Goal: Task Accomplishment & Management: Use online tool/utility

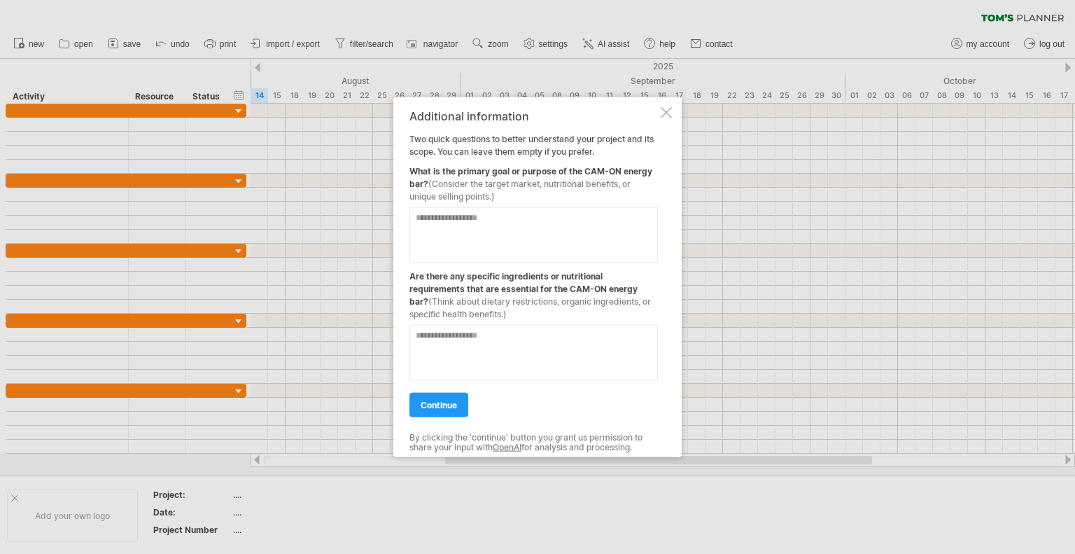
click at [561, 241] on textarea at bounding box center [533, 234] width 248 height 56
type textarea "**********"
click at [521, 355] on textarea at bounding box center [533, 352] width 248 height 56
click at [456, 394] on link "continue" at bounding box center [438, 404] width 59 height 24
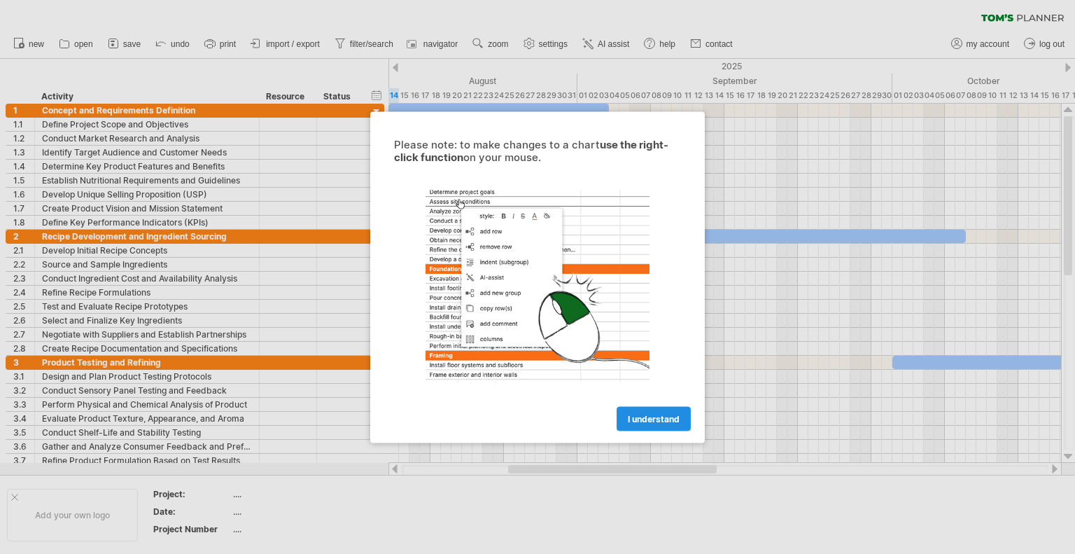
click at [652, 414] on span "I understand" at bounding box center [654, 418] width 52 height 10
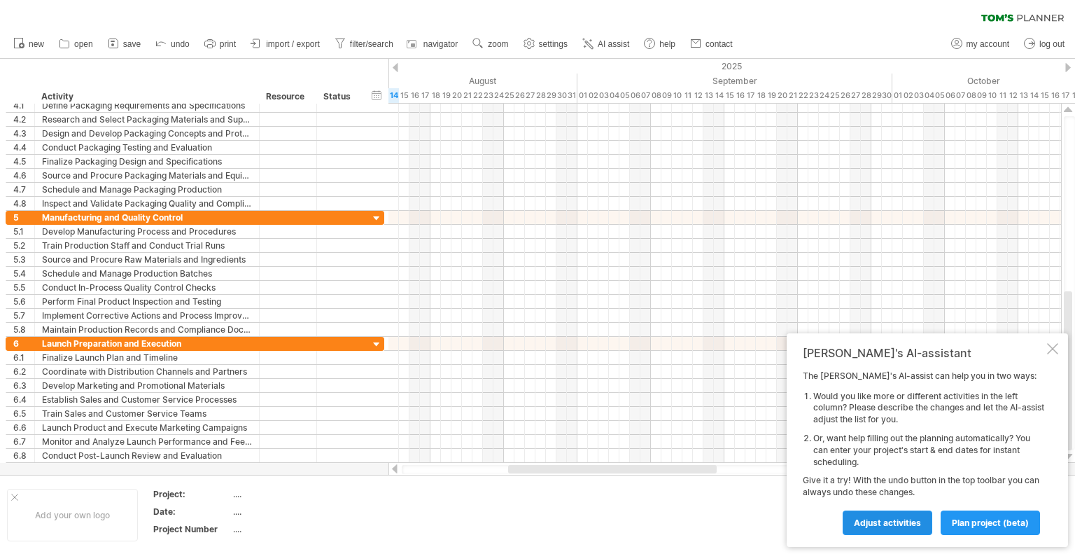
click at [899, 517] on span "Adjust activities" at bounding box center [887, 522] width 67 height 10
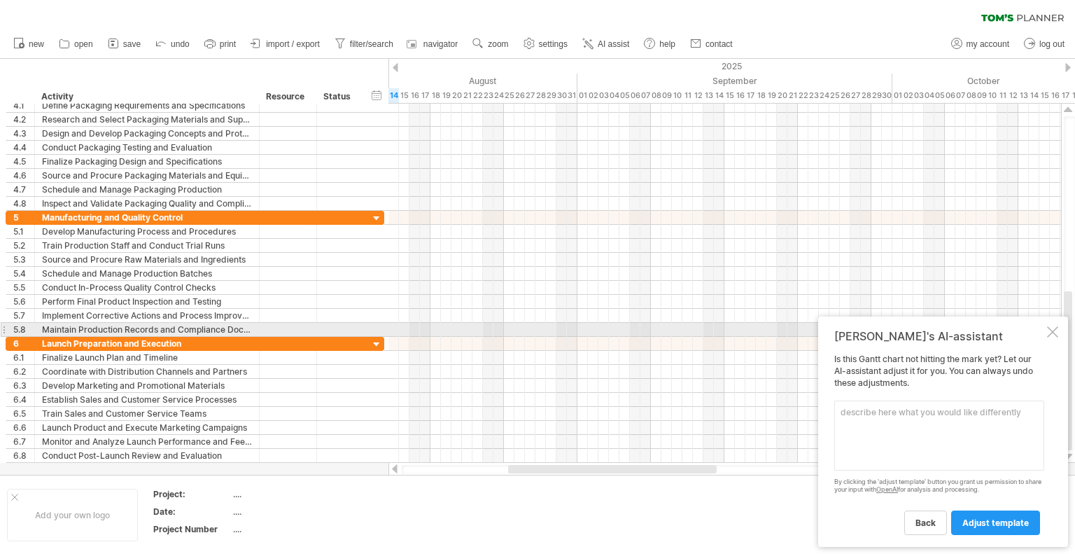
click at [1049, 330] on div at bounding box center [1052, 331] width 11 height 11
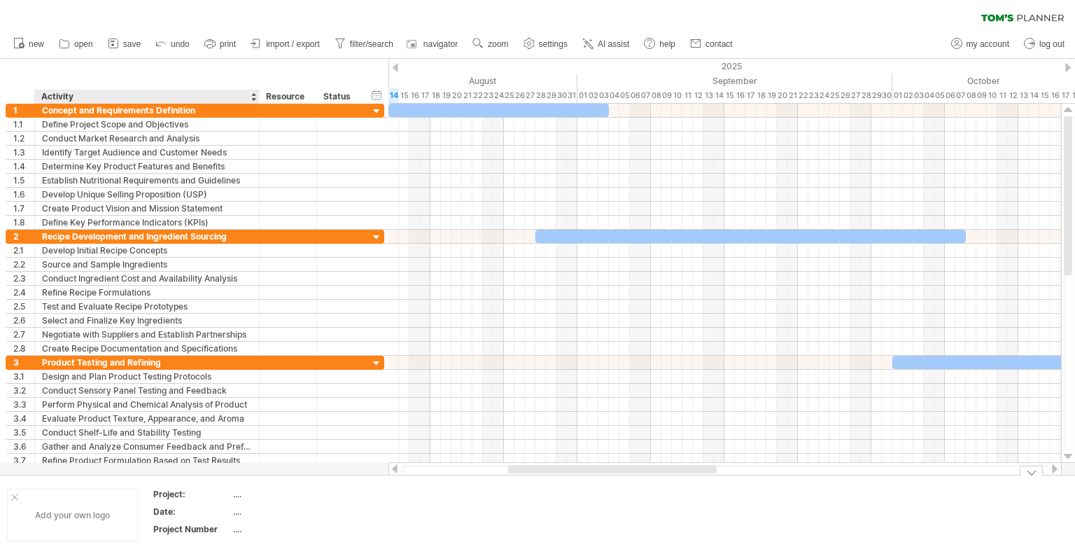
click at [86, 514] on div "Add your own logo" at bounding box center [72, 515] width 131 height 52
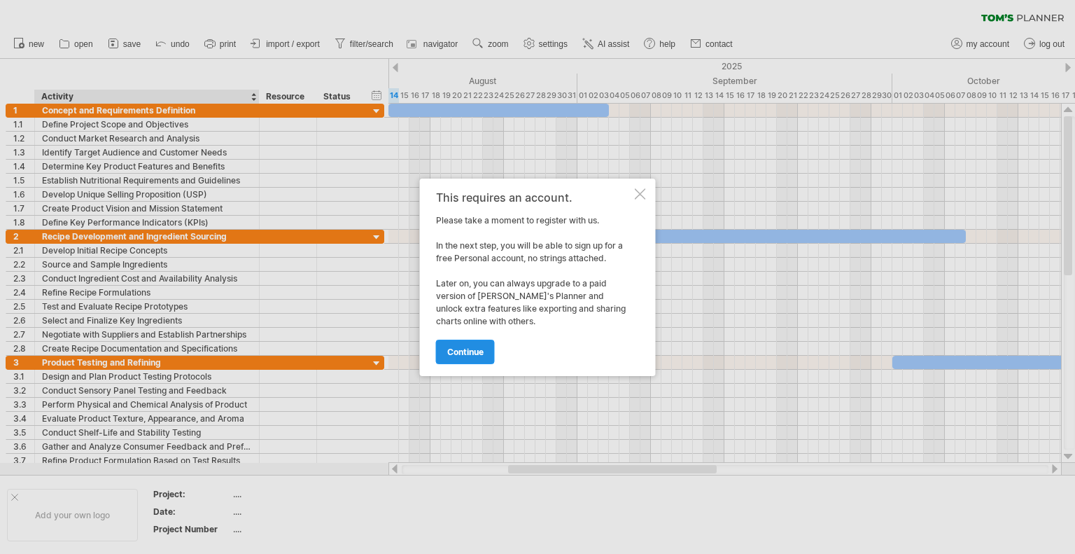
click at [476, 352] on span "continue" at bounding box center [465, 351] width 36 height 10
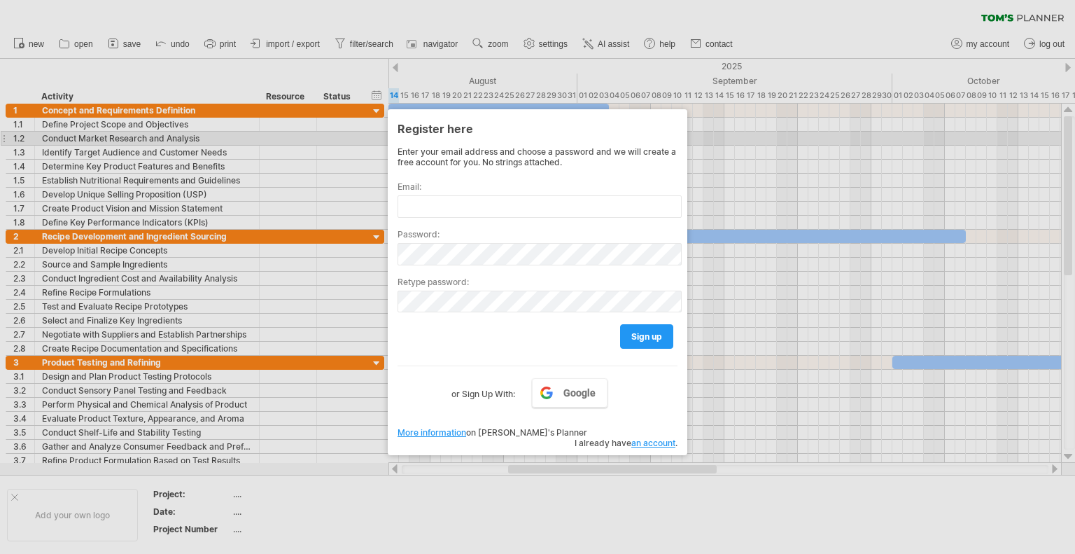
click at [724, 143] on div at bounding box center [537, 277] width 1075 height 554
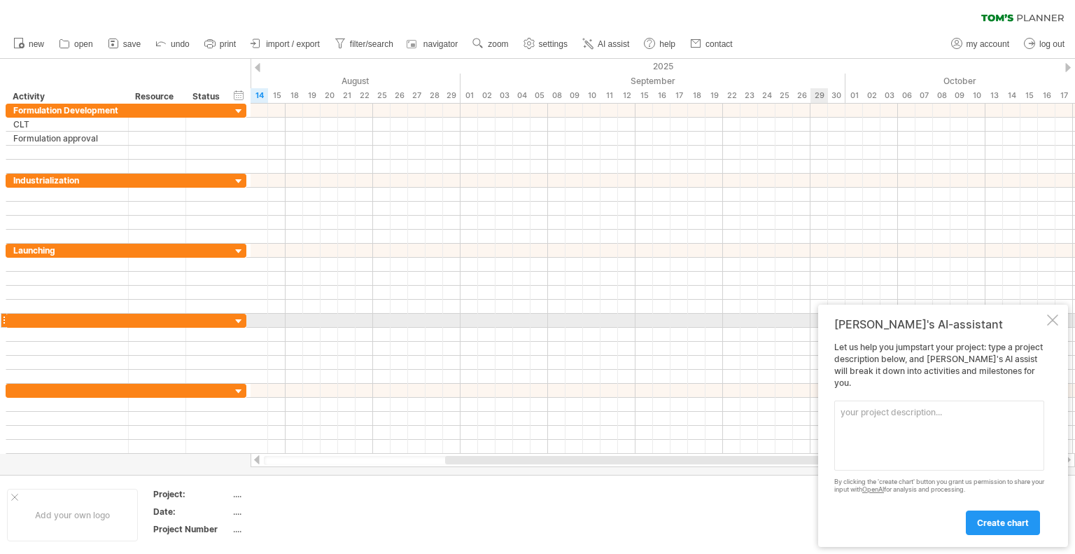
drag, startPoint x: 1052, startPoint y: 330, endPoint x: 1037, endPoint y: 334, distance: 15.3
click at [1052, 325] on div at bounding box center [1052, 319] width 11 height 11
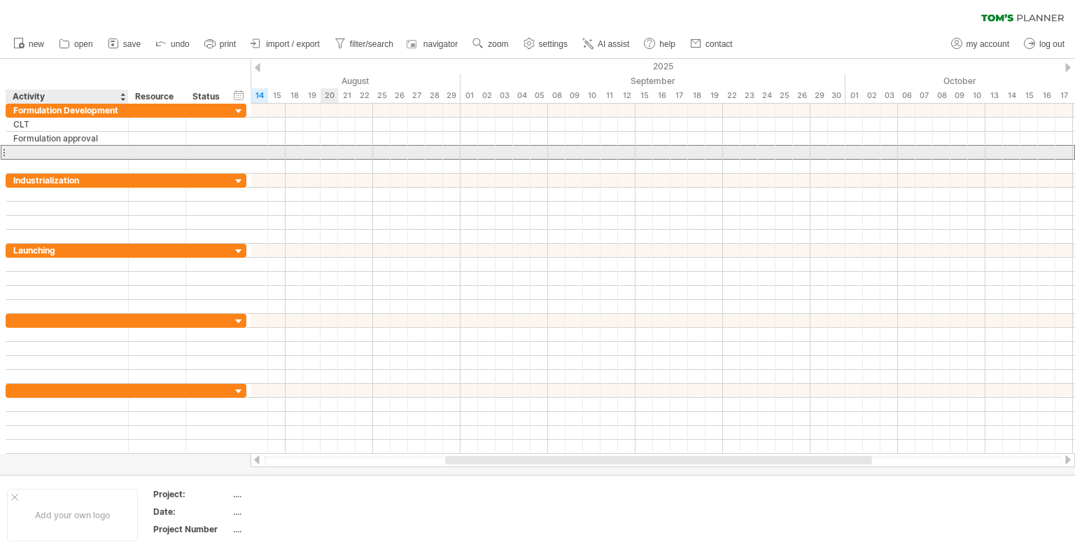
click at [62, 148] on div at bounding box center [67, 152] width 108 height 13
click at [3, 152] on div at bounding box center [4, 152] width 6 height 15
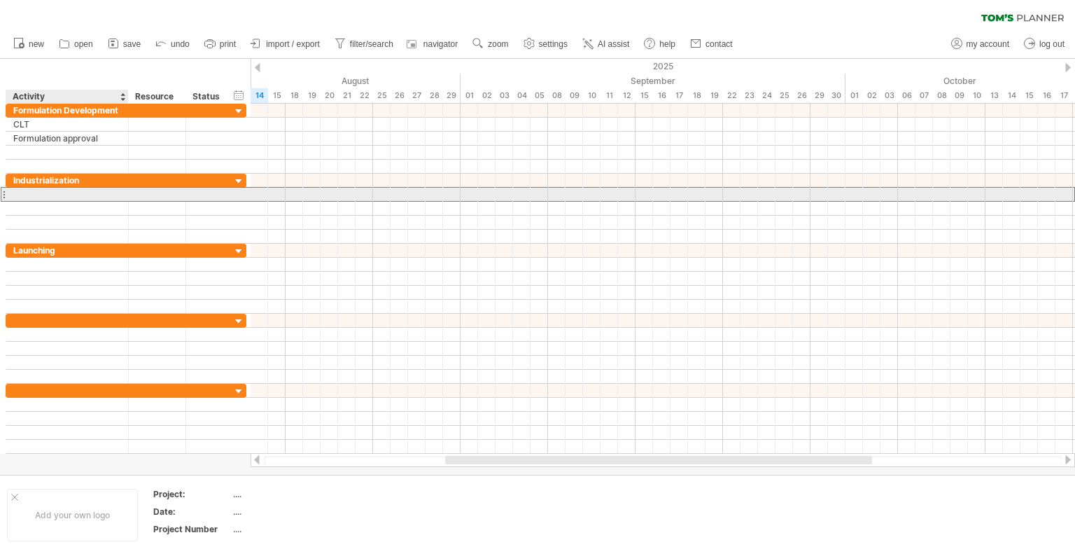
click at [25, 195] on div at bounding box center [67, 194] width 108 height 13
type input "*****"
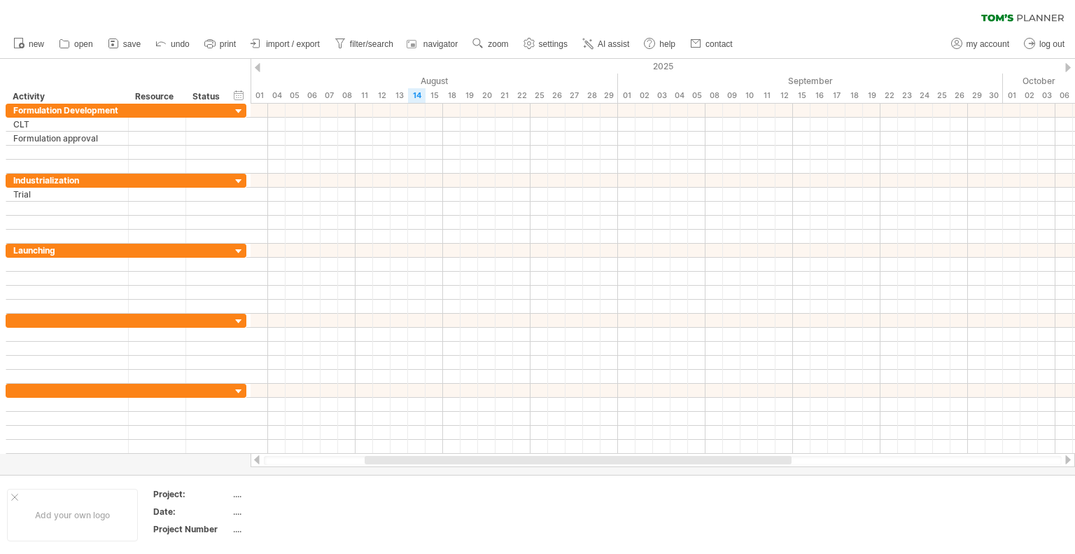
drag, startPoint x: 510, startPoint y: 461, endPoint x: 435, endPoint y: 461, distance: 75.6
click at [435, 461] on div at bounding box center [578, 460] width 427 height 8
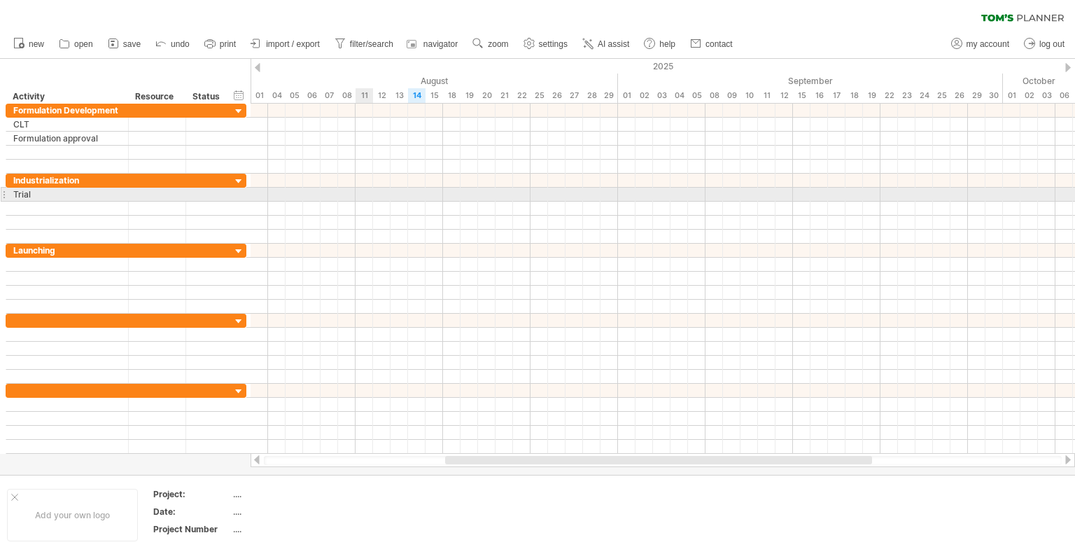
click at [363, 194] on div at bounding box center [663, 195] width 825 height 14
click at [363, 197] on div at bounding box center [663, 195] width 825 height 14
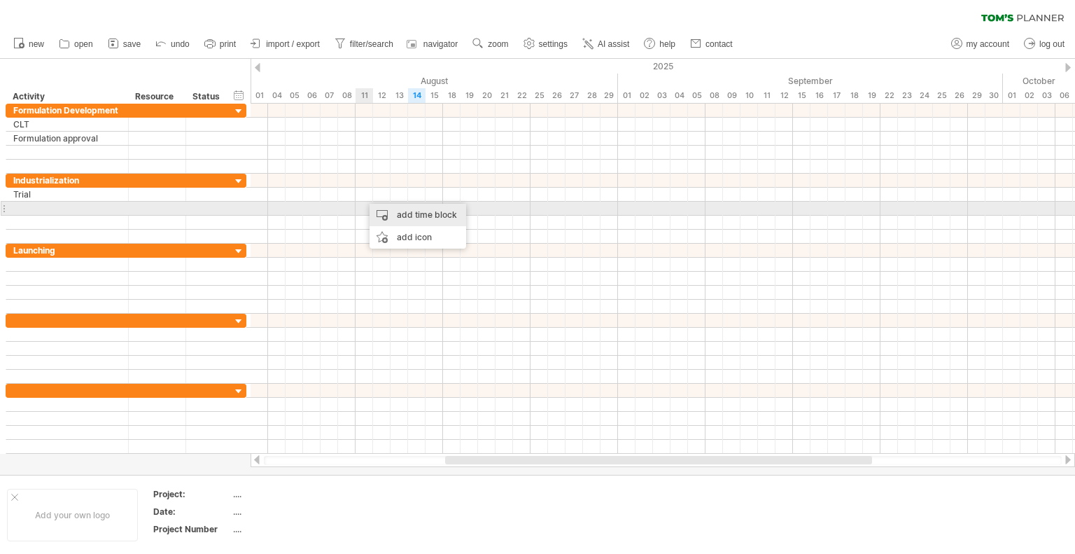
click at [380, 215] on div "add time block" at bounding box center [418, 215] width 97 height 22
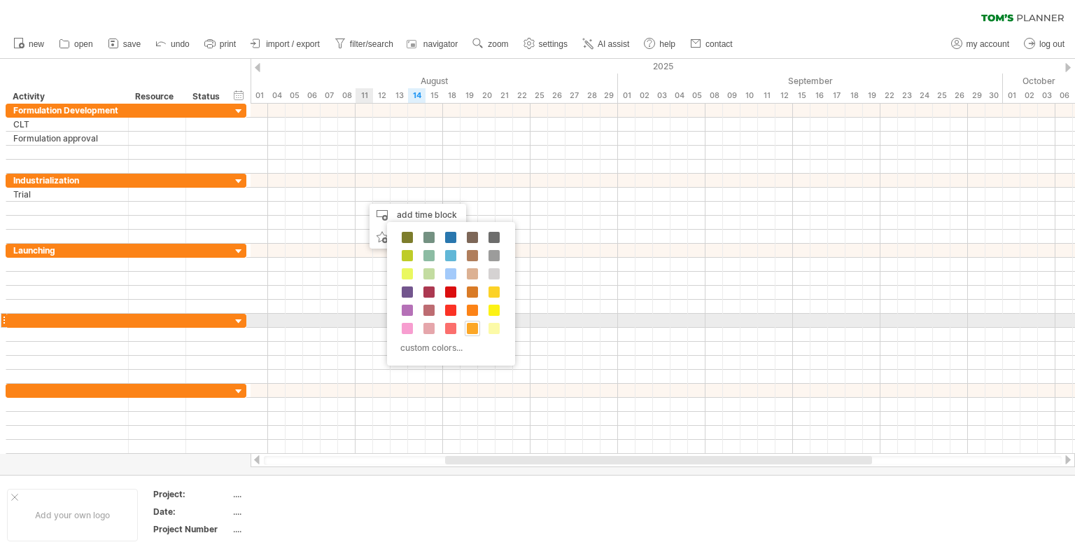
click at [472, 325] on span at bounding box center [472, 328] width 11 height 11
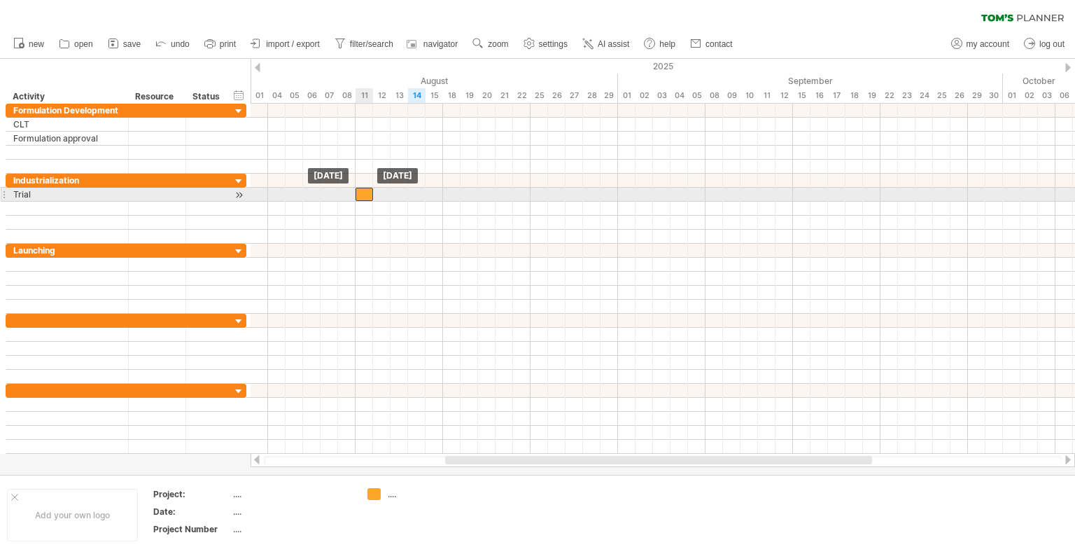
drag, startPoint x: 372, startPoint y: 197, endPoint x: 365, endPoint y: 196, distance: 7.0
click at [365, 196] on div at bounding box center [364, 194] width 17 height 13
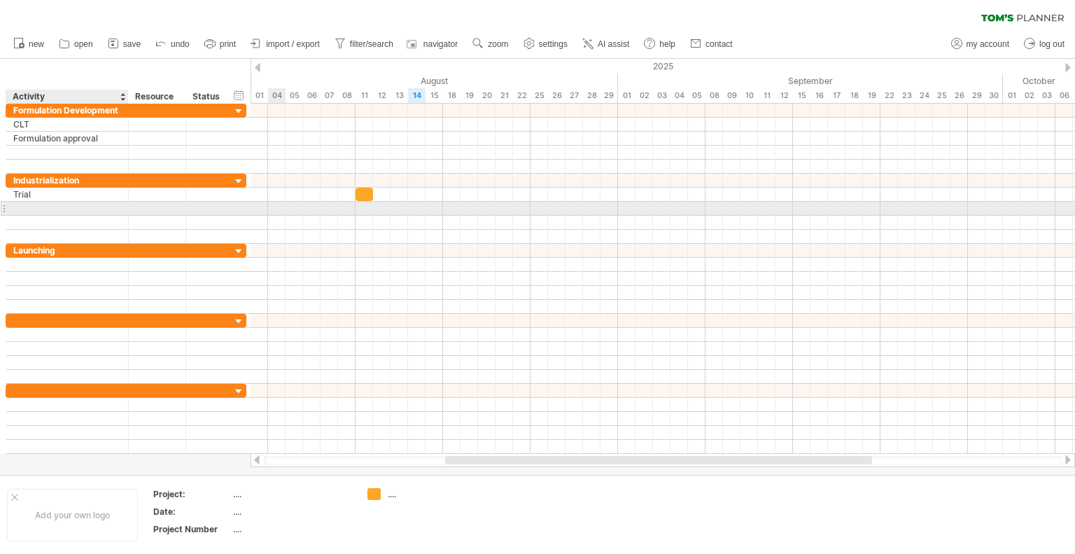
click at [78, 212] on div at bounding box center [67, 208] width 108 height 13
type input "*"
click at [52, 209] on div at bounding box center [67, 208] width 108 height 13
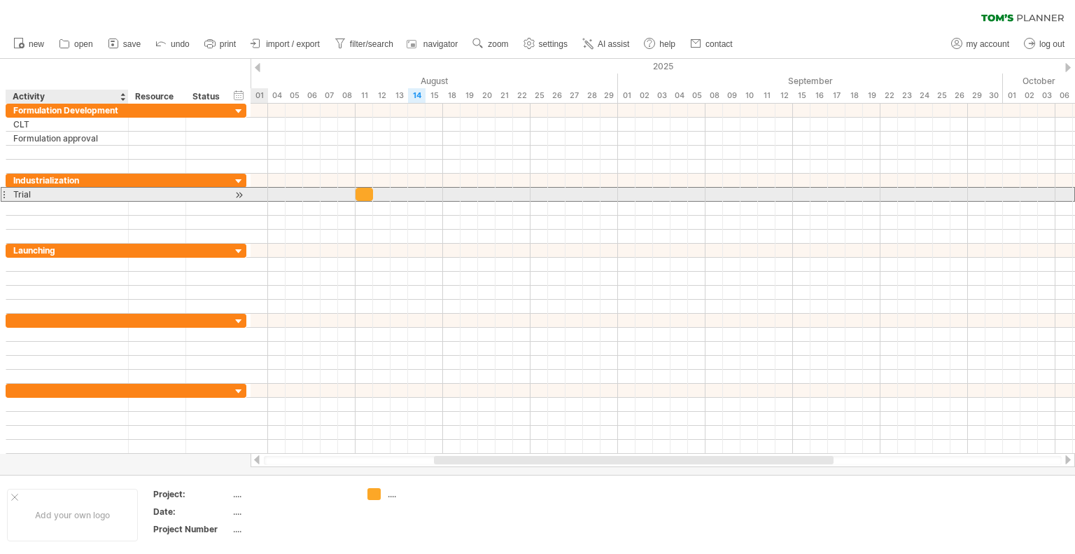
click at [50, 195] on div "Trial" at bounding box center [67, 194] width 108 height 13
type input "*"
type input "********"
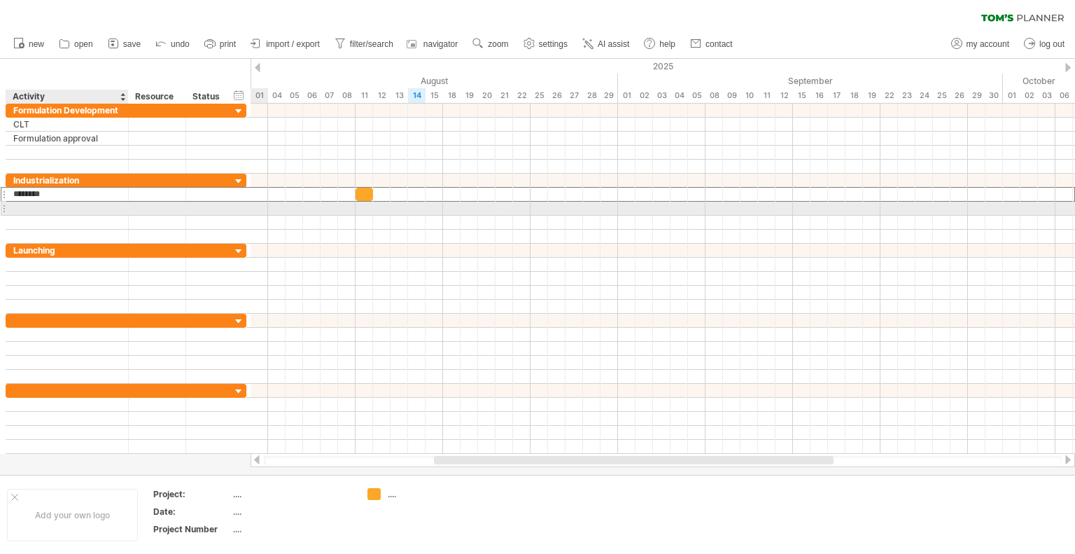
click at [52, 208] on div at bounding box center [67, 208] width 108 height 13
type input "*"
type input "**********"
click at [382, 206] on div at bounding box center [663, 208] width 825 height 15
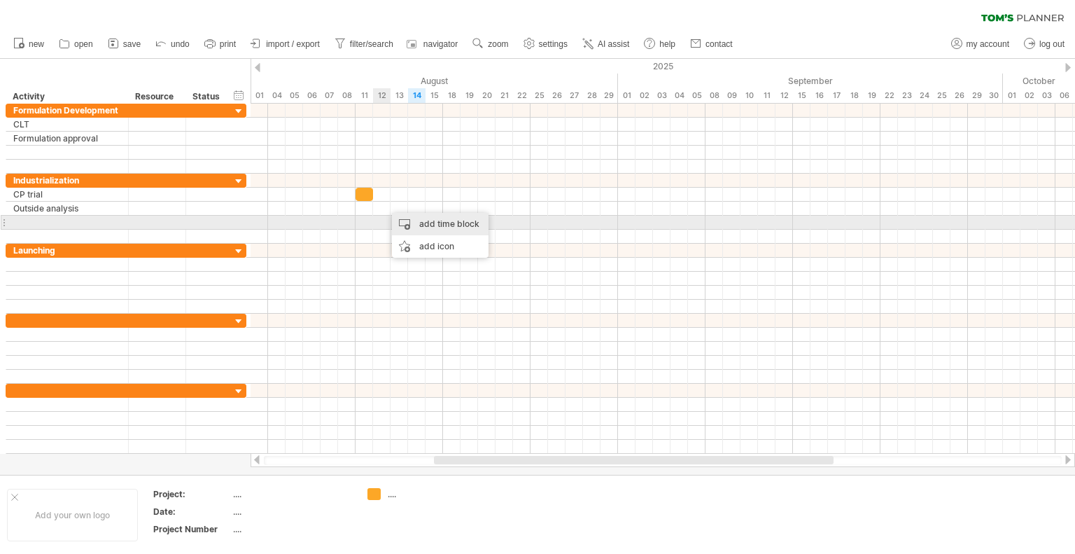
click at [460, 226] on div "add time block" at bounding box center [440, 224] width 97 height 22
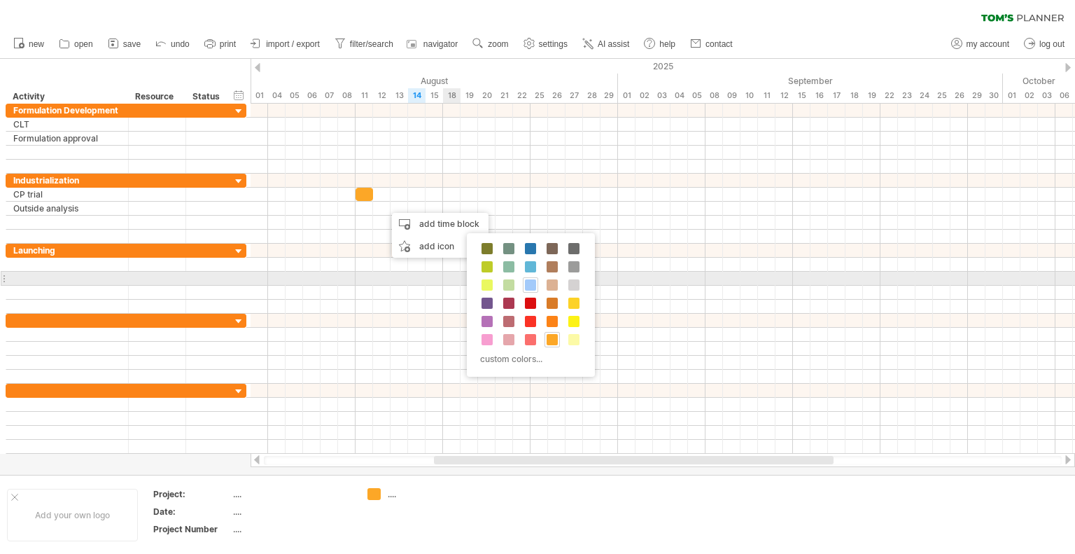
click at [533, 282] on span at bounding box center [530, 284] width 11 height 11
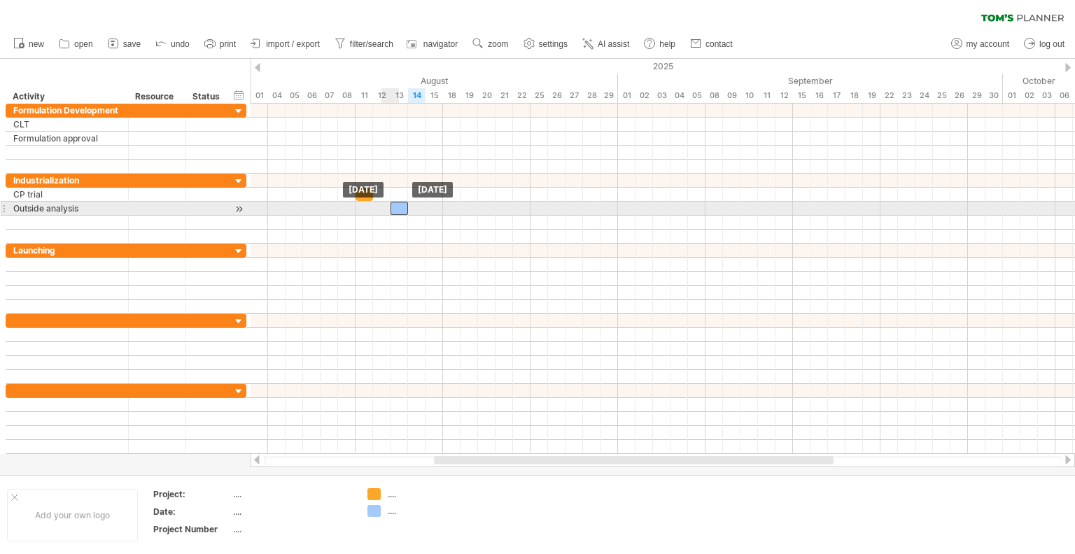
click at [398, 209] on div at bounding box center [399, 208] width 17 height 13
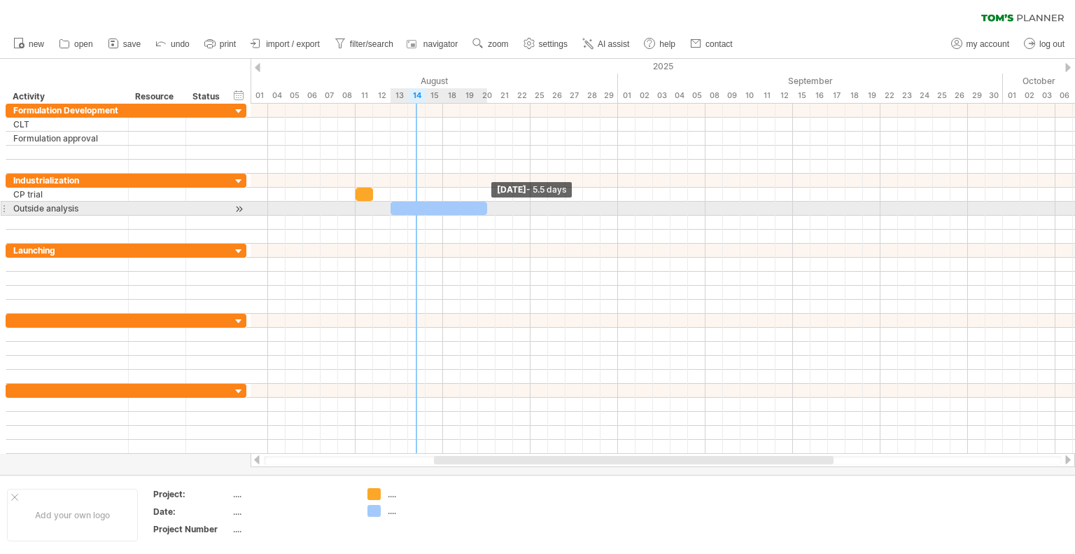
drag, startPoint x: 409, startPoint y: 209, endPoint x: 484, endPoint y: 209, distance: 75.6
click at [484, 209] on span at bounding box center [487, 208] width 6 height 13
click at [436, 204] on div at bounding box center [439, 208] width 97 height 13
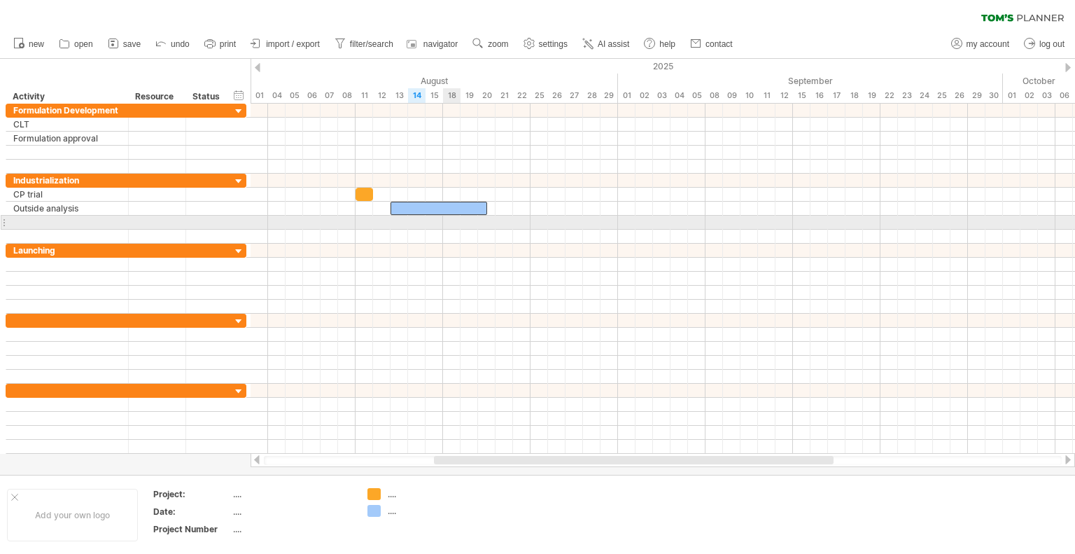
click at [456, 227] on div at bounding box center [663, 223] width 825 height 14
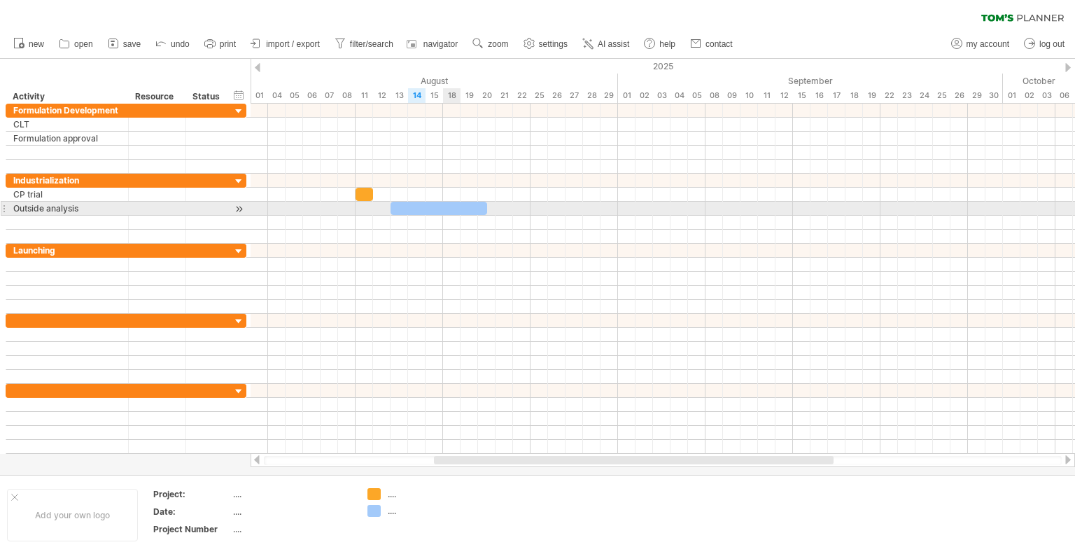
click at [454, 206] on div at bounding box center [439, 208] width 97 height 13
click at [463, 207] on div at bounding box center [439, 208] width 97 height 13
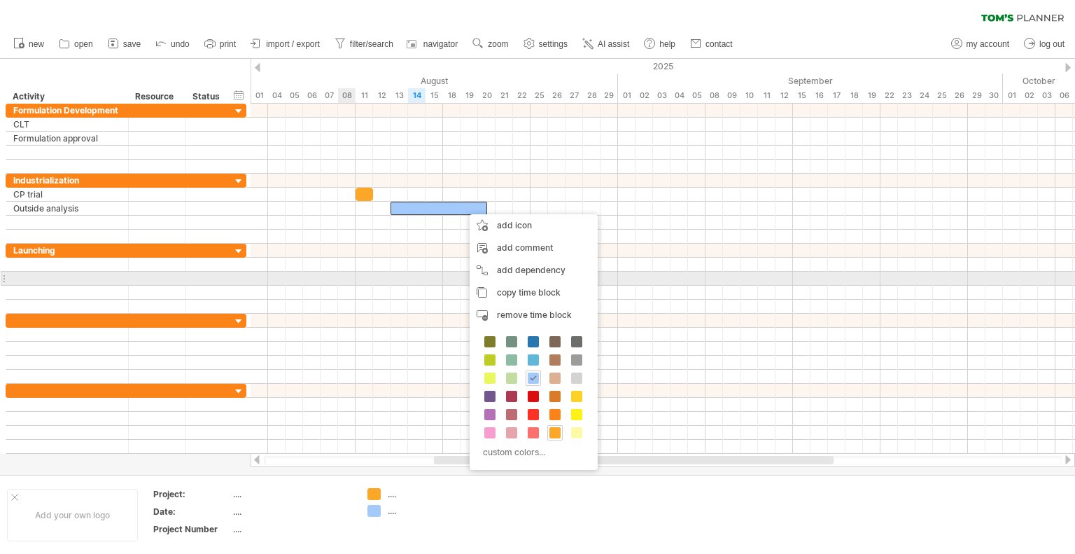
click at [344, 272] on div at bounding box center [663, 279] width 825 height 14
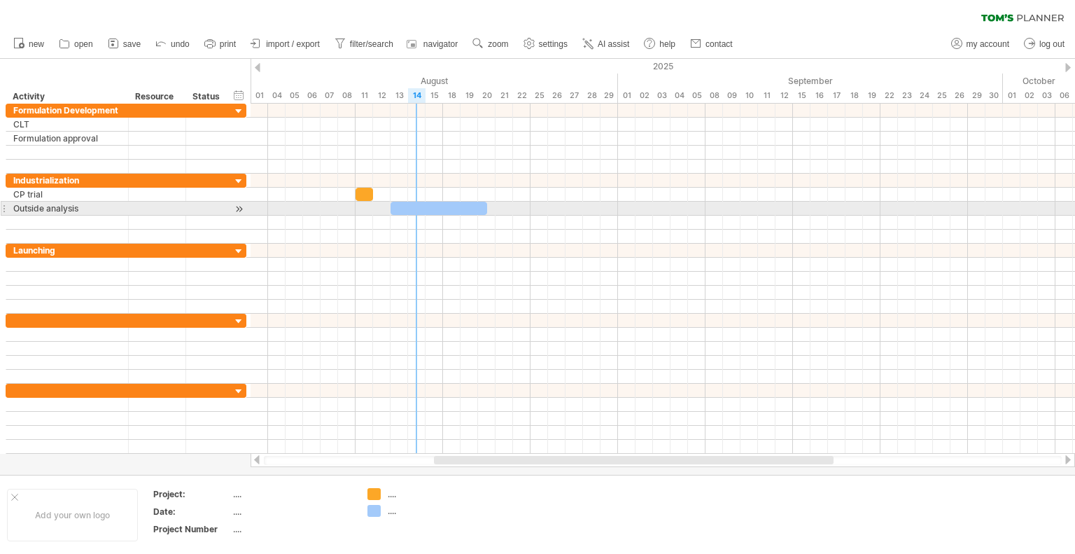
click at [409, 204] on div at bounding box center [439, 208] width 97 height 13
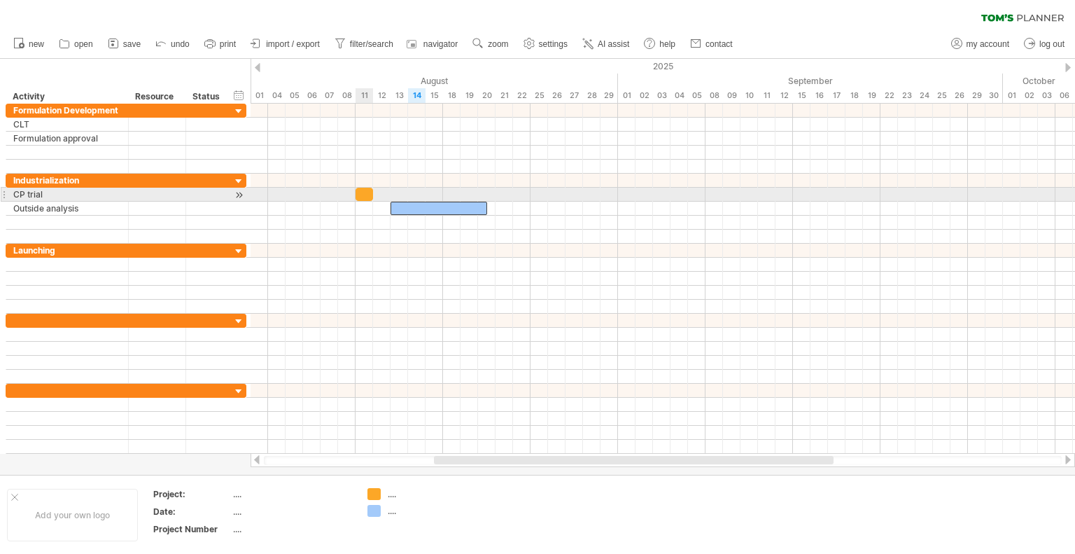
click at [371, 195] on span at bounding box center [373, 194] width 6 height 13
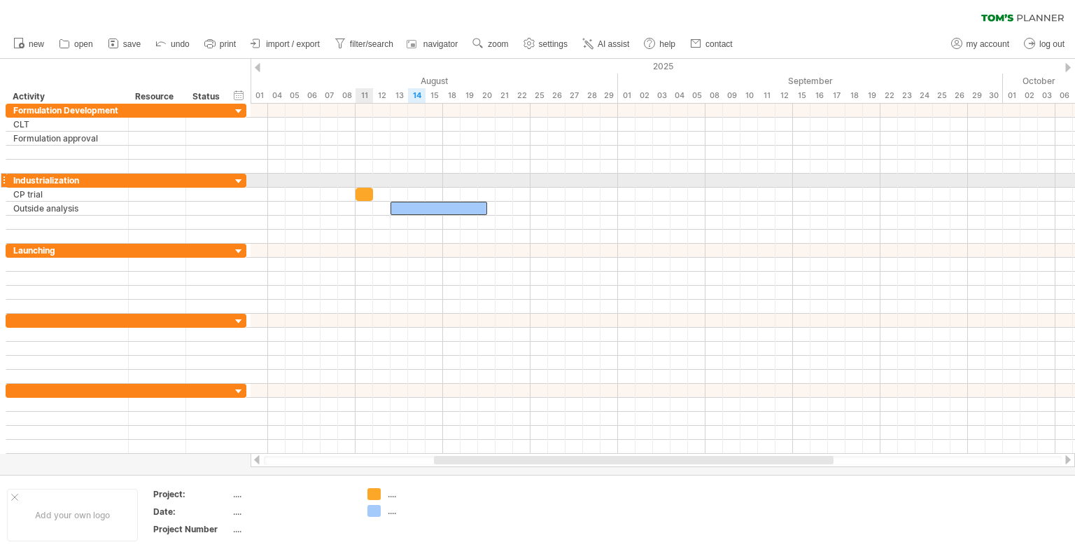
click at [360, 188] on div at bounding box center [364, 194] width 17 height 13
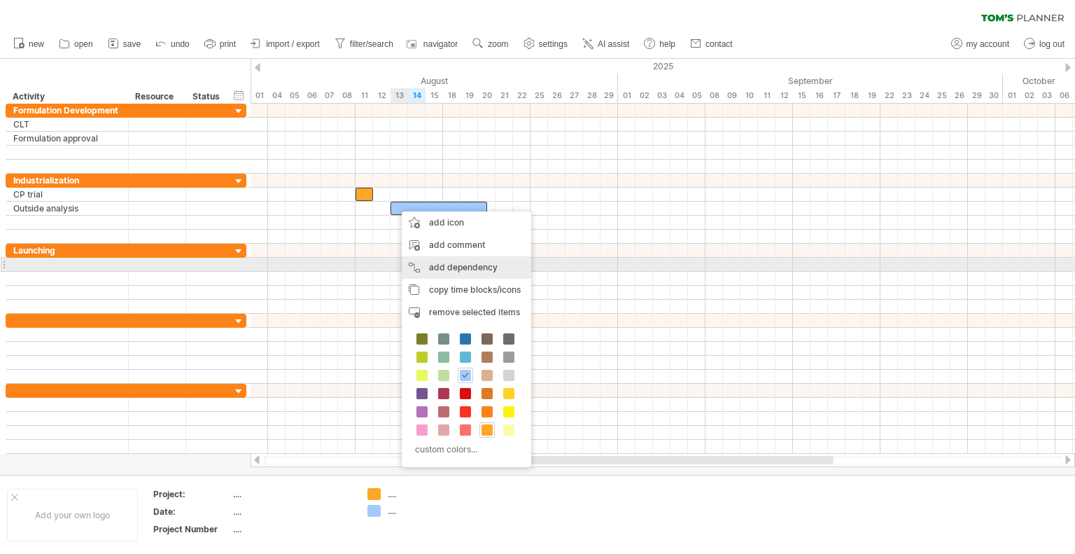
click at [442, 262] on div "add dependency You can use dependencies when you require tasks to be done in a …" at bounding box center [466, 267] width 129 height 22
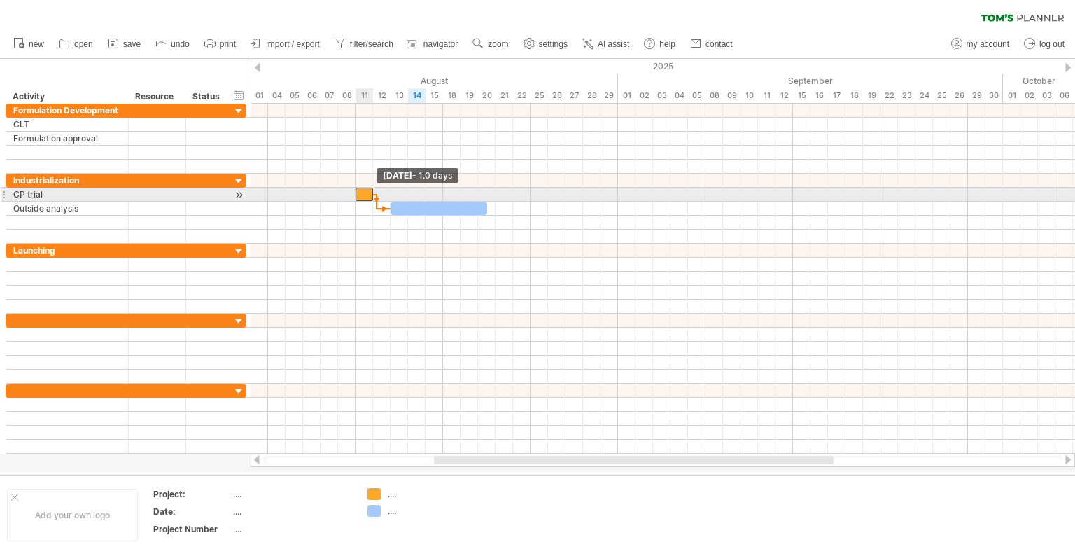
click at [370, 192] on span at bounding box center [373, 194] width 6 height 13
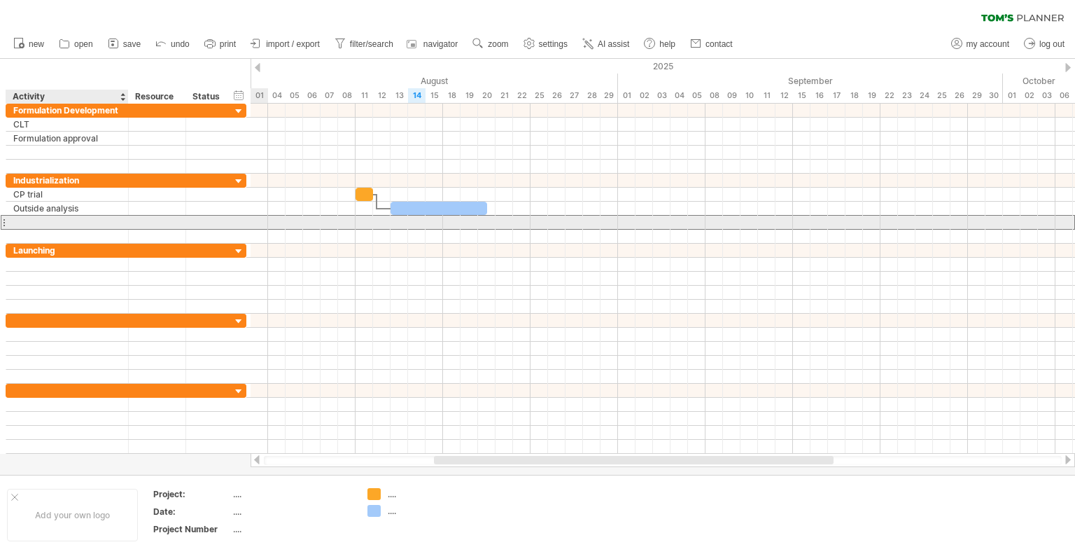
click at [30, 216] on div at bounding box center [67, 222] width 108 height 13
type input "*********"
click at [502, 221] on div at bounding box center [663, 222] width 825 height 15
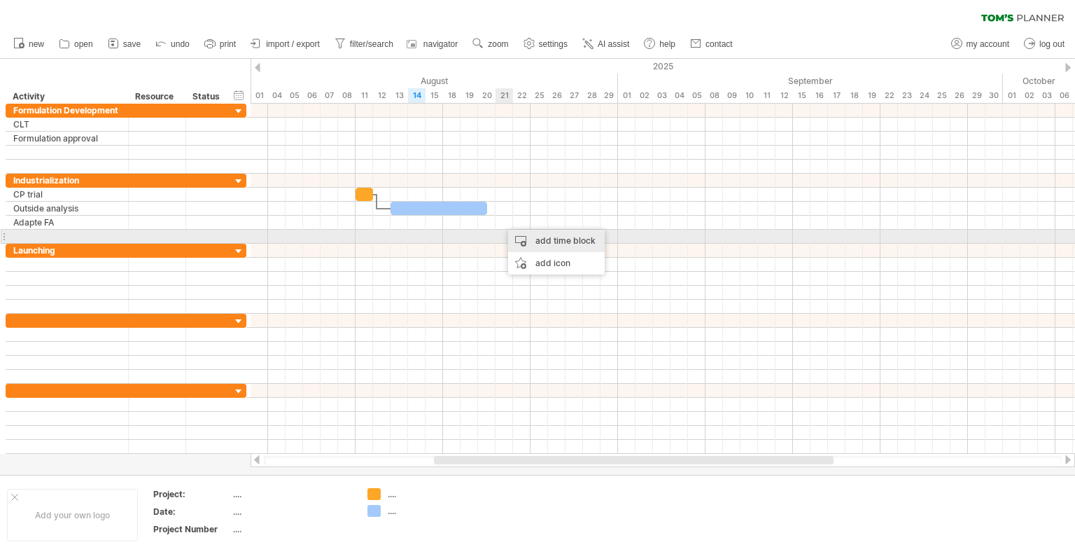
click at [519, 237] on div "add time block" at bounding box center [556, 241] width 97 height 22
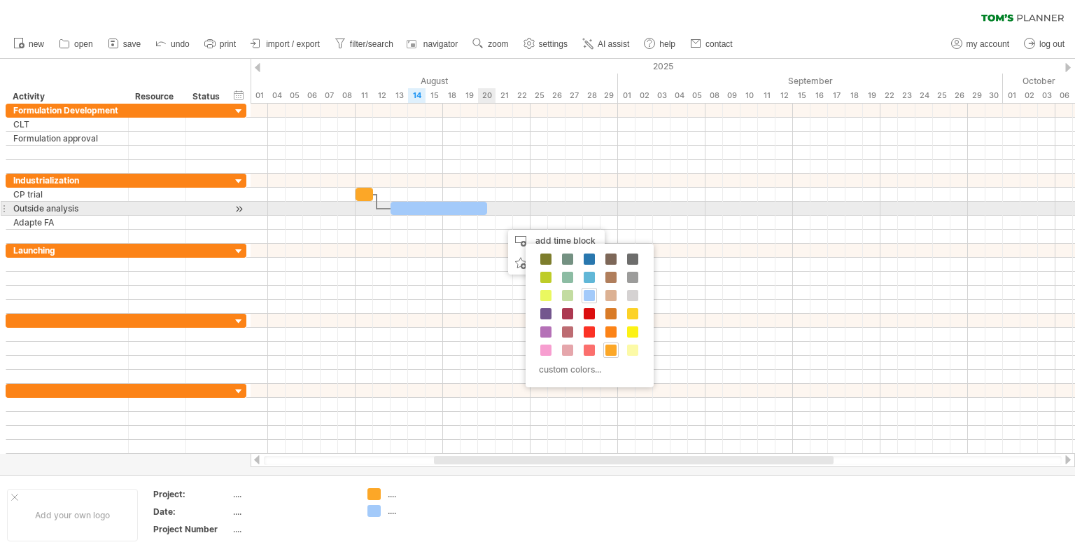
click at [477, 205] on div at bounding box center [439, 208] width 97 height 13
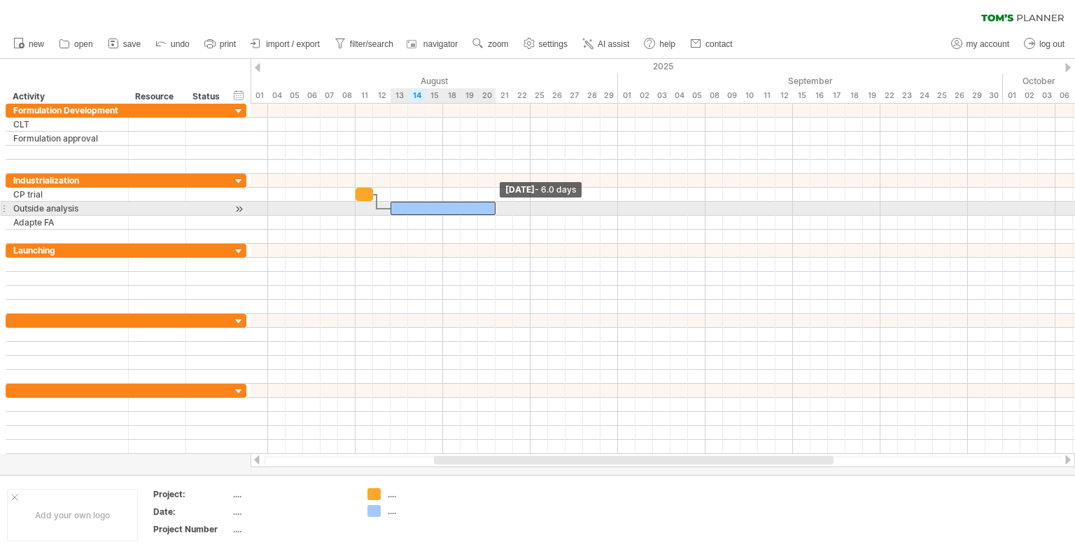
drag, startPoint x: 486, startPoint y: 206, endPoint x: 494, endPoint y: 206, distance: 8.4
click at [494, 206] on span at bounding box center [496, 208] width 6 height 13
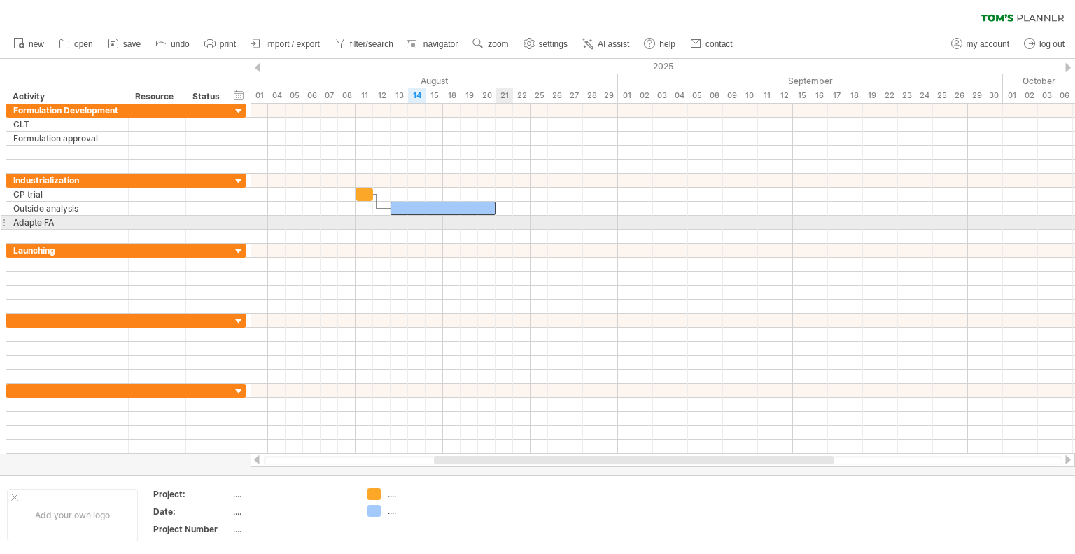
click at [505, 220] on div at bounding box center [663, 223] width 825 height 14
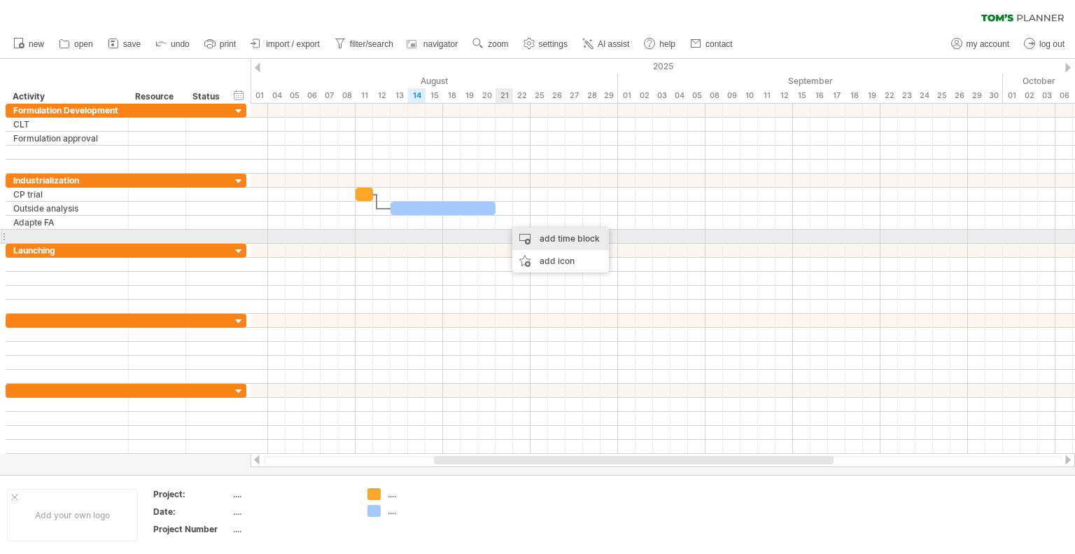
click at [520, 234] on div "add time block" at bounding box center [560, 238] width 97 height 22
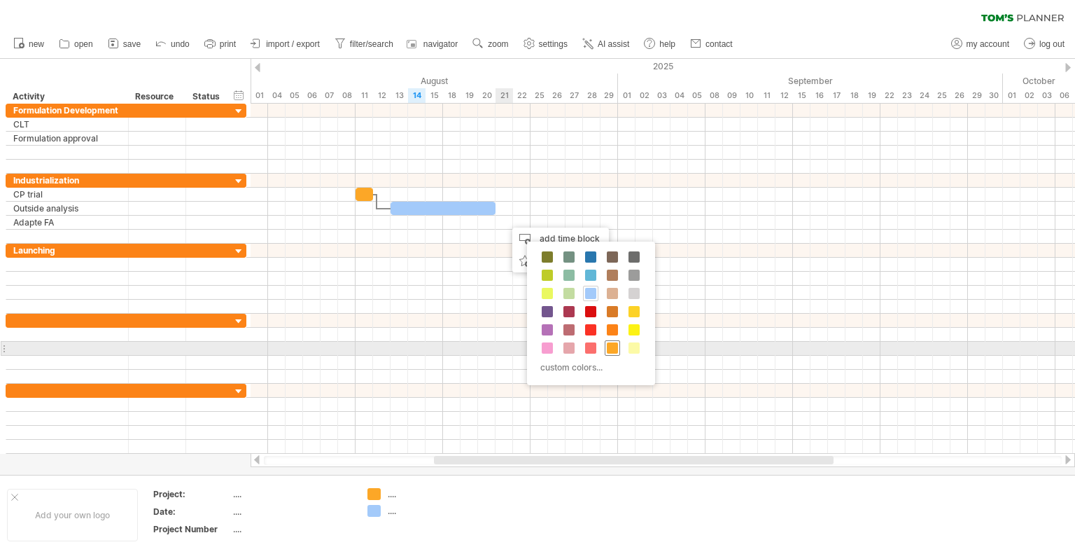
click at [612, 344] on span at bounding box center [612, 347] width 11 height 11
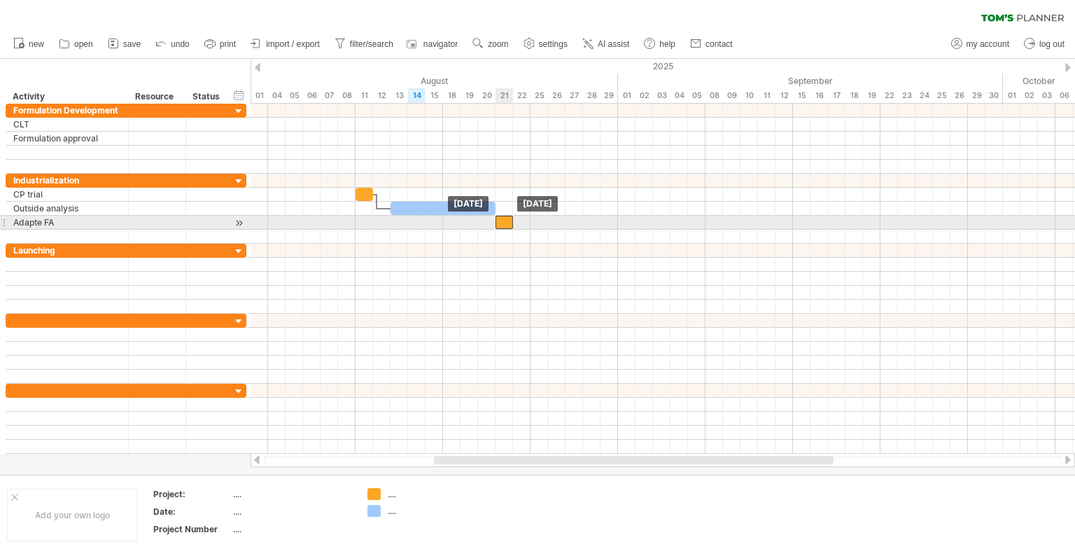
drag, startPoint x: 511, startPoint y: 223, endPoint x: 501, endPoint y: 221, distance: 9.9
click at [501, 221] on div at bounding box center [504, 222] width 17 height 13
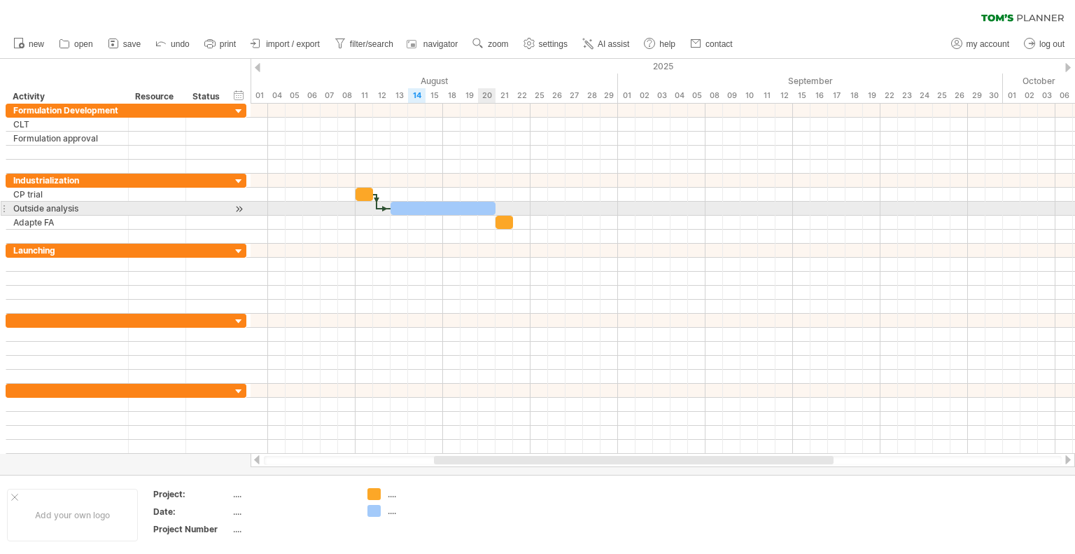
click at [490, 204] on div at bounding box center [443, 208] width 105 height 13
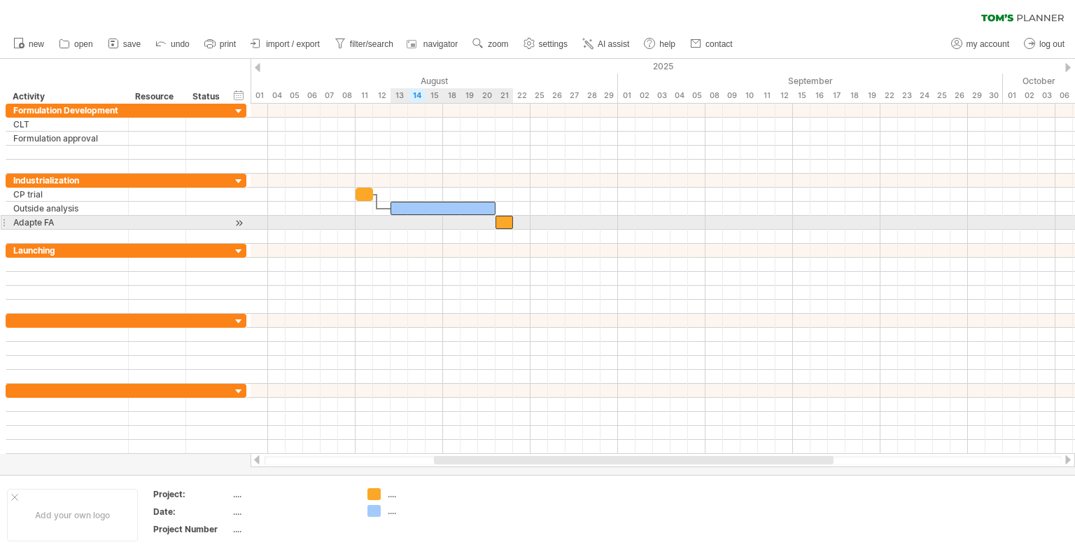
click at [503, 220] on div at bounding box center [504, 222] width 17 height 13
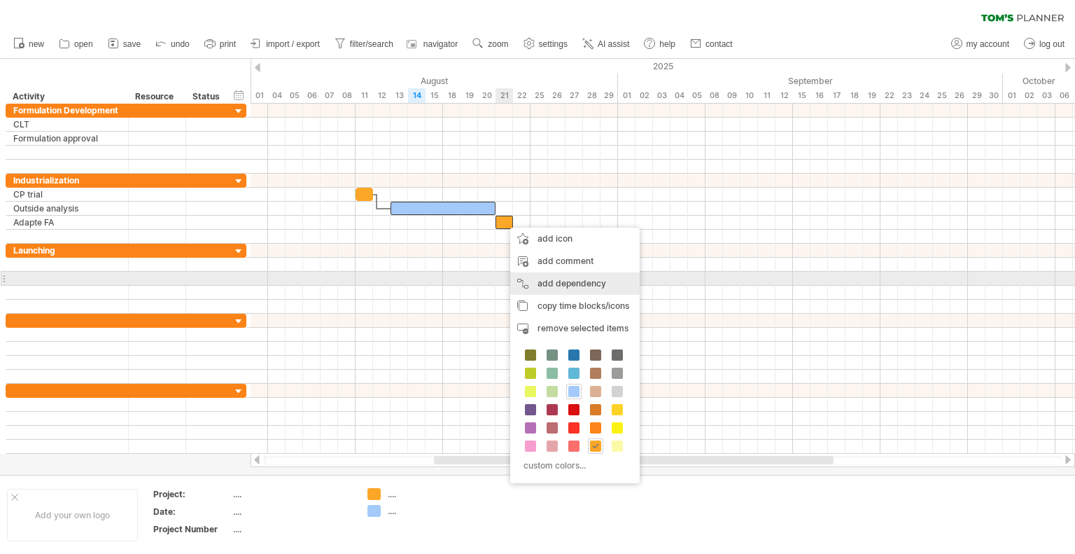
click at [532, 283] on div "add dependency You can use dependencies when you require tasks to be done in a …" at bounding box center [574, 283] width 129 height 22
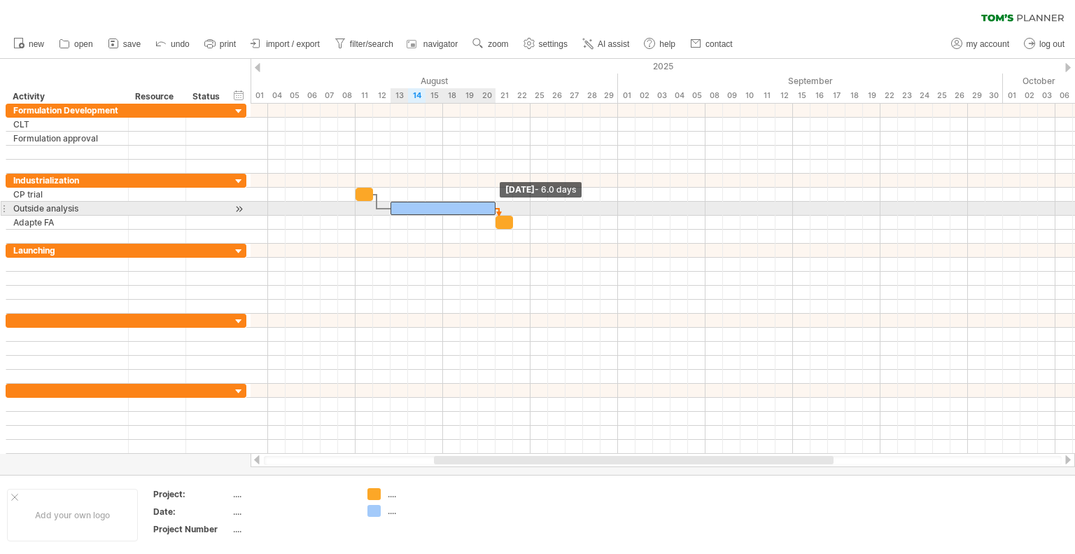
click at [494, 206] on span at bounding box center [496, 208] width 6 height 13
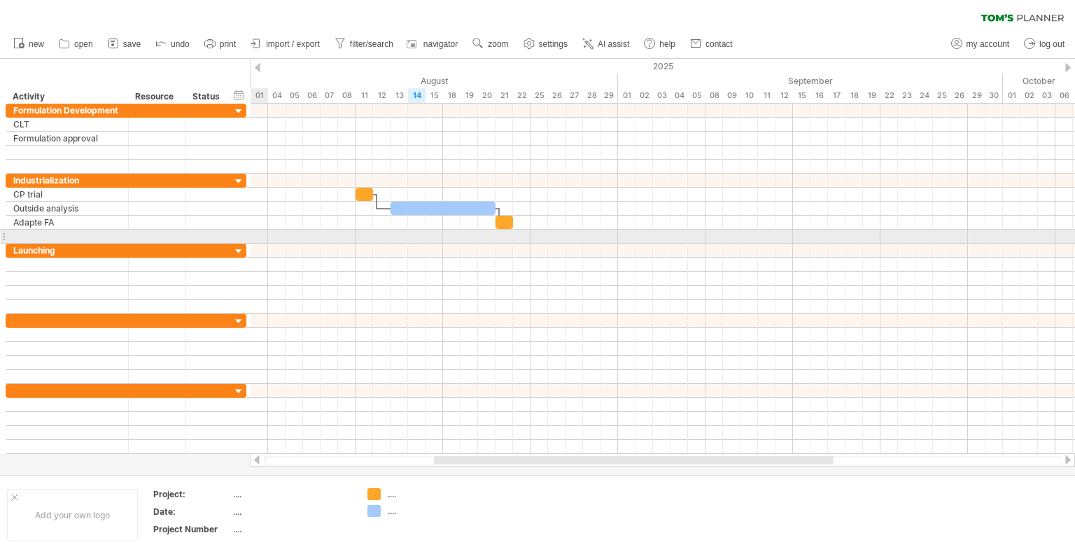
click at [5, 237] on div at bounding box center [4, 236] width 6 height 15
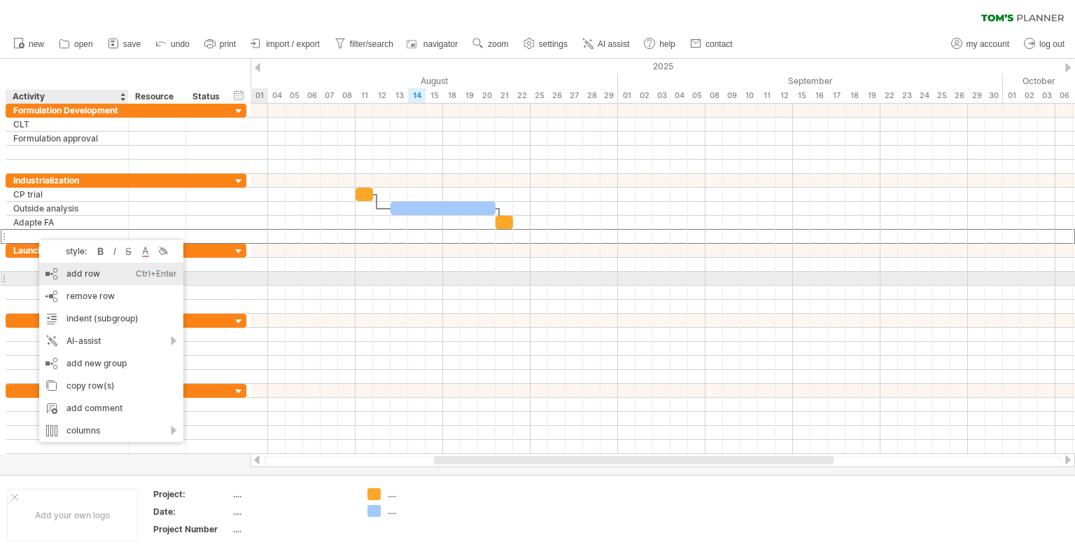
click at [101, 276] on div "add row Ctrl+Enter Cmd+Enter" at bounding box center [111, 273] width 144 height 22
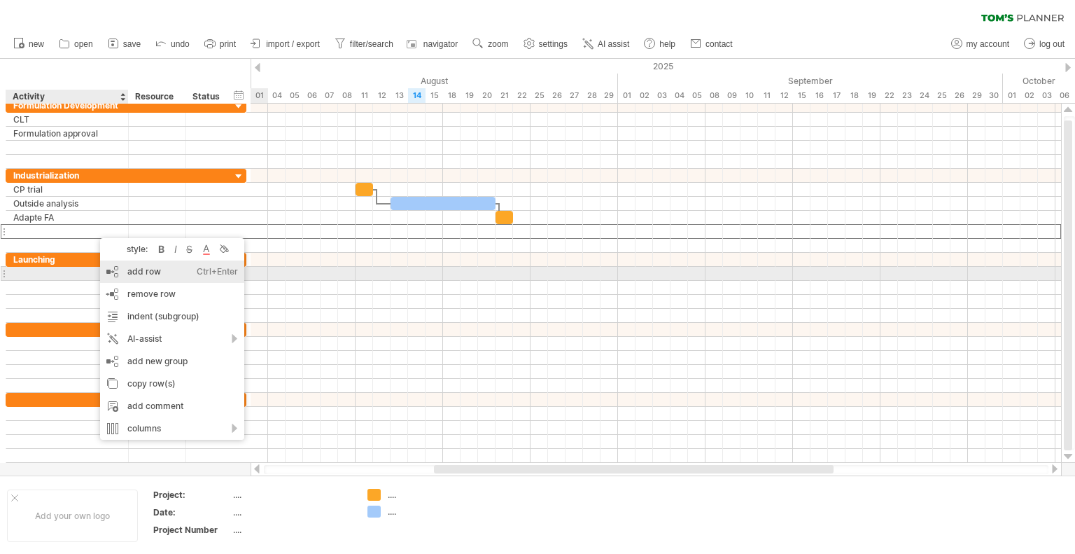
click at [132, 274] on div "add row Ctrl+Enter Cmd+Enter" at bounding box center [172, 271] width 144 height 22
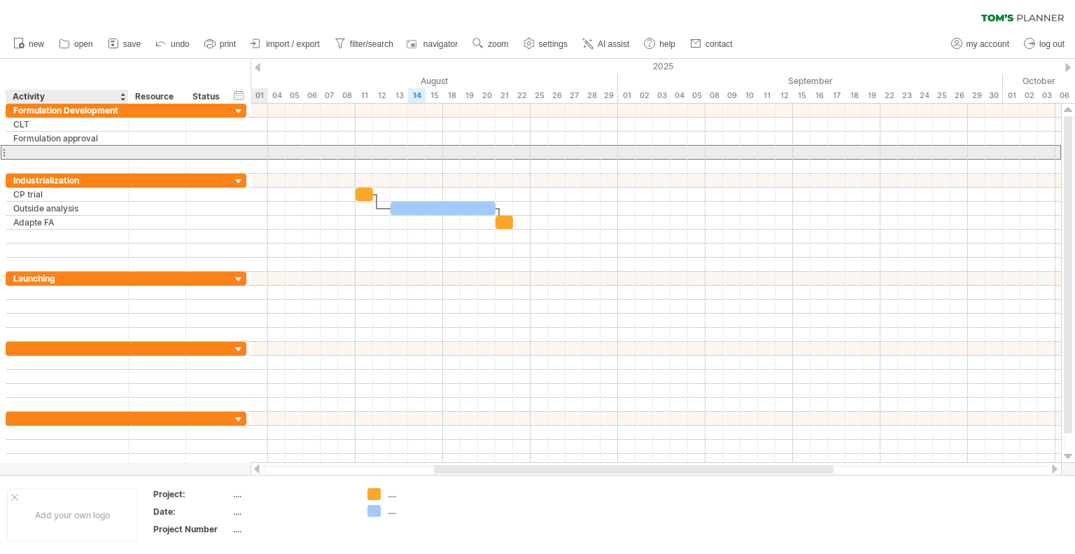
click at [48, 154] on div at bounding box center [67, 152] width 108 height 13
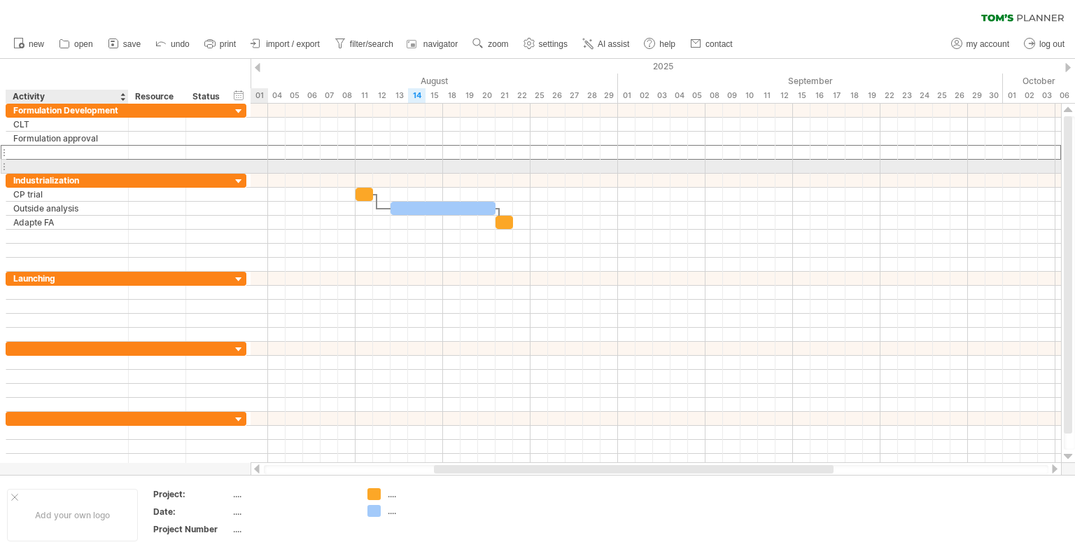
click at [50, 168] on div at bounding box center [67, 166] width 108 height 13
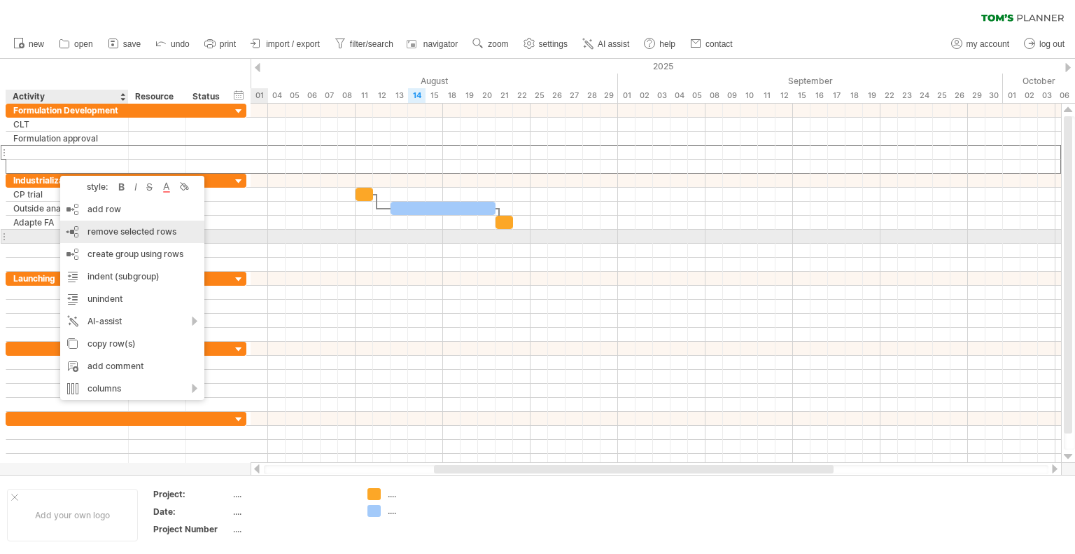
click at [119, 233] on span "remove selected rows" at bounding box center [131, 231] width 89 height 10
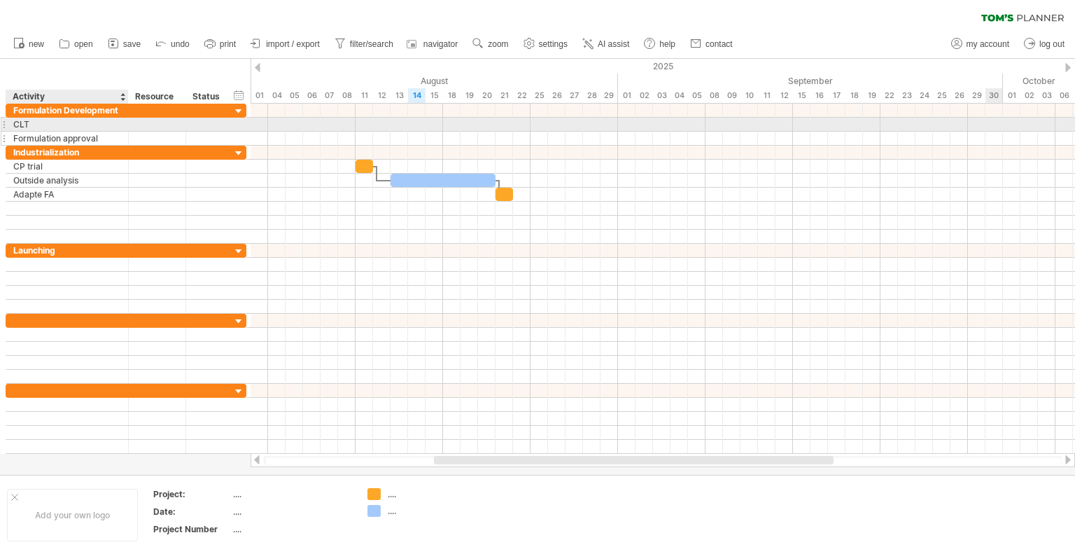
click at [42, 132] on div "Formulation approval" at bounding box center [67, 138] width 108 height 13
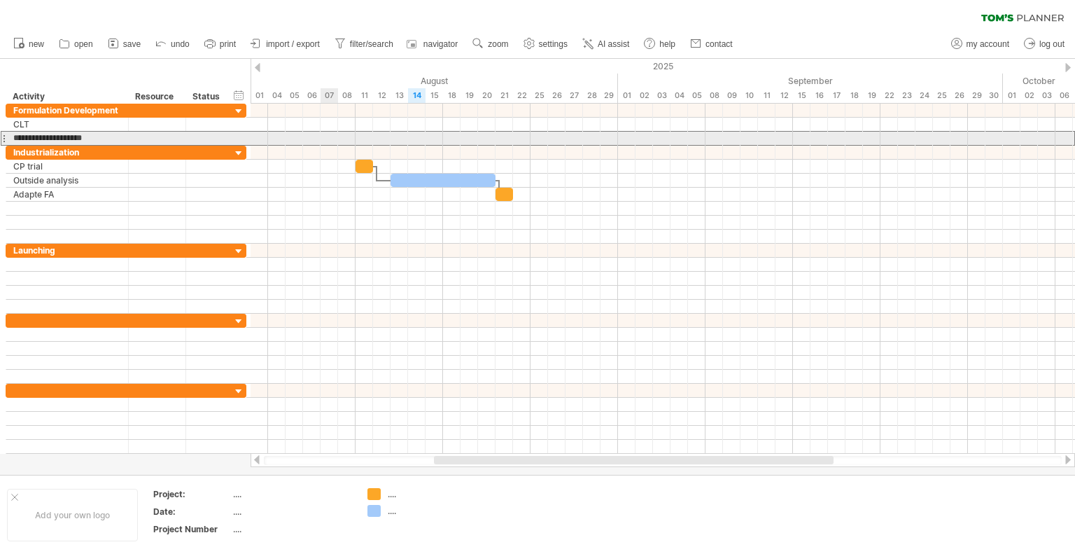
click at [332, 136] on div at bounding box center [663, 138] width 825 height 15
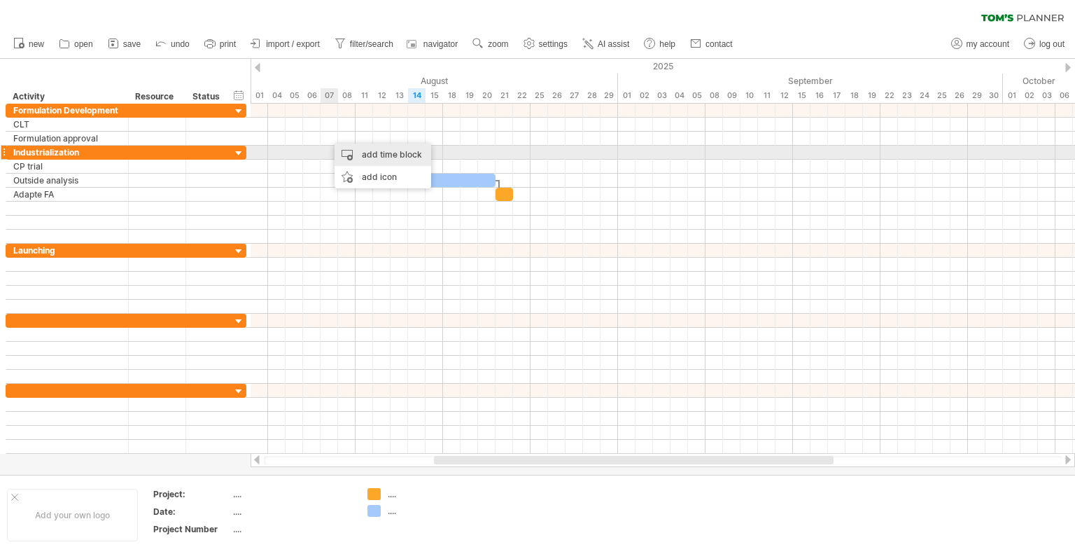
click at [356, 159] on div "add time block" at bounding box center [383, 154] width 97 height 22
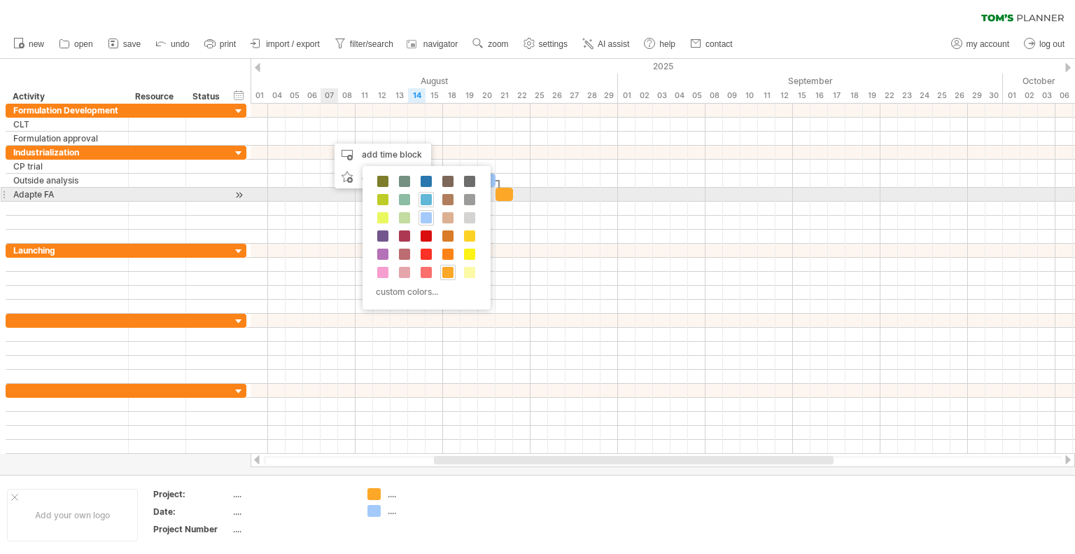
click at [423, 192] on div at bounding box center [426, 199] width 15 height 15
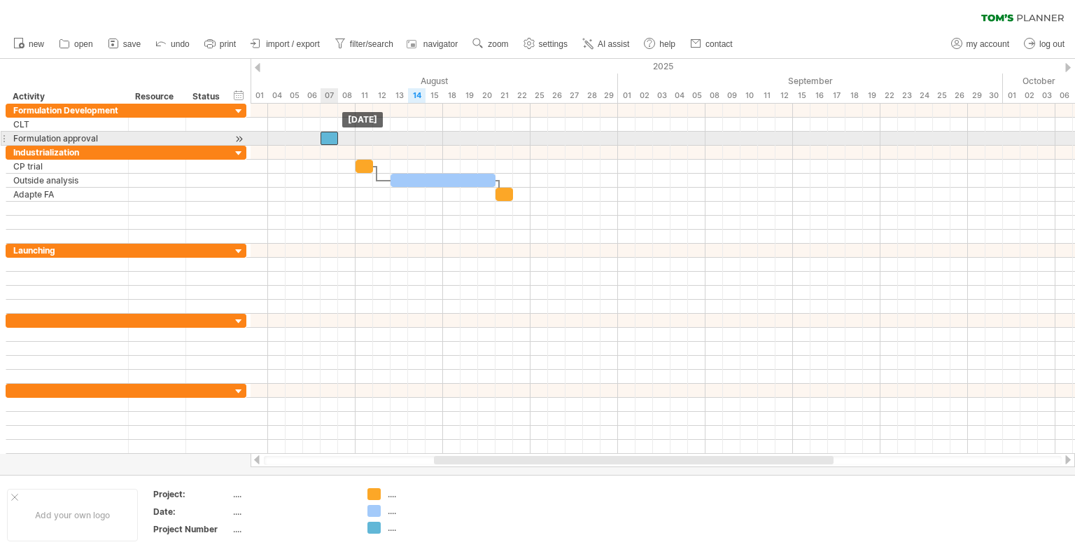
drag, startPoint x: 337, startPoint y: 139, endPoint x: 327, endPoint y: 138, distance: 10.6
click at [327, 138] on div at bounding box center [329, 138] width 17 height 13
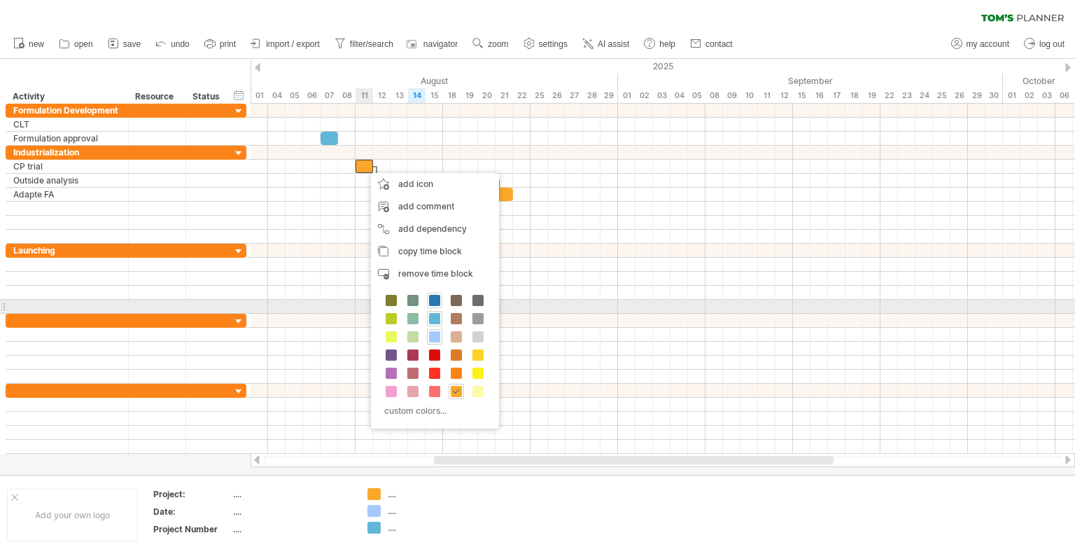
click at [430, 302] on span at bounding box center [434, 300] width 11 height 11
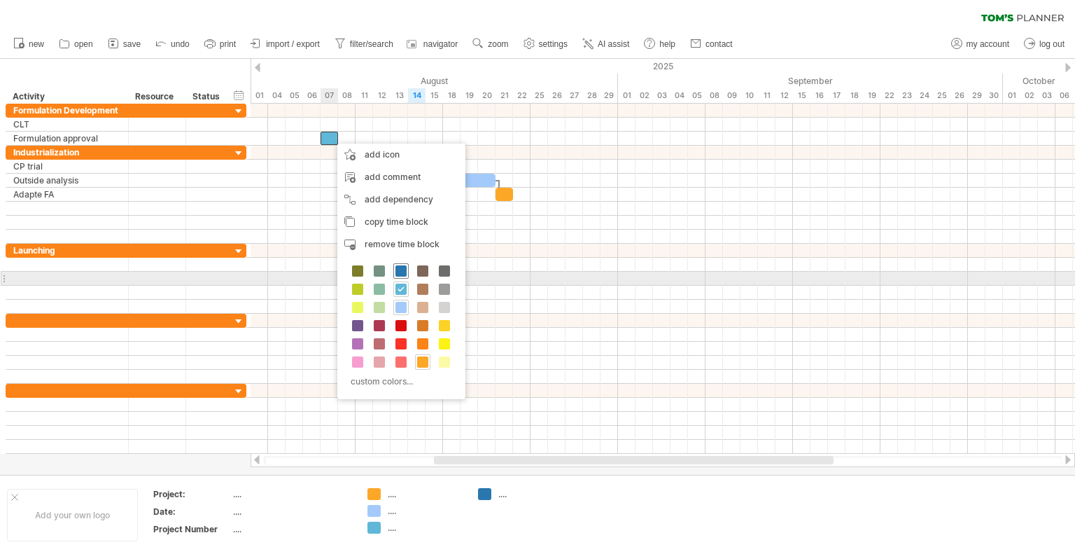
click at [399, 271] on span at bounding box center [400, 270] width 11 height 11
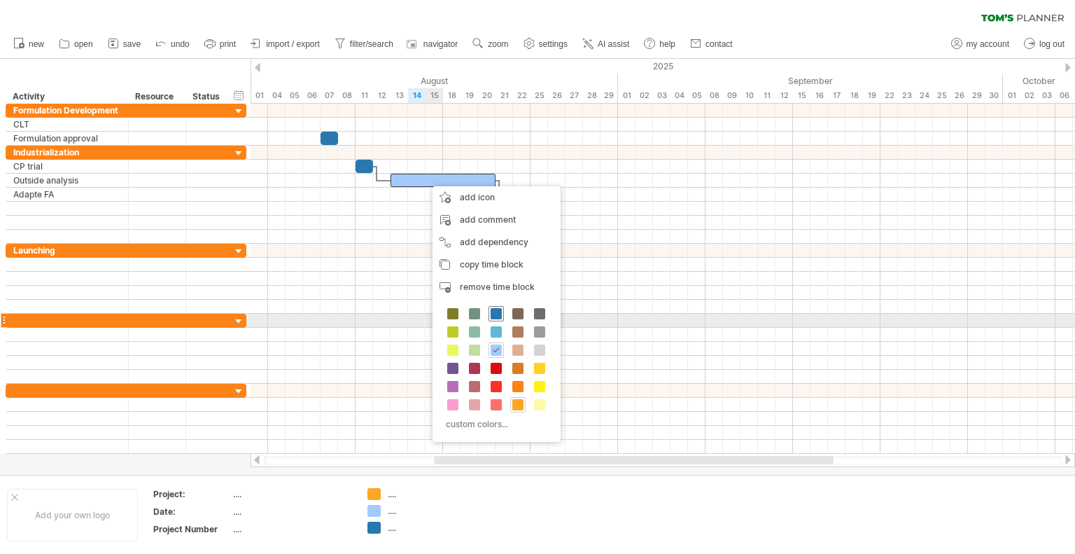
click at [492, 314] on span at bounding box center [496, 313] width 11 height 11
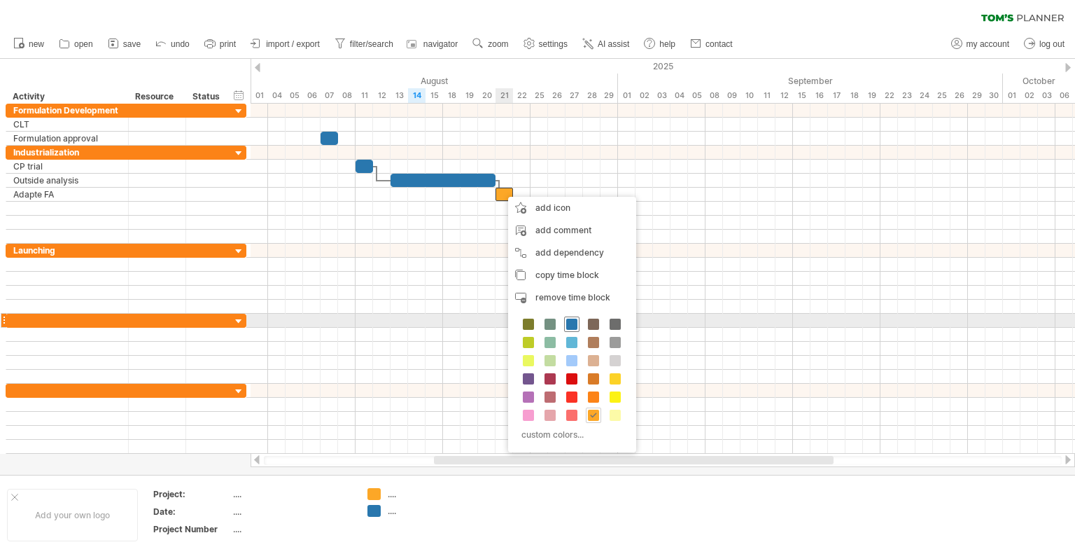
click at [574, 326] on span at bounding box center [571, 323] width 11 height 11
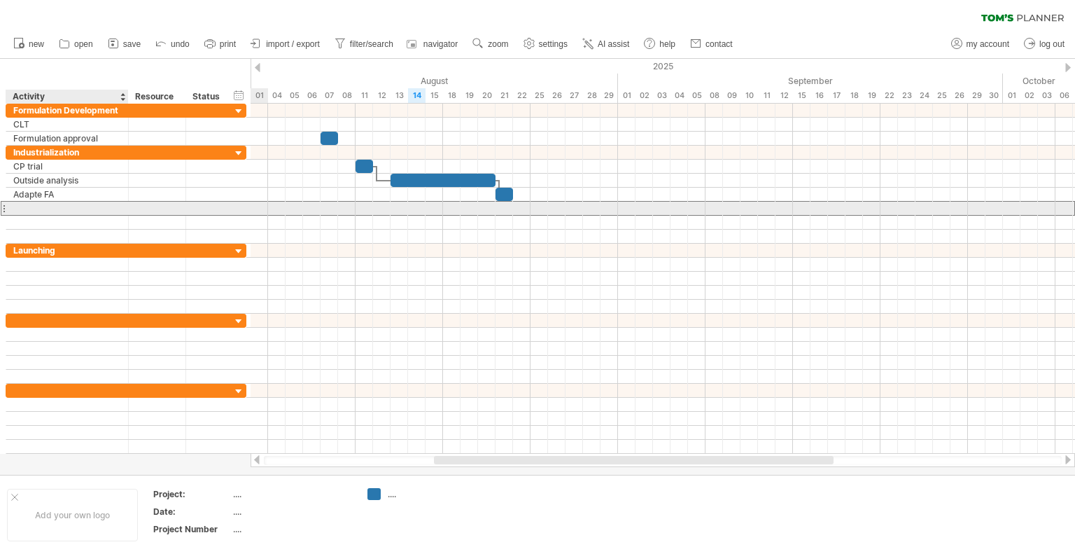
click at [48, 204] on div at bounding box center [67, 208] width 108 height 13
type input "**********"
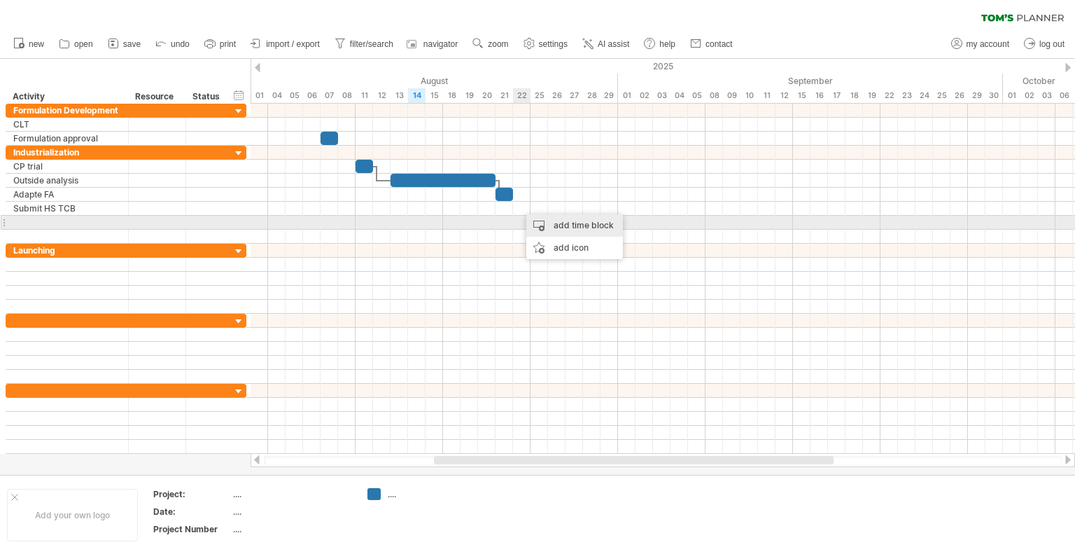
click at [539, 230] on div "add time block" at bounding box center [574, 225] width 97 height 22
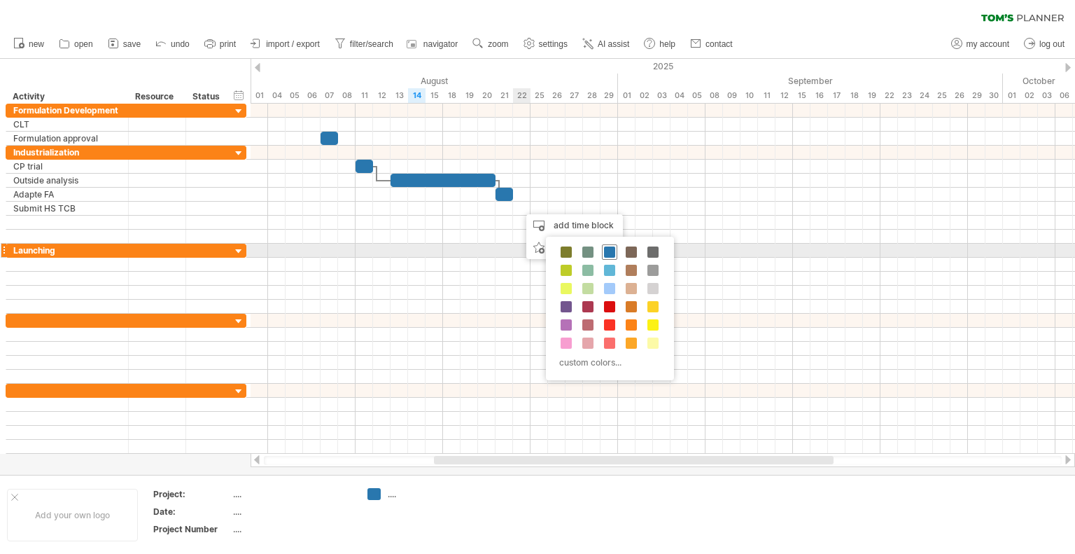
click at [611, 248] on span at bounding box center [609, 251] width 11 height 11
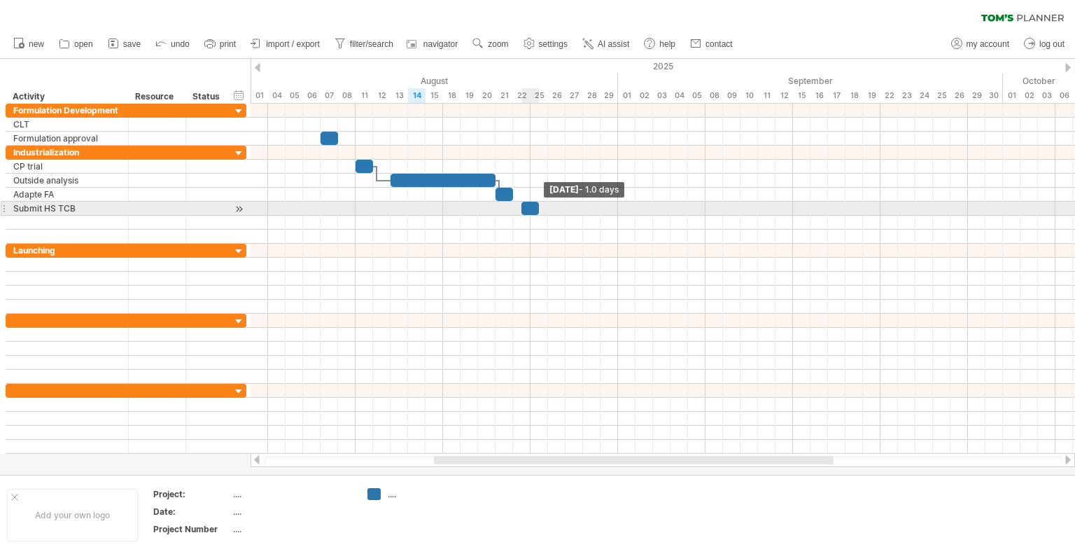
click at [538, 206] on span at bounding box center [539, 208] width 6 height 13
drag, startPoint x: 530, startPoint y: 207, endPoint x: 521, endPoint y: 209, distance: 8.7
click at [521, 209] on div at bounding box center [521, 208] width 17 height 13
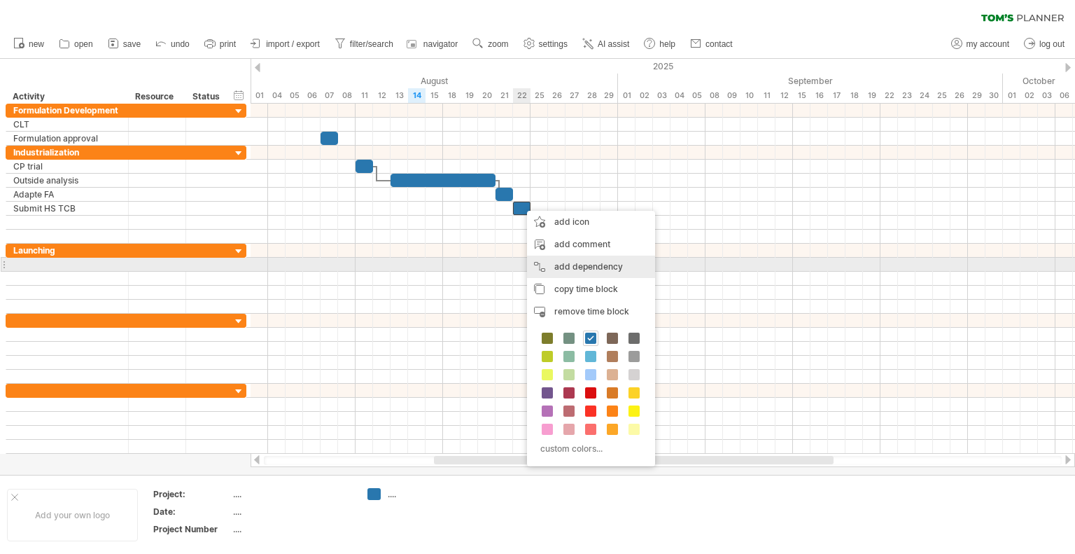
click at [559, 265] on div "add dependency You can use dependencies when you require tasks to be done in a …" at bounding box center [591, 266] width 128 height 22
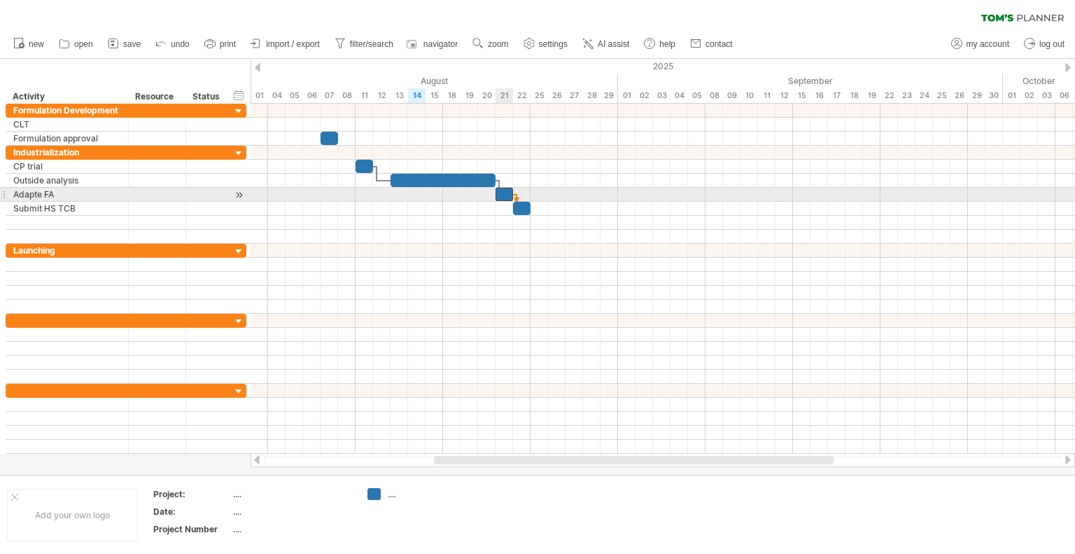
click at [510, 191] on span at bounding box center [513, 194] width 6 height 13
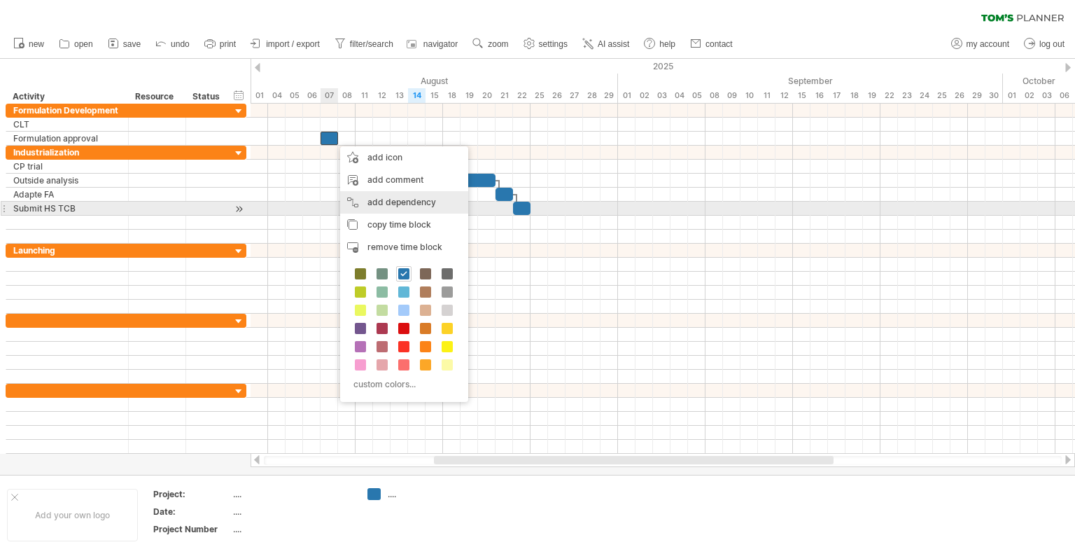
click at [377, 204] on div "add dependency You can use dependencies when you require tasks to be done in a …" at bounding box center [404, 202] width 128 height 22
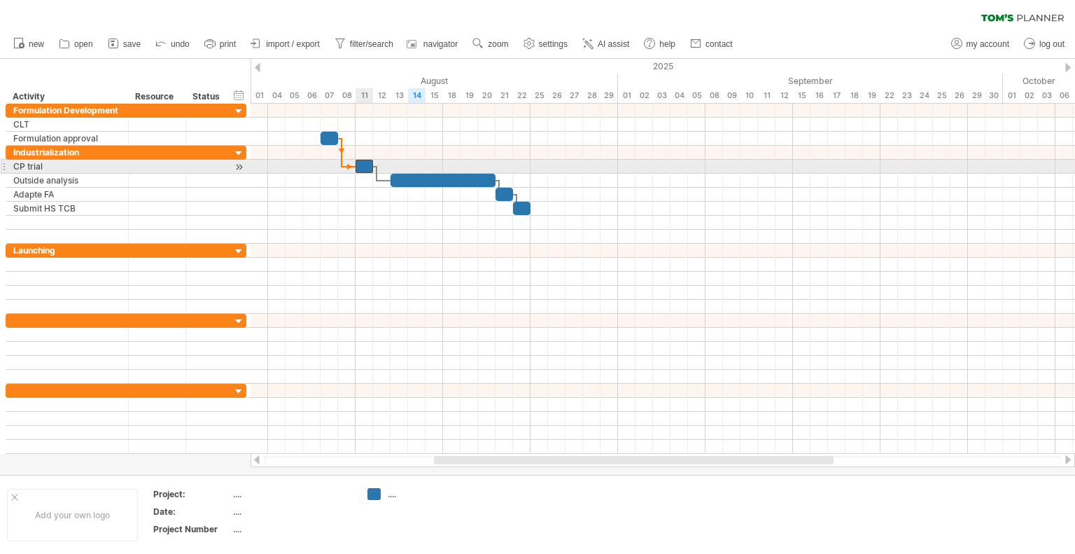
click at [360, 167] on div at bounding box center [364, 166] width 17 height 13
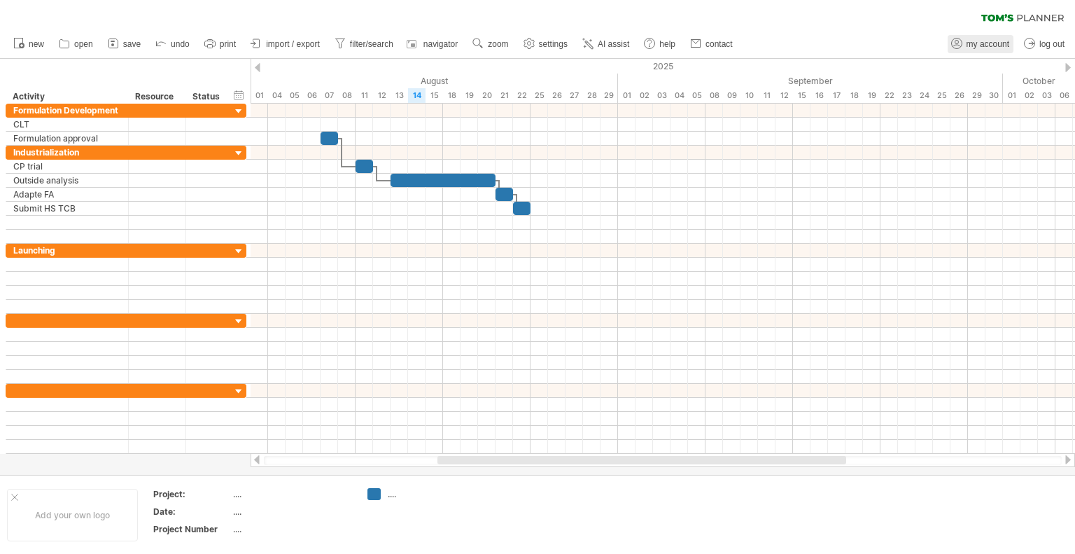
click at [969, 39] on span "my account" at bounding box center [988, 44] width 43 height 10
type input "**********"
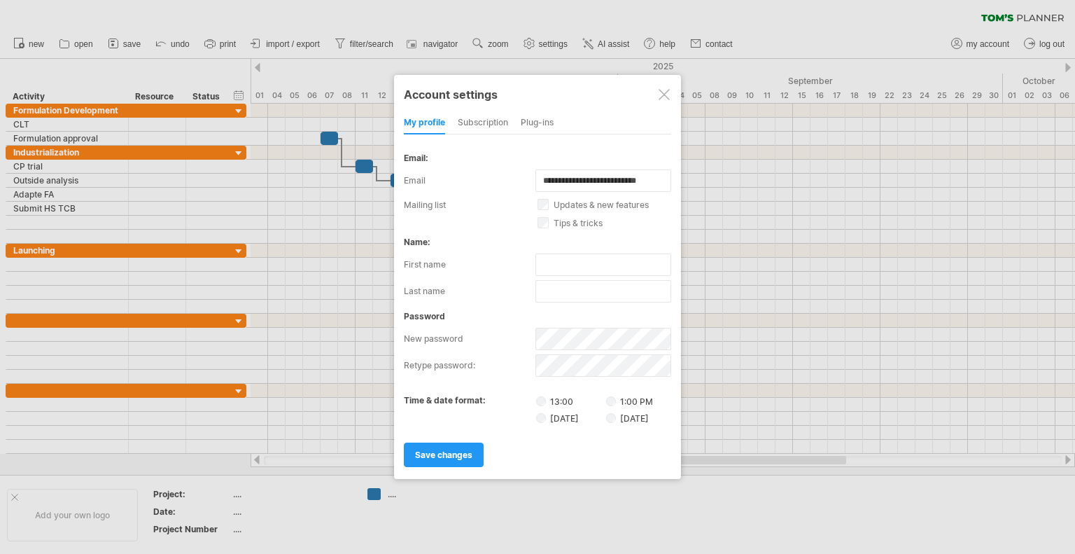
click at [659, 97] on div at bounding box center [664, 94] width 11 height 11
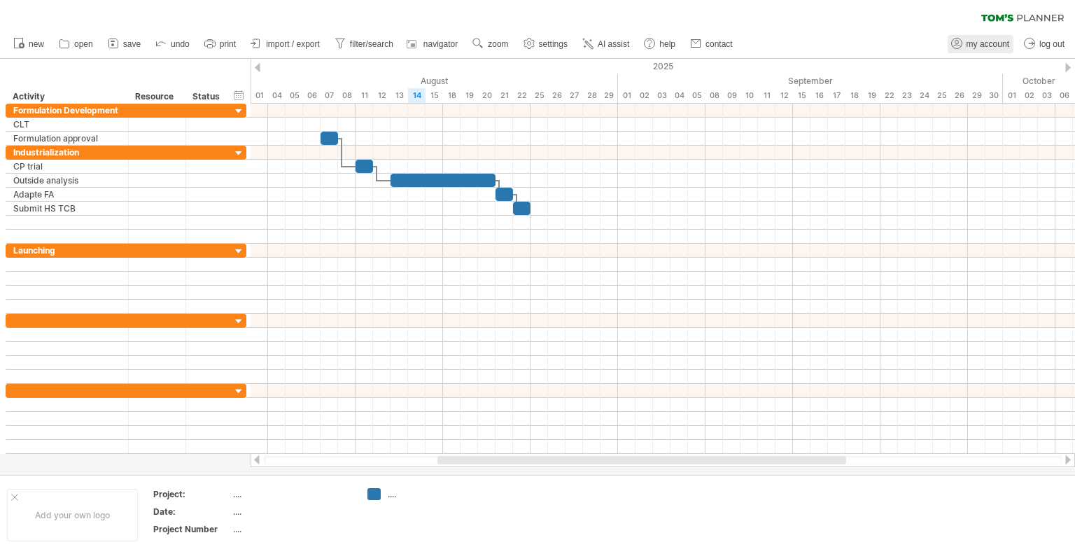
click at [1000, 50] on link "my account" at bounding box center [981, 44] width 66 height 18
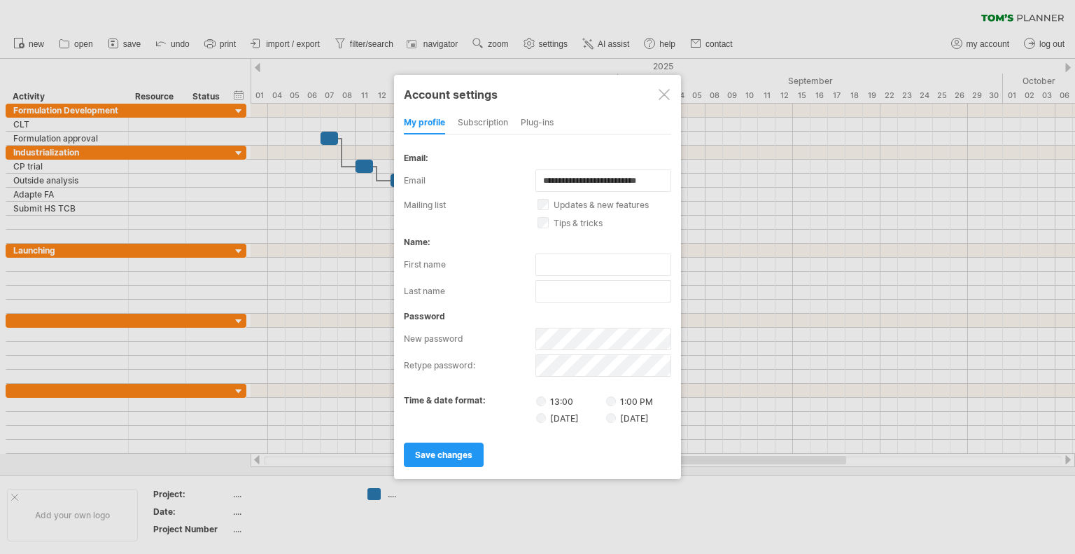
click at [490, 123] on div "subscription" at bounding box center [483, 123] width 50 height 22
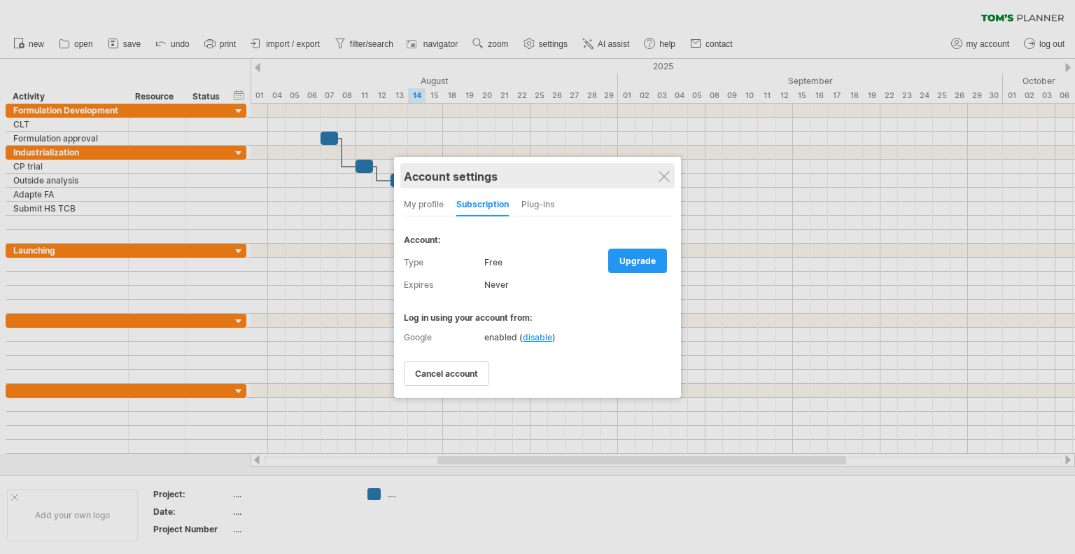
click at [671, 172] on div "Account settings" at bounding box center [537, 175] width 267 height 25
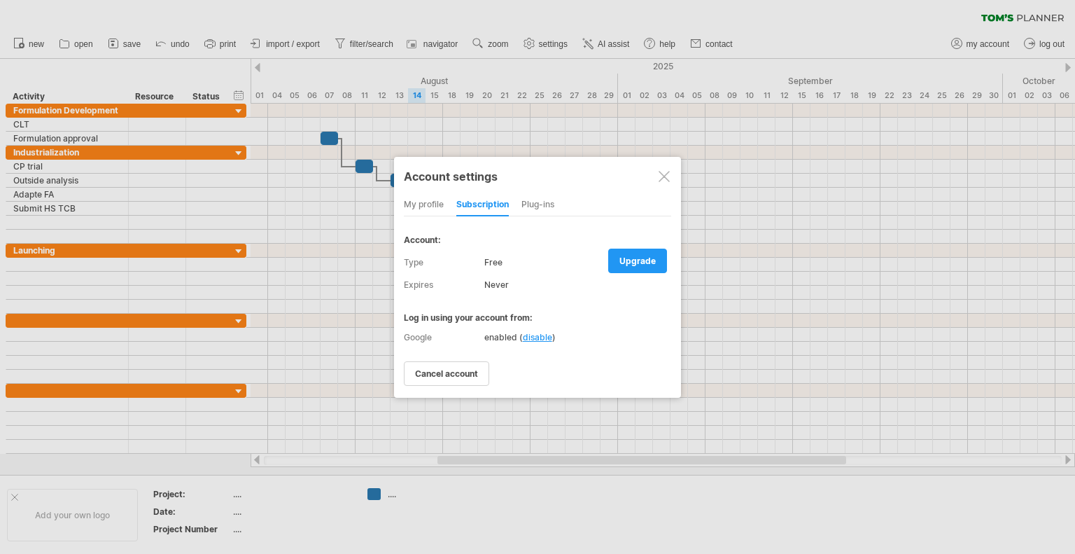
click at [669, 179] on div at bounding box center [664, 176] width 11 height 11
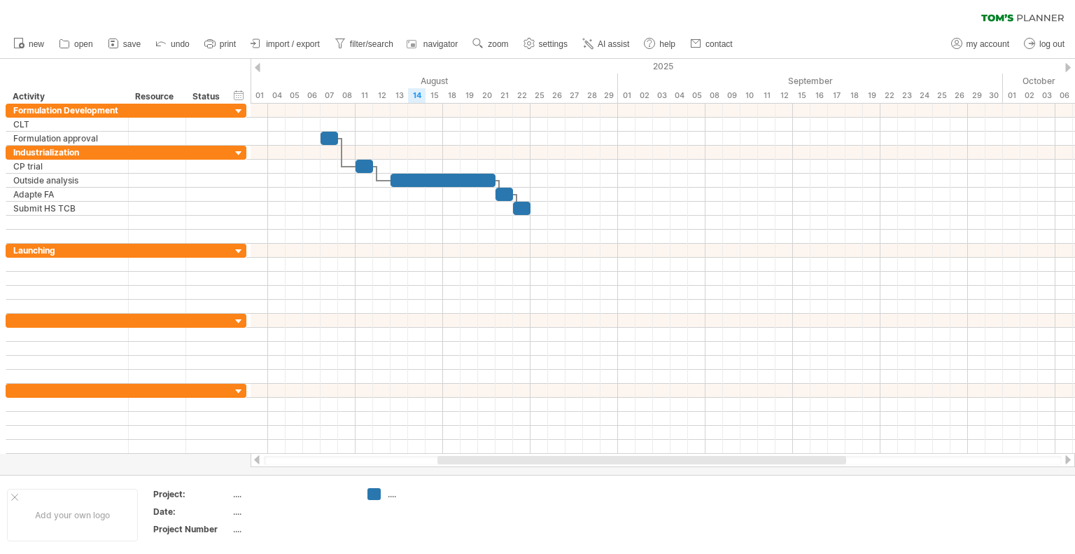
click at [812, 28] on div "clear filter reapply filter" at bounding box center [537, 14] width 1075 height 29
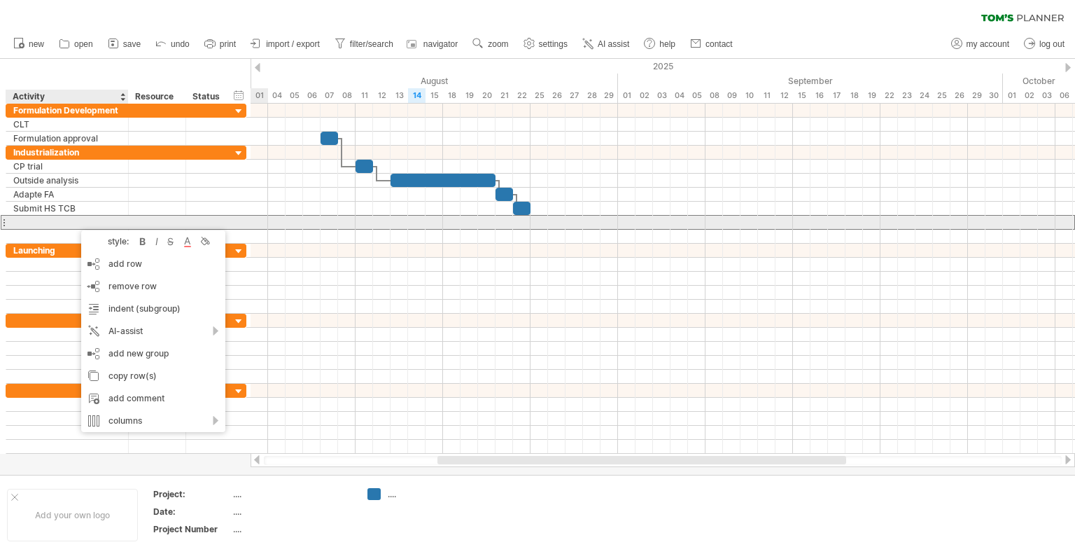
click at [22, 221] on div at bounding box center [67, 222] width 108 height 13
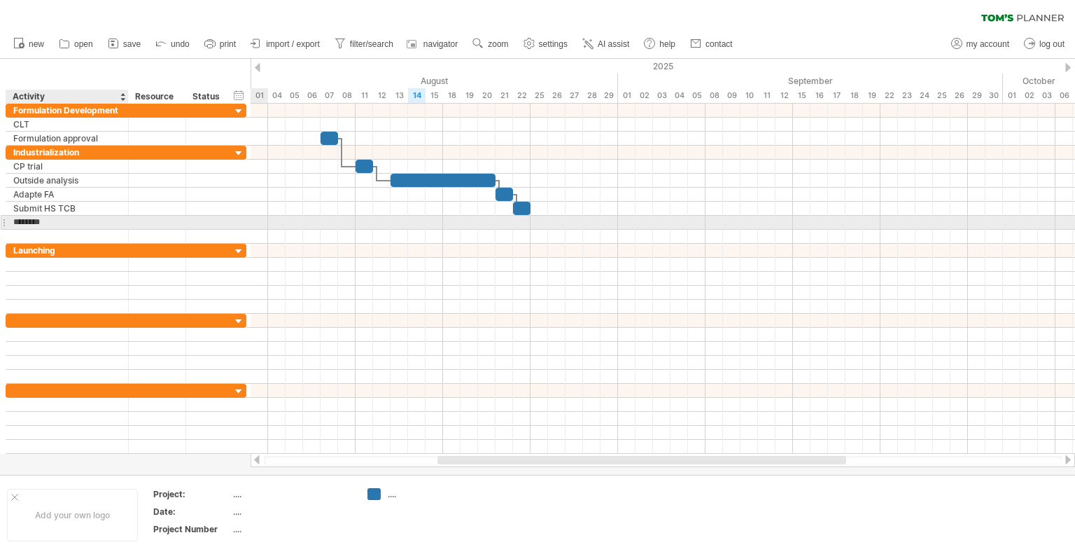
type input "*********"
click at [380, 224] on div at bounding box center [663, 223] width 825 height 14
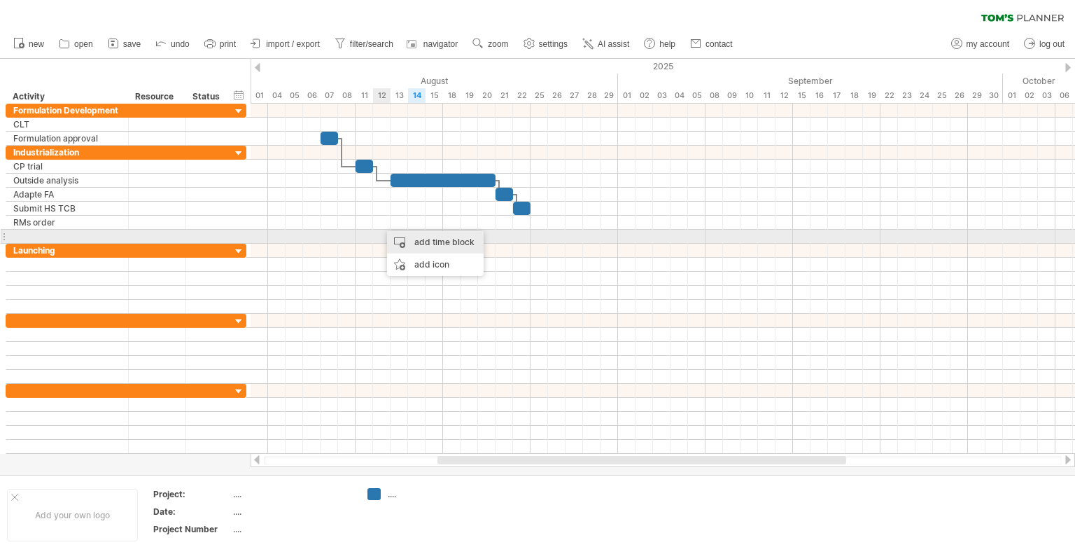
click at [400, 235] on div "add time block" at bounding box center [435, 242] width 97 height 22
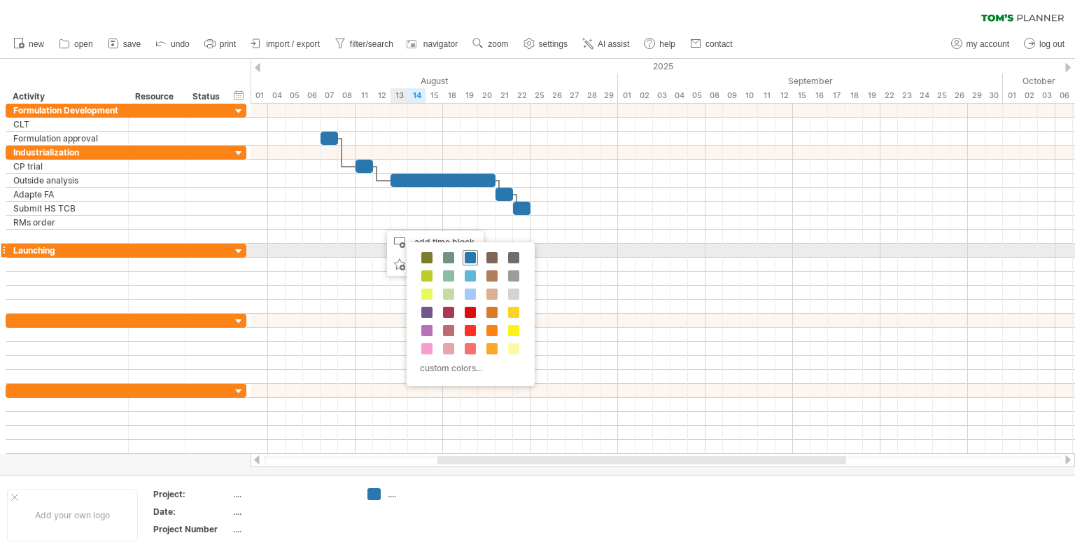
click at [470, 257] on span at bounding box center [470, 257] width 11 height 11
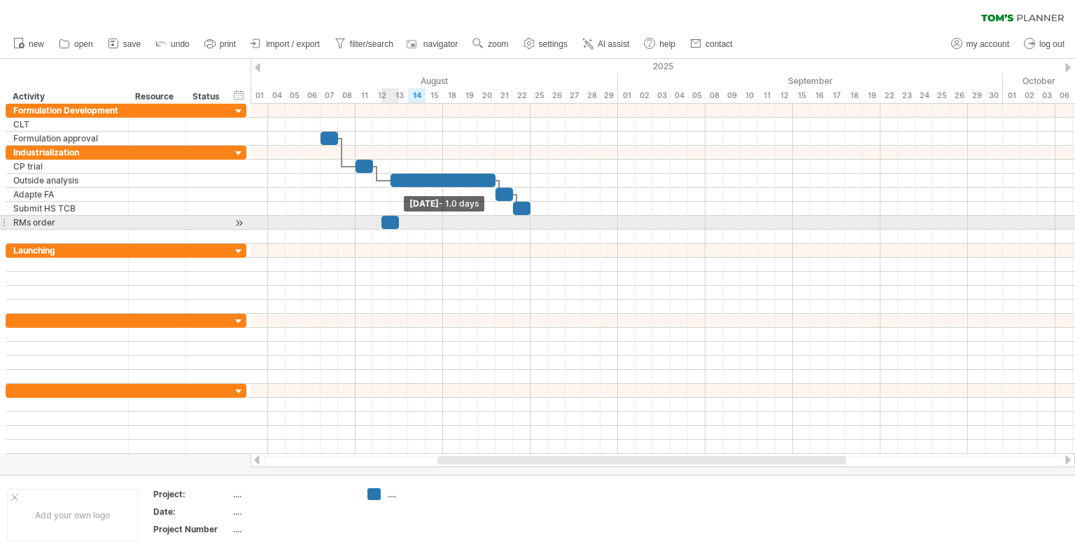
click at [398, 218] on span at bounding box center [399, 222] width 6 height 13
drag, startPoint x: 391, startPoint y: 220, endPoint x: 379, endPoint y: 220, distance: 11.9
click at [379, 220] on div at bounding box center [381, 222] width 17 height 13
click at [382, 220] on div at bounding box center [381, 222] width 17 height 13
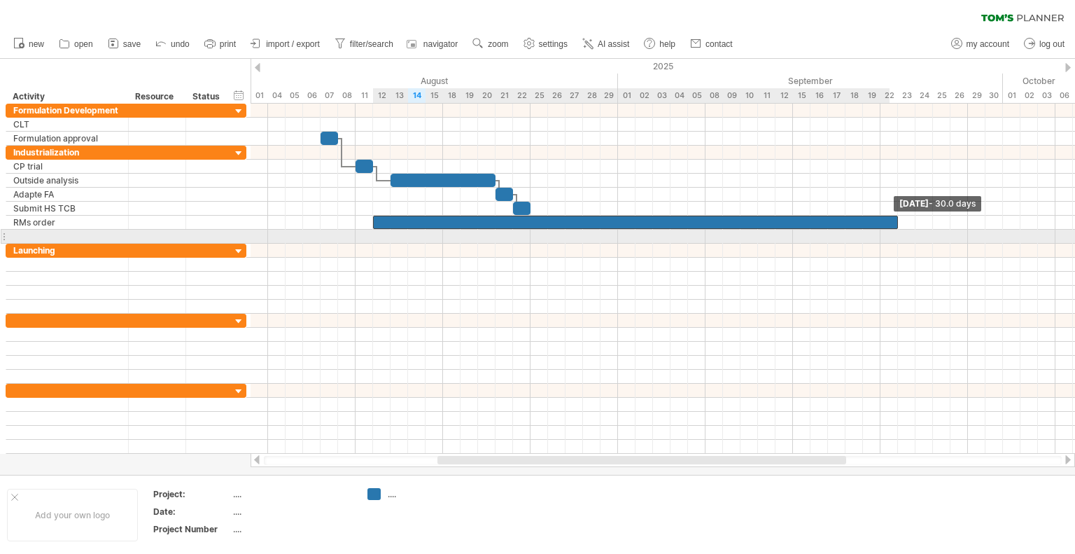
drag, startPoint x: 391, startPoint y: 220, endPoint x: 895, endPoint y: 238, distance: 504.3
click at [895, 238] on div "Monday 22 September - 30.0 days Tuesday 12 August" at bounding box center [663, 279] width 825 height 350
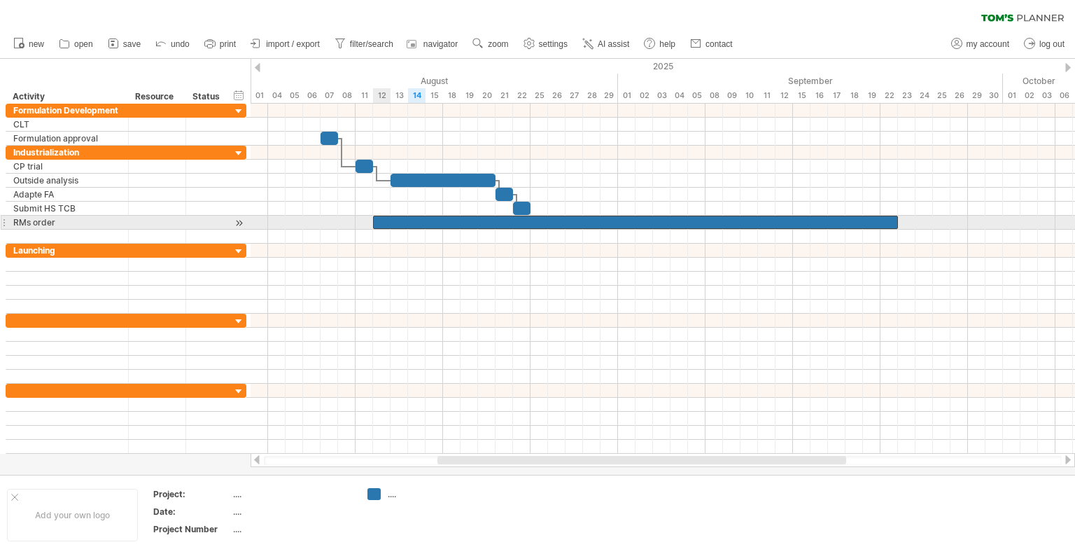
click at [383, 220] on div at bounding box center [635, 222] width 525 height 13
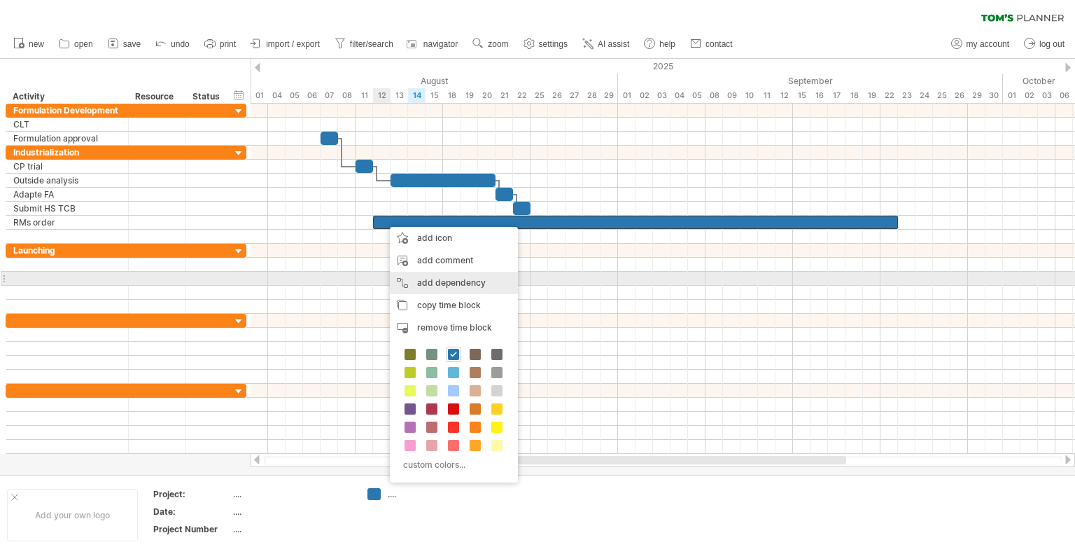
click at [414, 276] on div "add dependency You can use dependencies when you require tasks to be done in a …" at bounding box center [454, 283] width 128 height 22
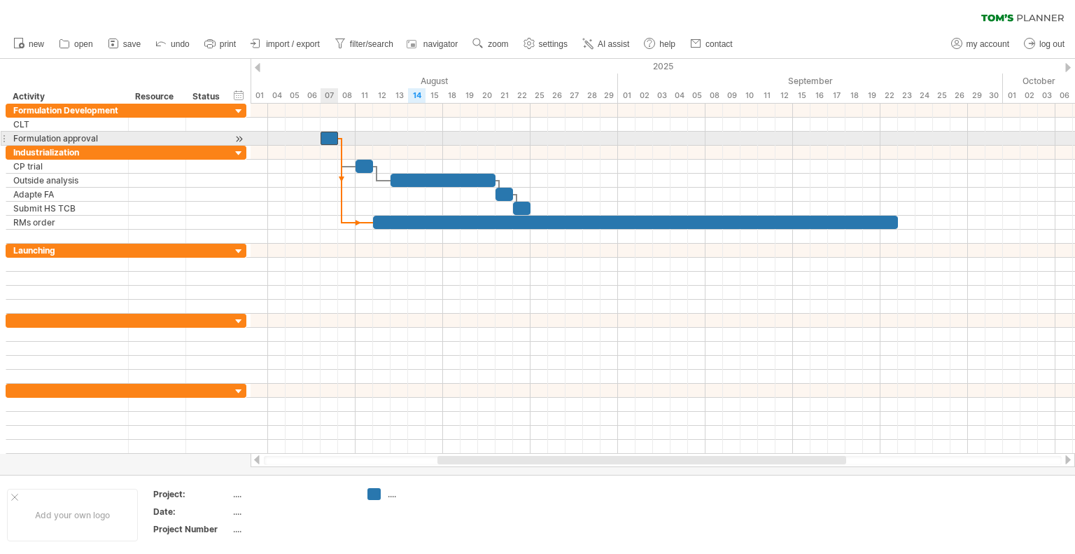
click at [330, 134] on div at bounding box center [329, 138] width 17 height 13
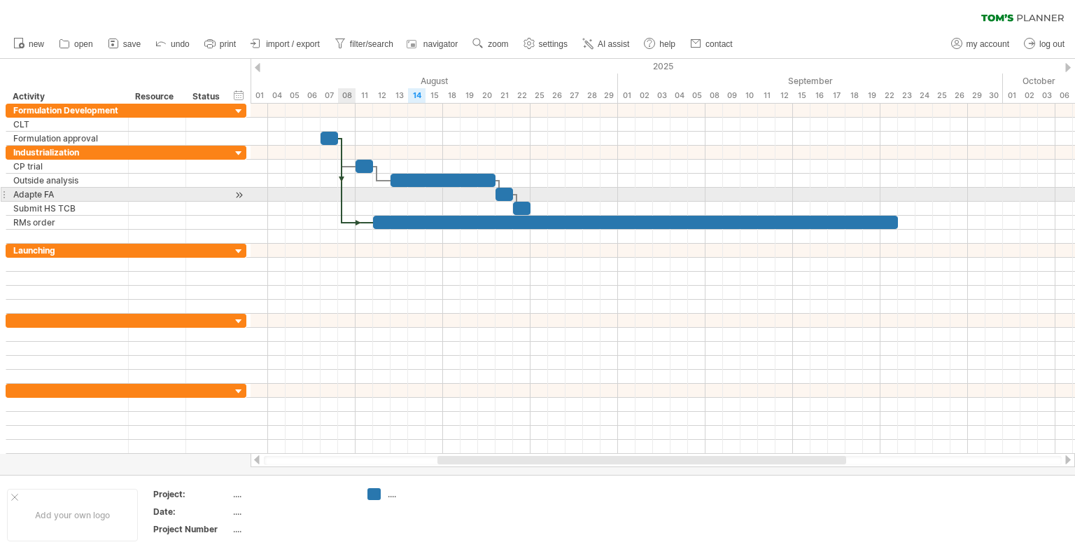
click at [339, 192] on div at bounding box center [341, 180] width 4 height 85
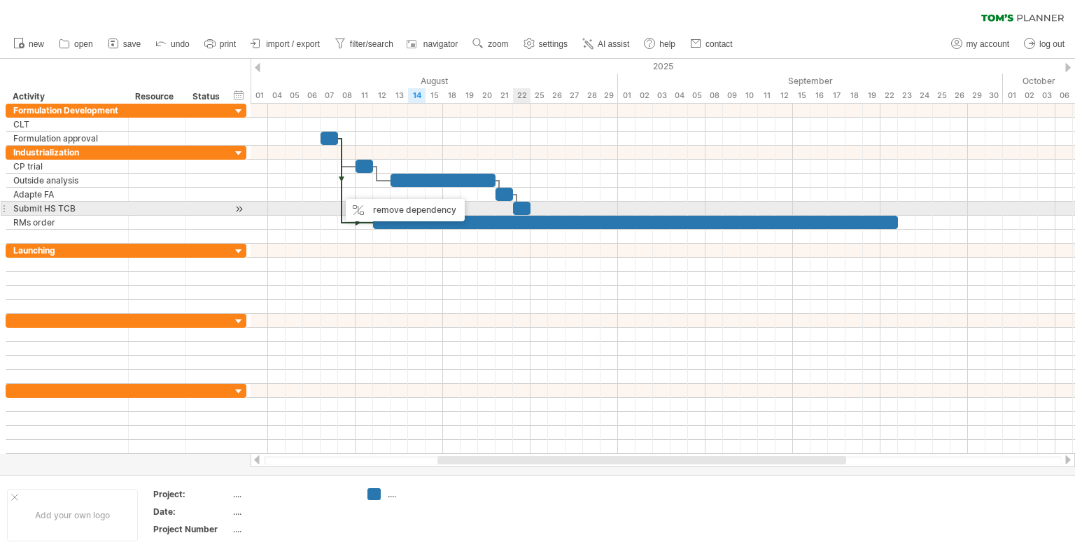
click at [519, 219] on div at bounding box center [635, 222] width 525 height 13
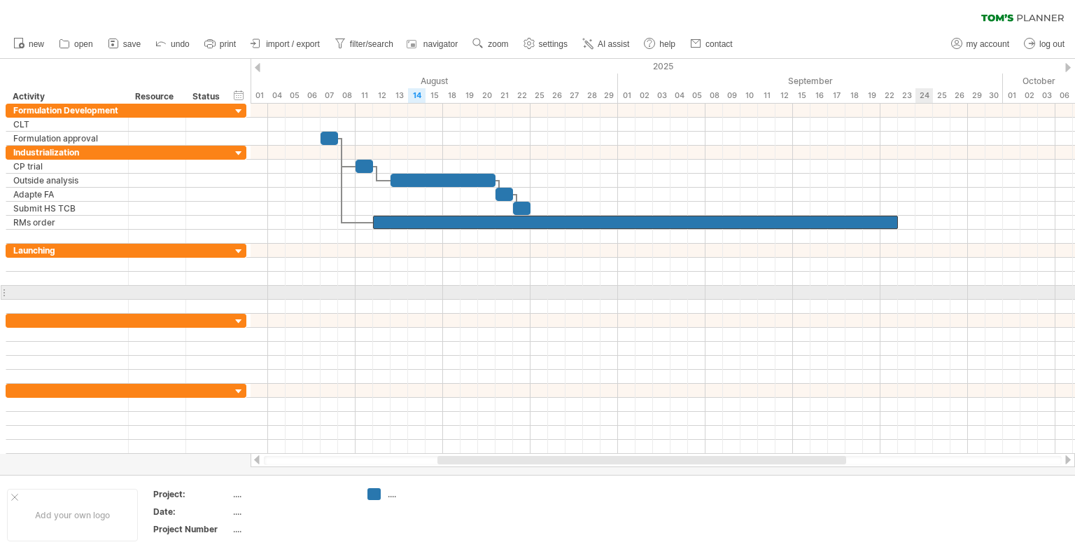
click at [925, 300] on div at bounding box center [663, 307] width 825 height 14
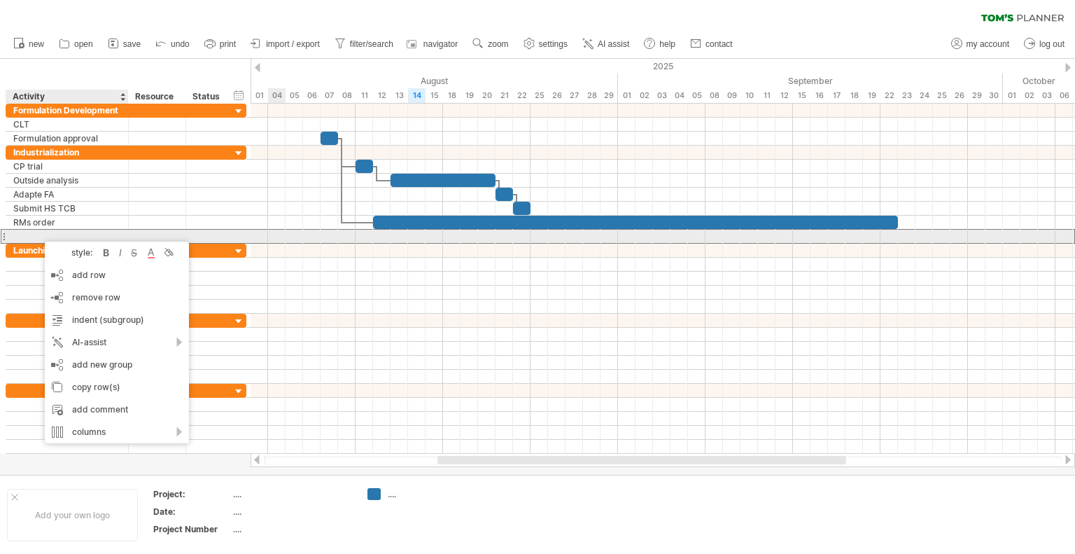
click at [38, 234] on div at bounding box center [67, 236] width 108 height 13
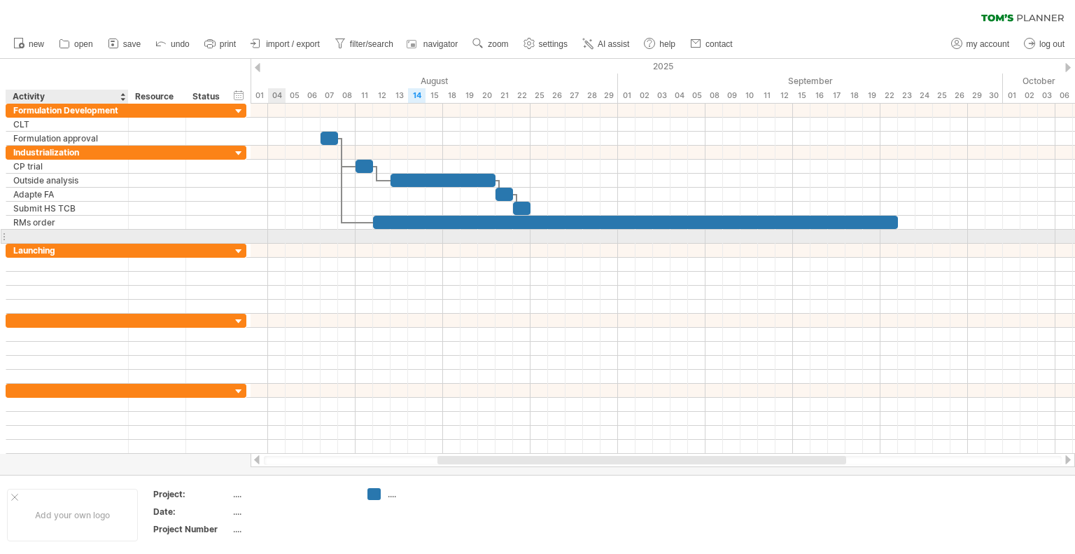
click at [34, 234] on input "text" at bounding box center [67, 236] width 108 height 13
type input "*********"
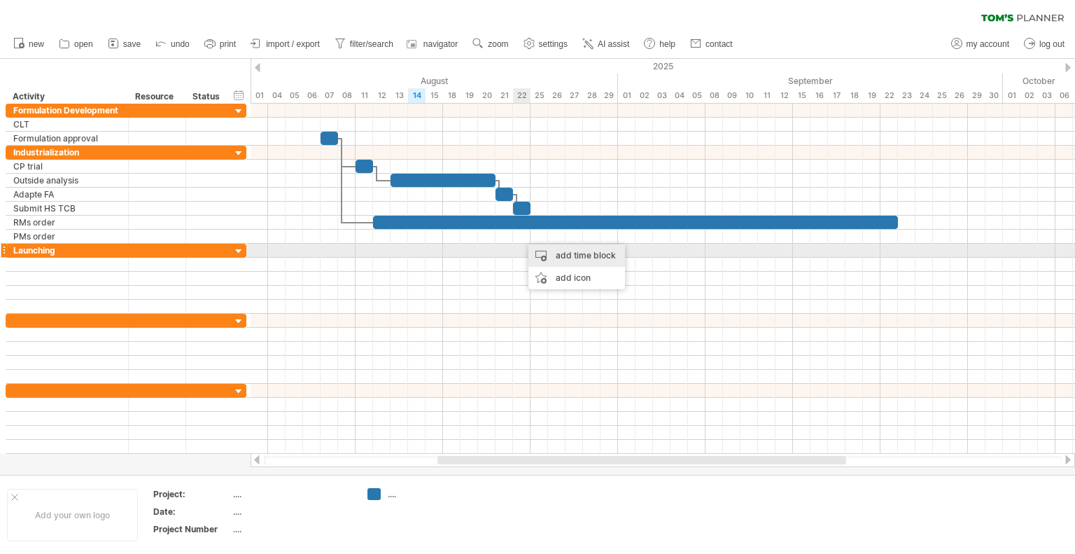
click at [535, 251] on div "add time block" at bounding box center [576, 255] width 97 height 22
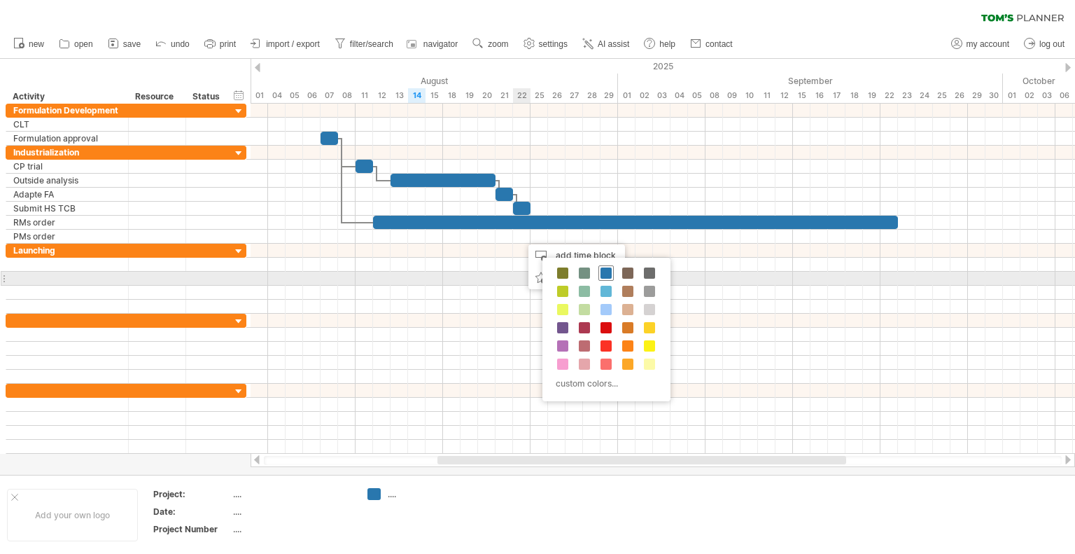
click at [603, 274] on span at bounding box center [606, 272] width 11 height 11
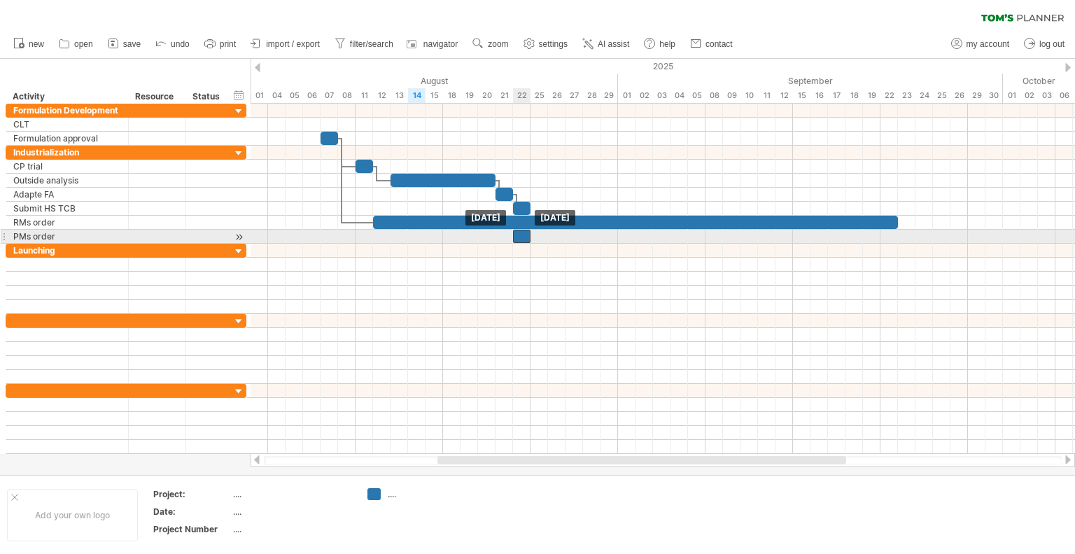
click at [522, 234] on div at bounding box center [521, 236] width 17 height 13
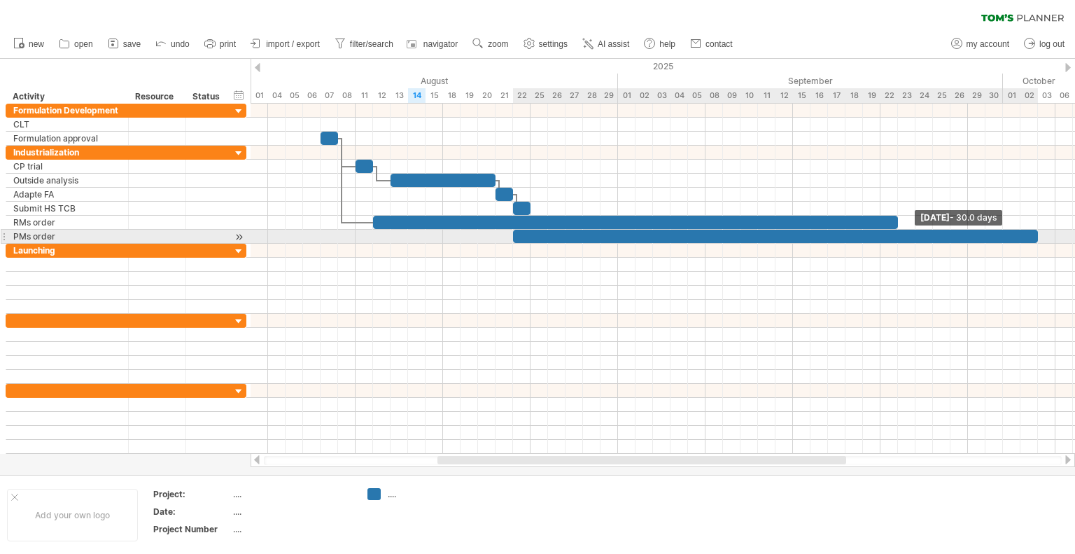
drag, startPoint x: 529, startPoint y: 234, endPoint x: 1036, endPoint y: 237, distance: 506.8
click at [1036, 237] on span at bounding box center [1038, 236] width 6 height 13
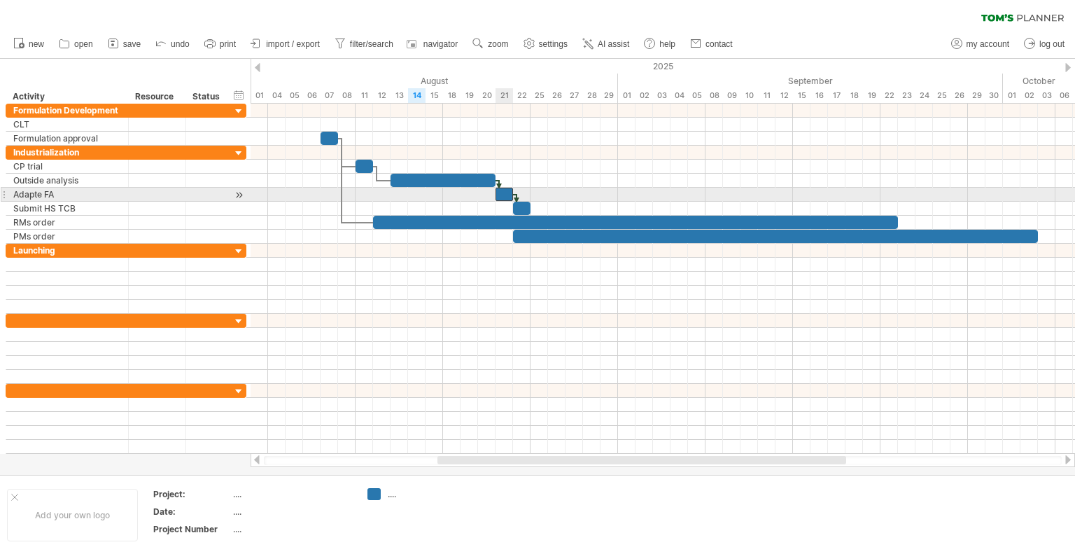
click at [501, 193] on div at bounding box center [504, 194] width 17 height 13
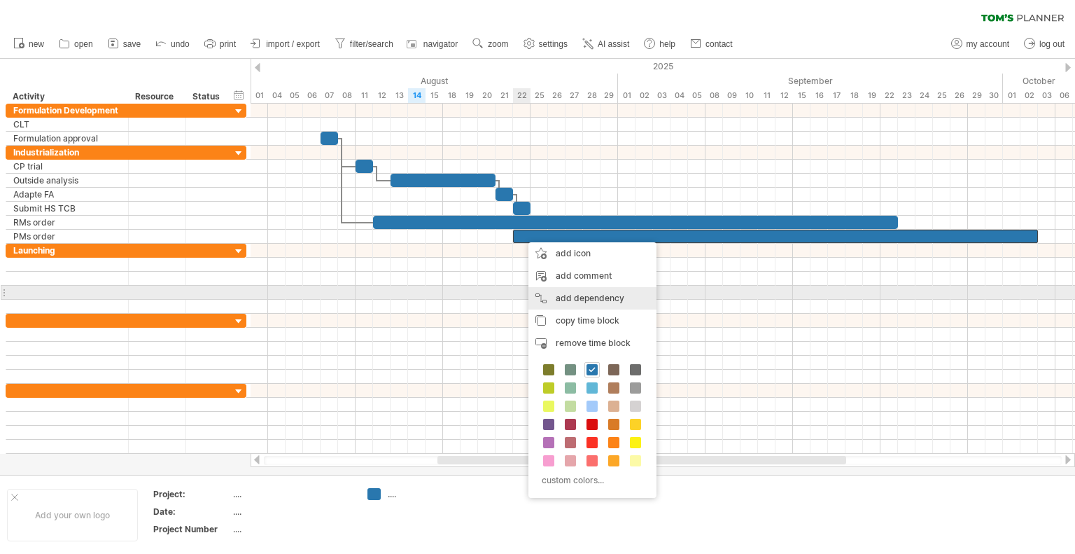
click at [566, 293] on div "add dependency You can use dependencies when you require tasks to be done in a …" at bounding box center [592, 298] width 128 height 22
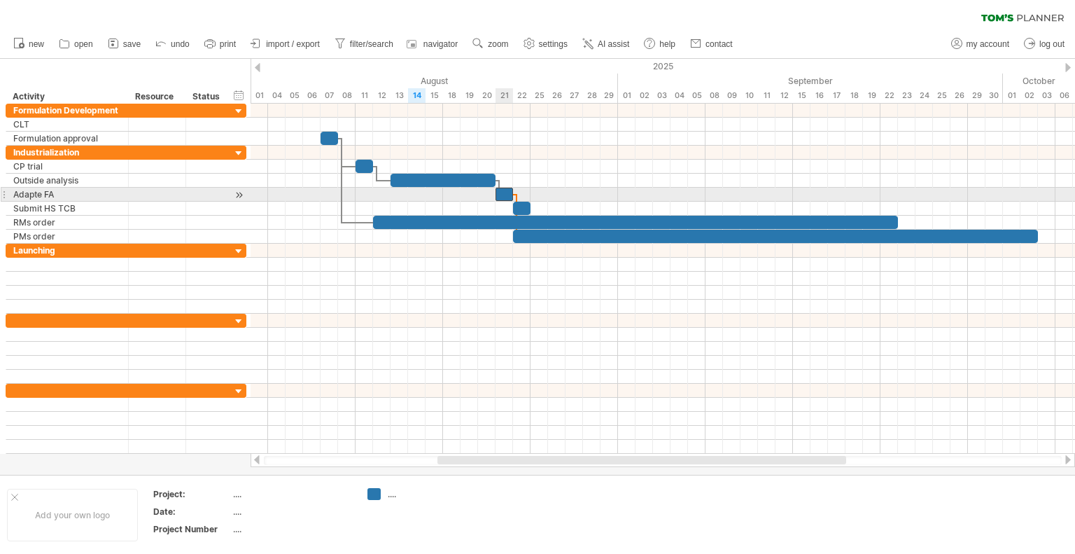
click at [507, 195] on div at bounding box center [504, 194] width 17 height 13
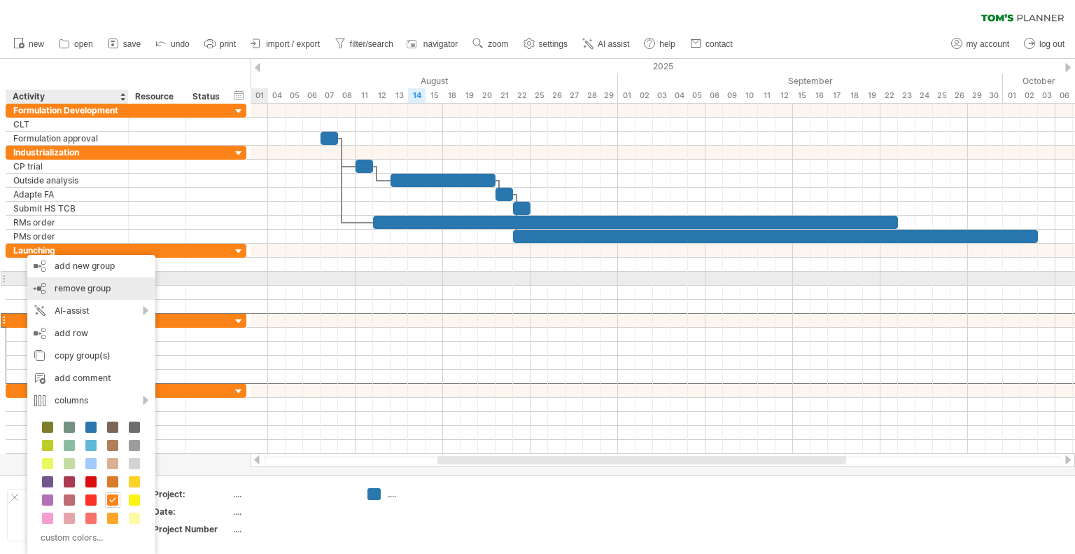
click at [90, 285] on span "remove group" at bounding box center [83, 288] width 56 height 10
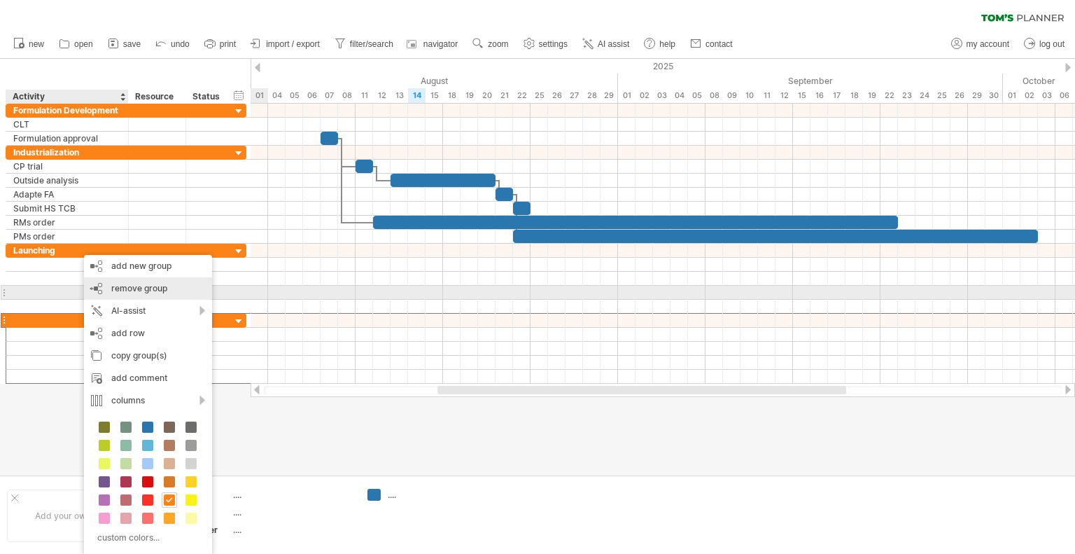
click at [134, 290] on span "remove group" at bounding box center [139, 288] width 56 height 10
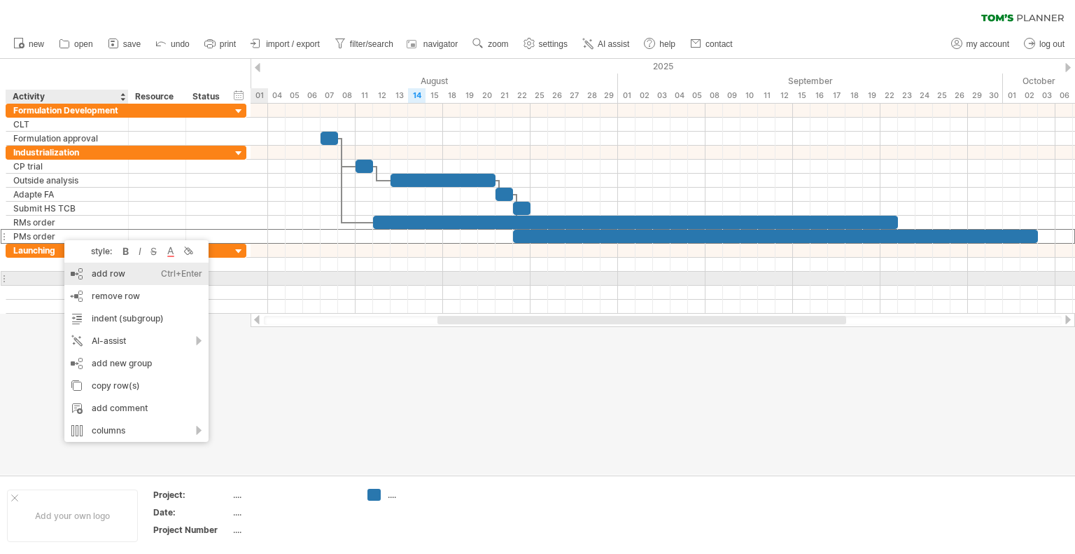
click at [132, 272] on div "add row Ctrl+Enter Cmd+Enter" at bounding box center [136, 273] width 144 height 22
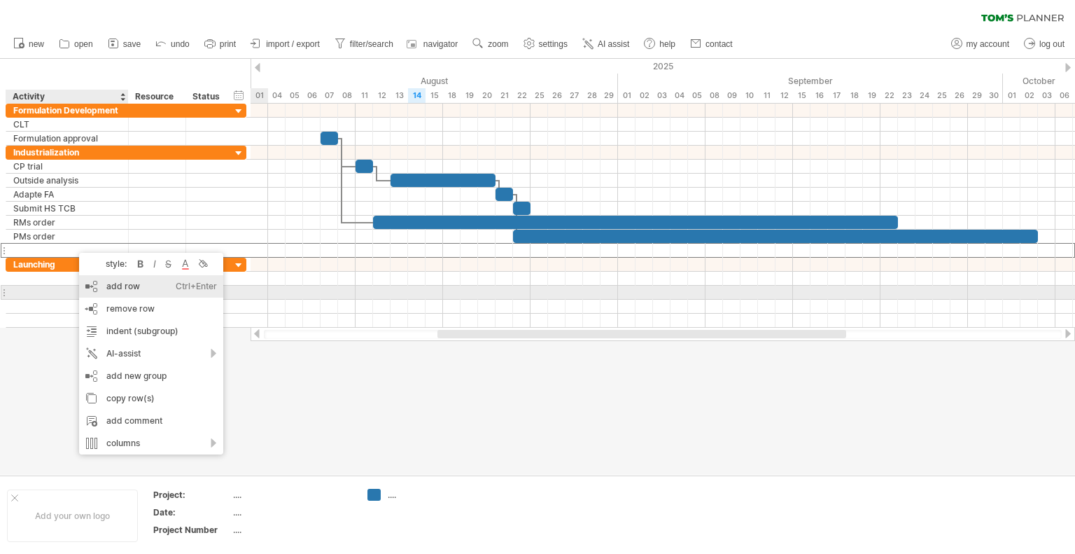
click at [141, 287] on div "add row Ctrl+Enter Cmd+Enter" at bounding box center [151, 286] width 144 height 22
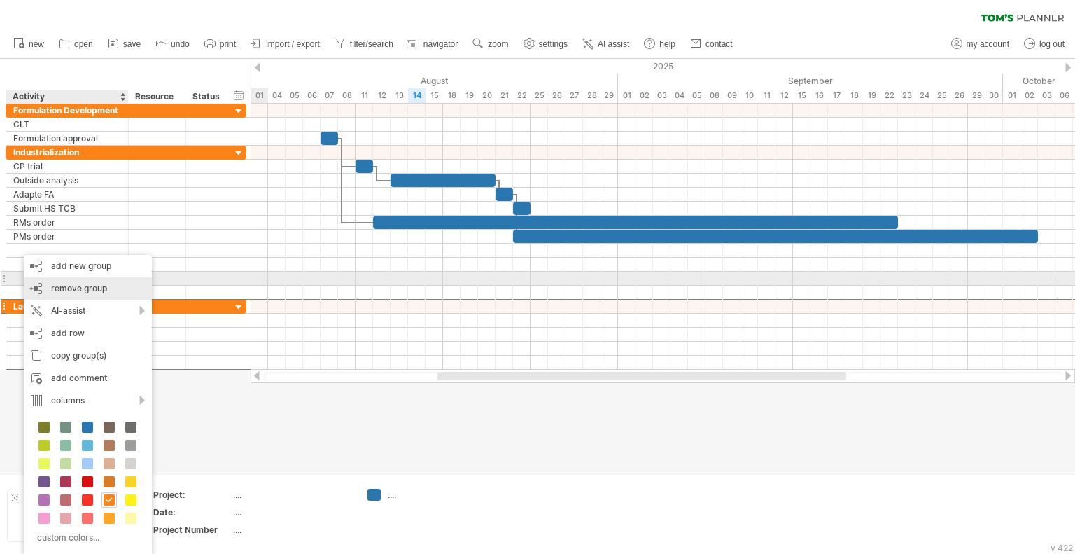
click at [99, 285] on span "remove group" at bounding box center [79, 288] width 56 height 10
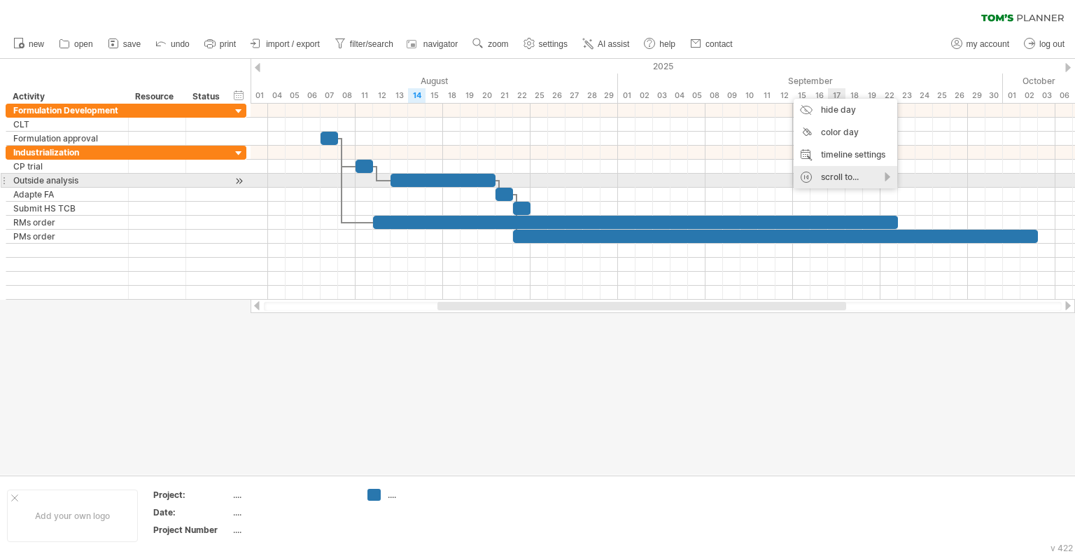
click at [809, 176] on div "scroll to..." at bounding box center [846, 177] width 104 height 22
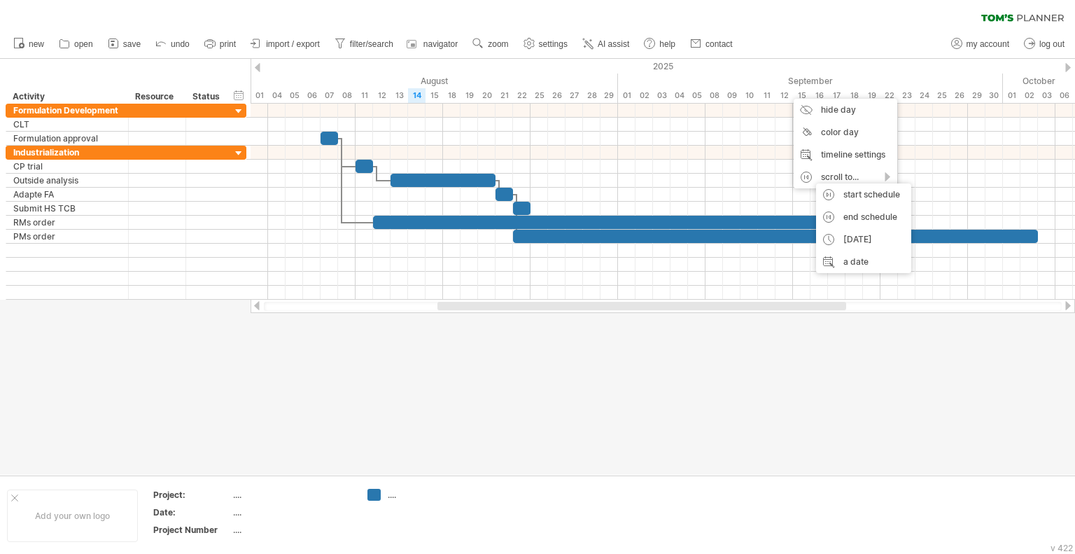
click at [884, 403] on div at bounding box center [537, 267] width 1075 height 416
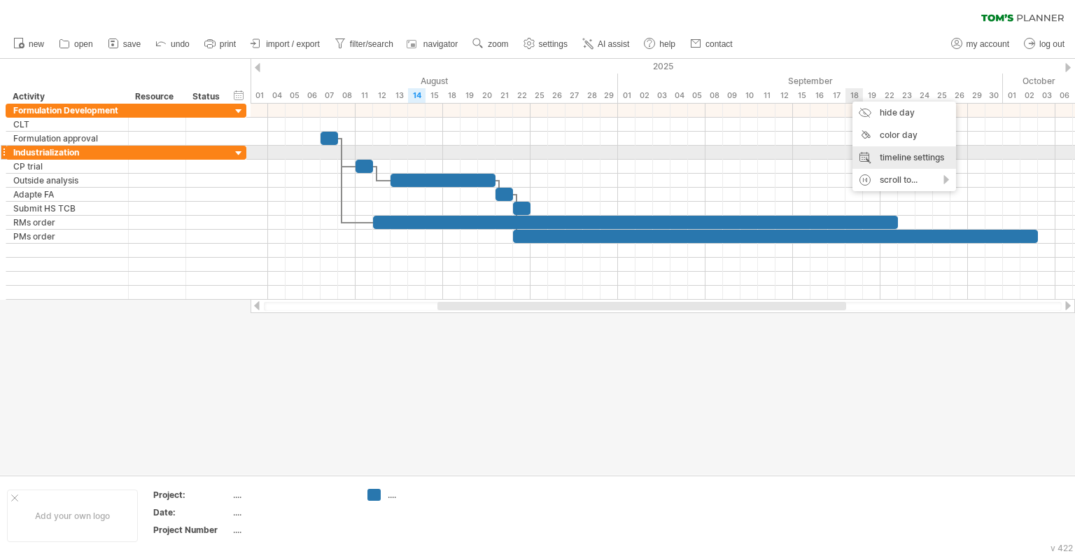
click at [881, 158] on div "timeline settings" at bounding box center [905, 157] width 104 height 22
select select "*"
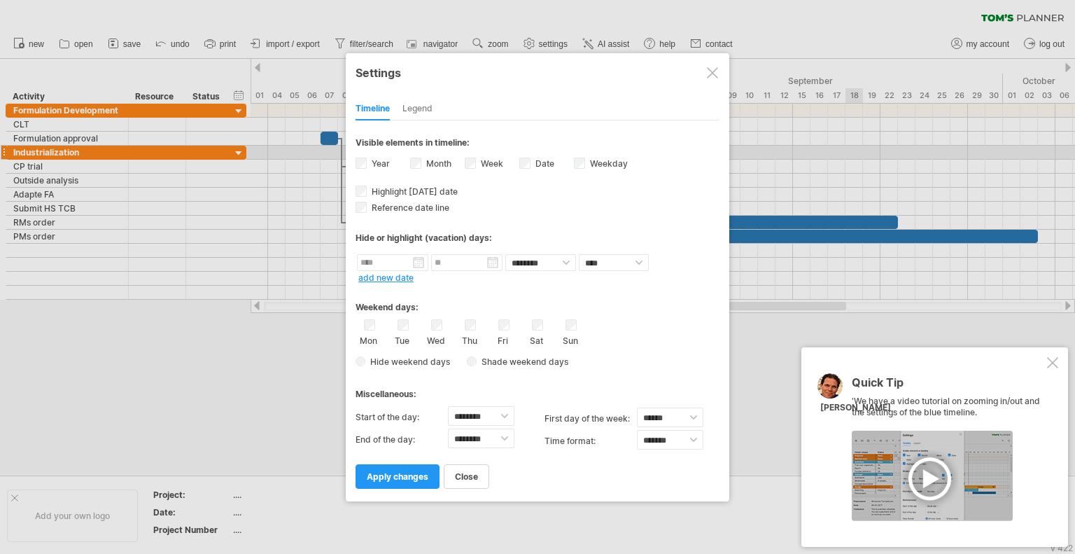
click at [535, 165] on label "Date visibility of date Currently there is not enough space horizontally to dis…" at bounding box center [544, 163] width 22 height 10
click at [478, 165] on label "Week visibility of weeknumbers Currently there is not enough space horizontally…" at bounding box center [490, 163] width 25 height 10
click at [500, 437] on select "******** ******** ******** ******** ******** ******** ******** ******** *******…" at bounding box center [481, 438] width 66 height 20
select select "**"
click at [448, 428] on select "******** ******** ******** ******** ******** ******** ******** ******** *******…" at bounding box center [481, 438] width 66 height 20
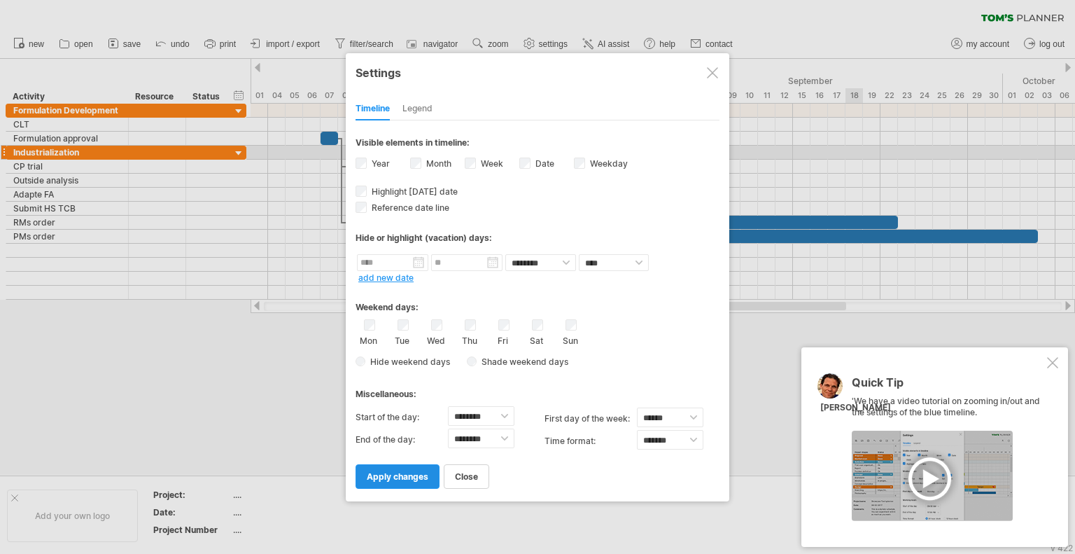
click at [412, 482] on link "apply changes" at bounding box center [398, 476] width 84 height 24
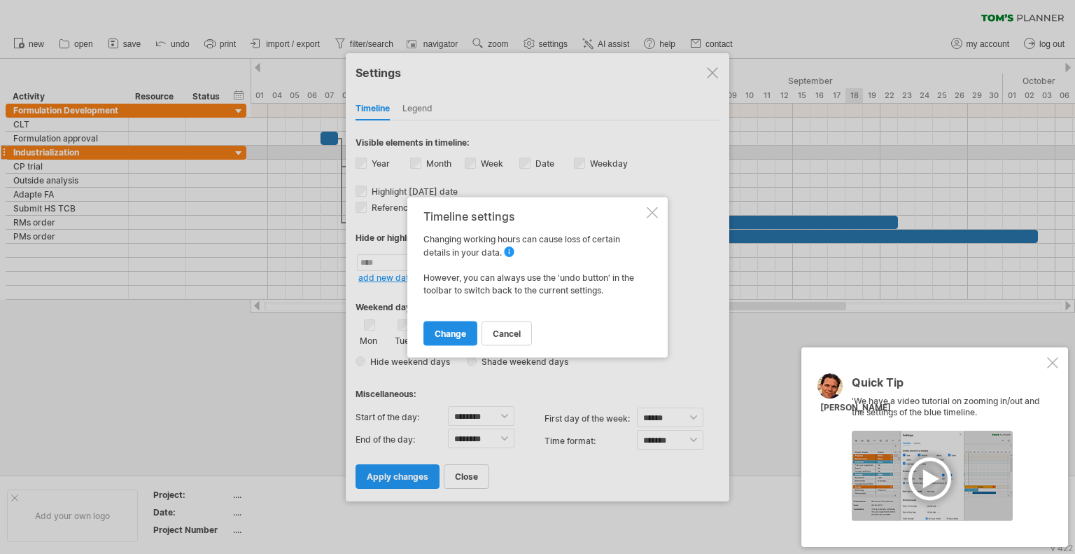
click at [462, 333] on span "change" at bounding box center [450, 333] width 31 height 10
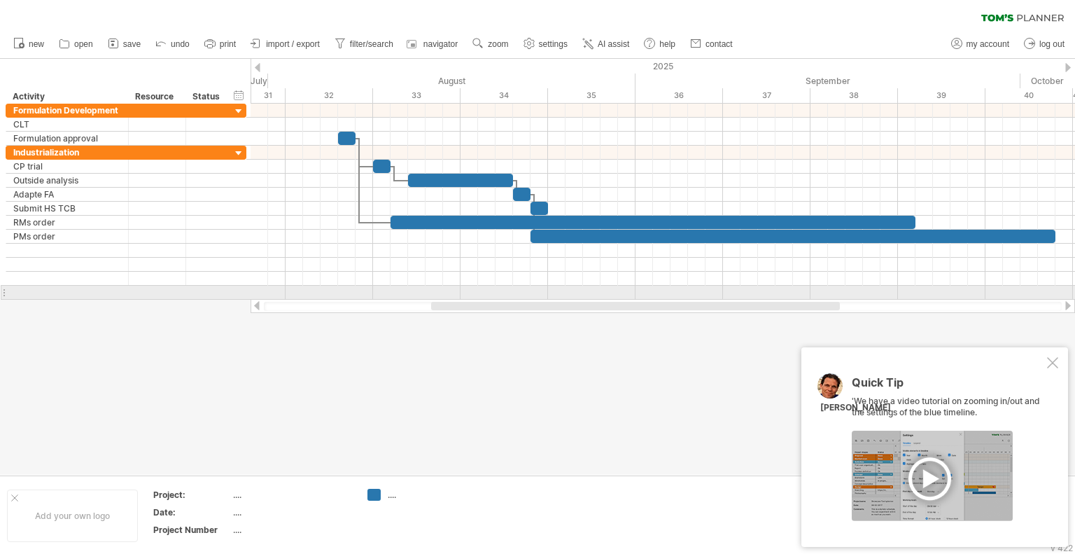
drag, startPoint x: 848, startPoint y: 307, endPoint x: 750, endPoint y: 300, distance: 98.2
click at [750, 300] on div at bounding box center [663, 306] width 825 height 14
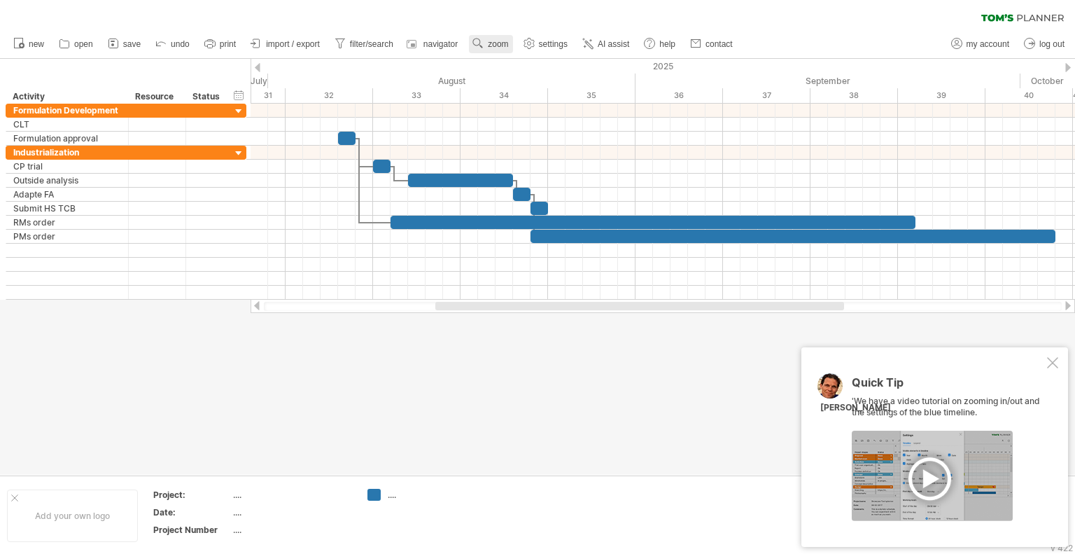
click at [491, 44] on span "zoom" at bounding box center [498, 44] width 20 height 10
click at [532, 85] on div "Week" at bounding box center [537, 84] width 78 height 22
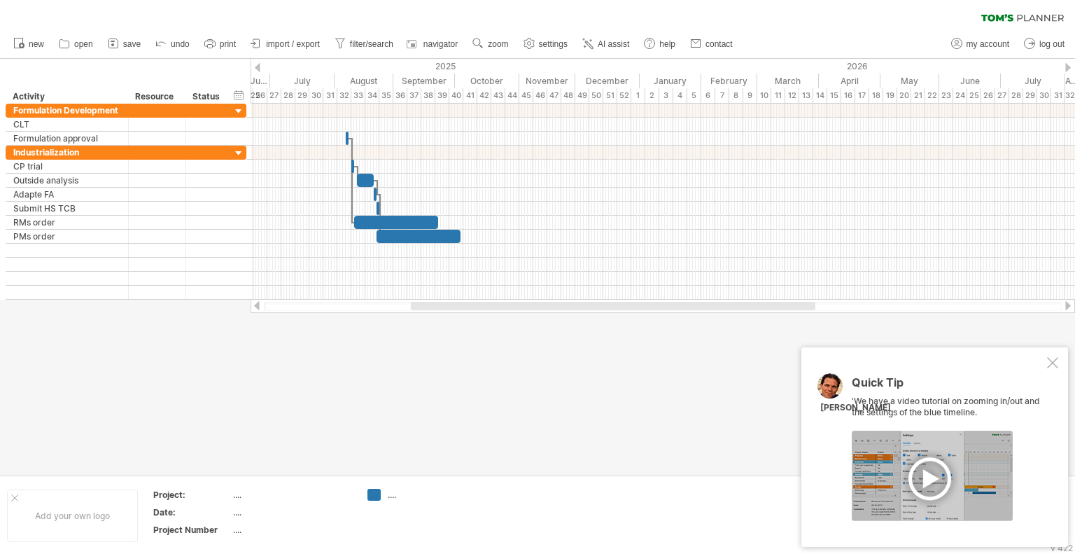
drag, startPoint x: 518, startPoint y: 305, endPoint x: 500, endPoint y: 281, distance: 30.0
click at [489, 302] on div at bounding box center [613, 306] width 405 height 8
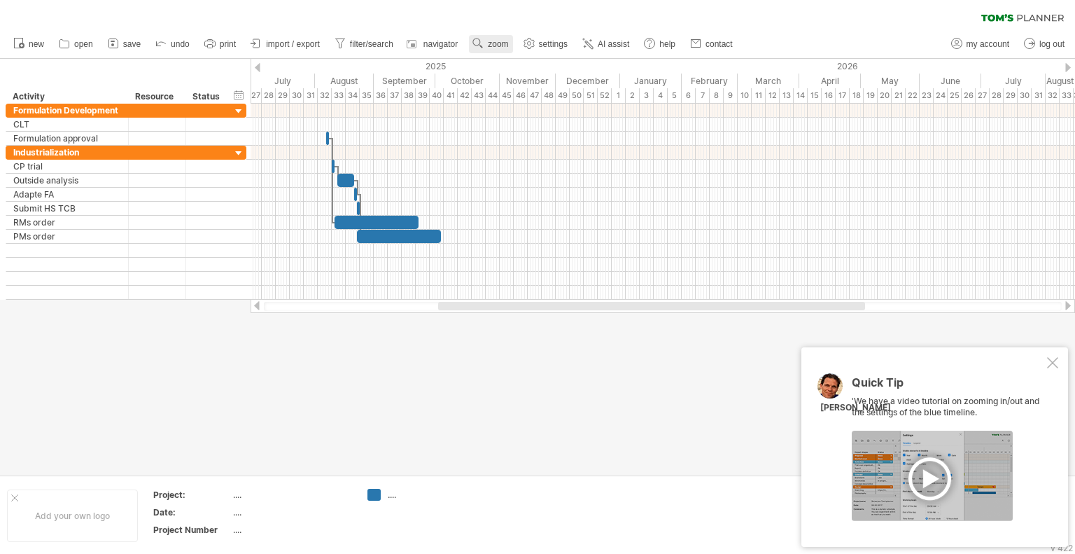
click at [500, 47] on span "zoom" at bounding box center [498, 44] width 20 height 10
click at [545, 62] on div "Month" at bounding box center [546, 65] width 78 height 22
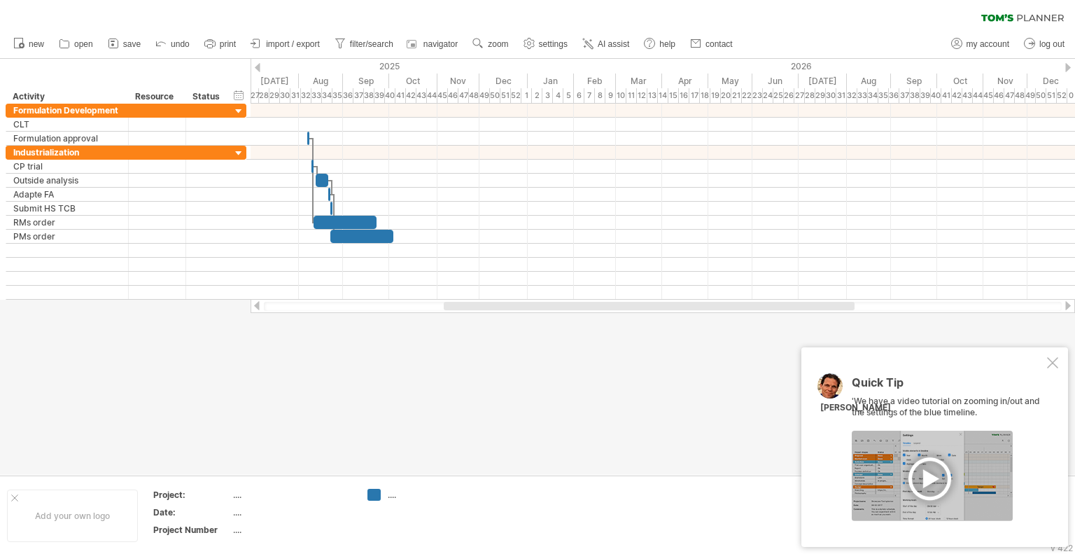
drag, startPoint x: 498, startPoint y: 43, endPoint x: 503, endPoint y: 61, distance: 18.8
click at [498, 44] on span "zoom" at bounding box center [498, 44] width 20 height 10
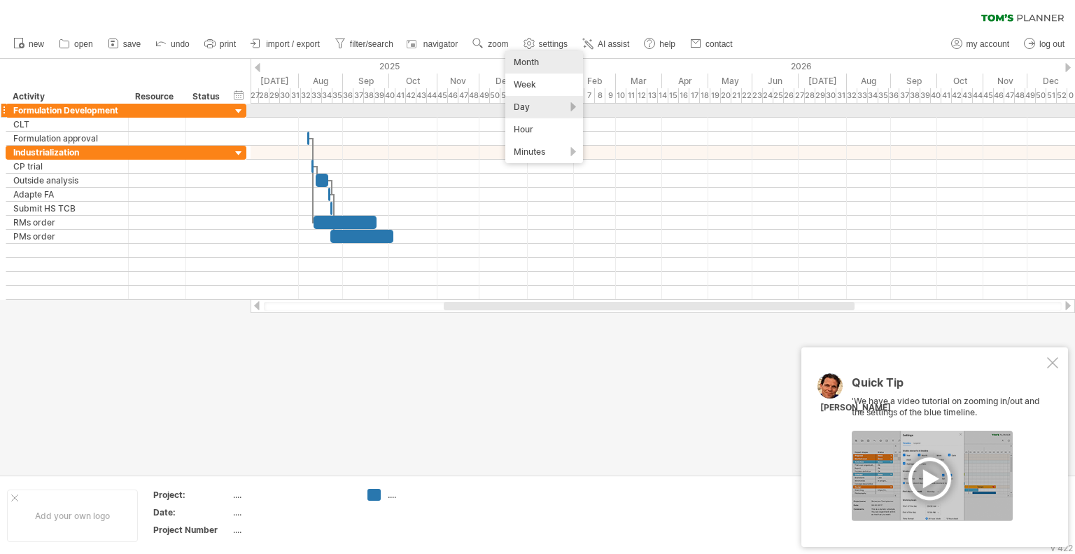
click at [521, 105] on div "Day" at bounding box center [544, 107] width 78 height 22
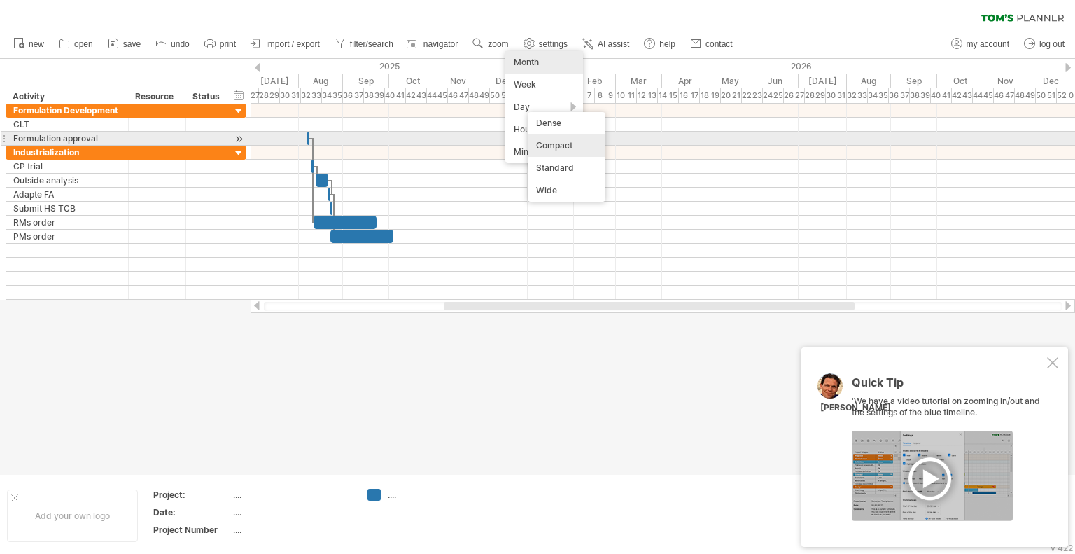
click at [570, 140] on div "Compact" at bounding box center [567, 145] width 78 height 22
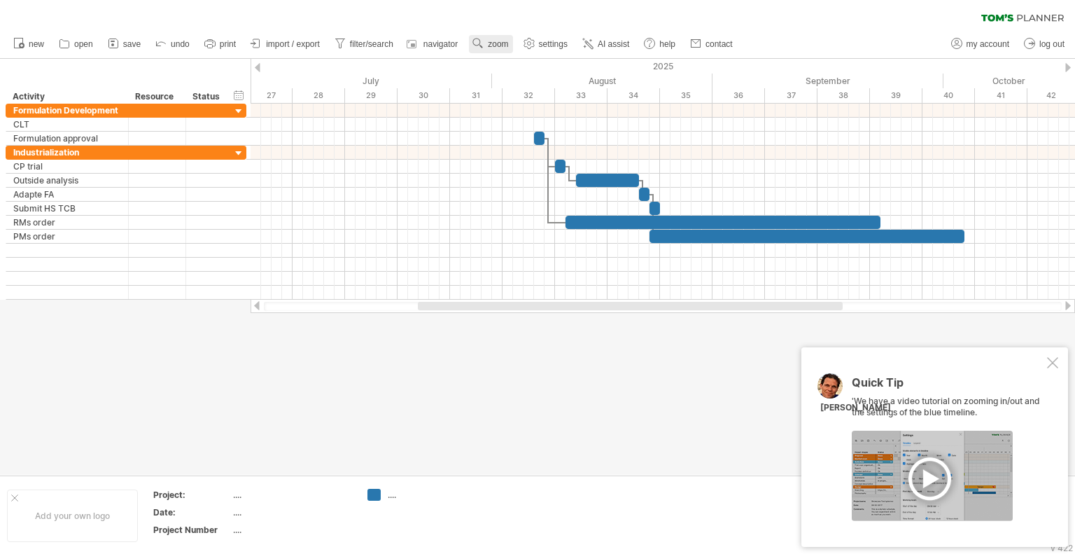
click at [496, 48] on span "zoom" at bounding box center [498, 44] width 20 height 10
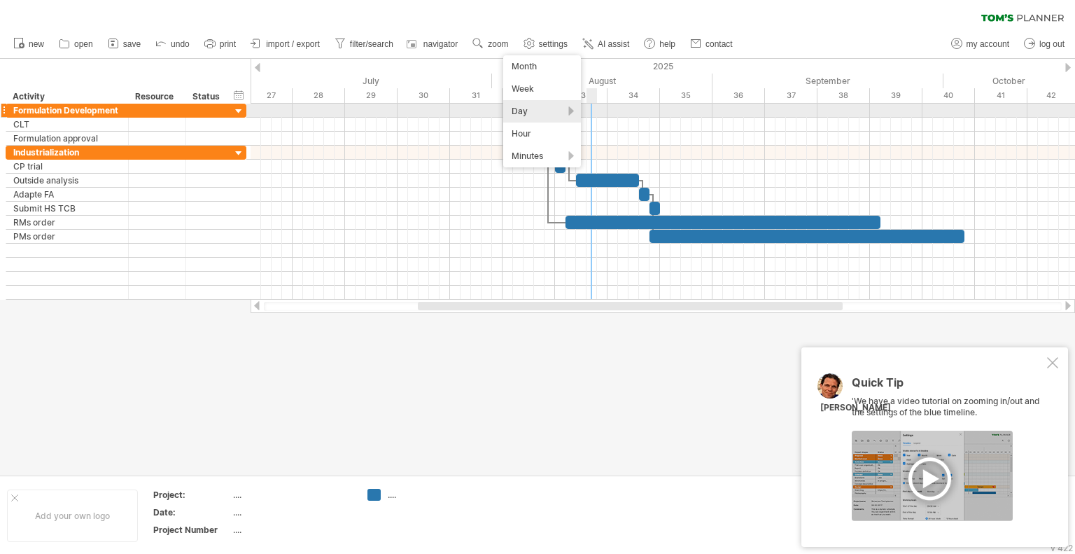
click at [561, 111] on div "Day" at bounding box center [542, 111] width 78 height 22
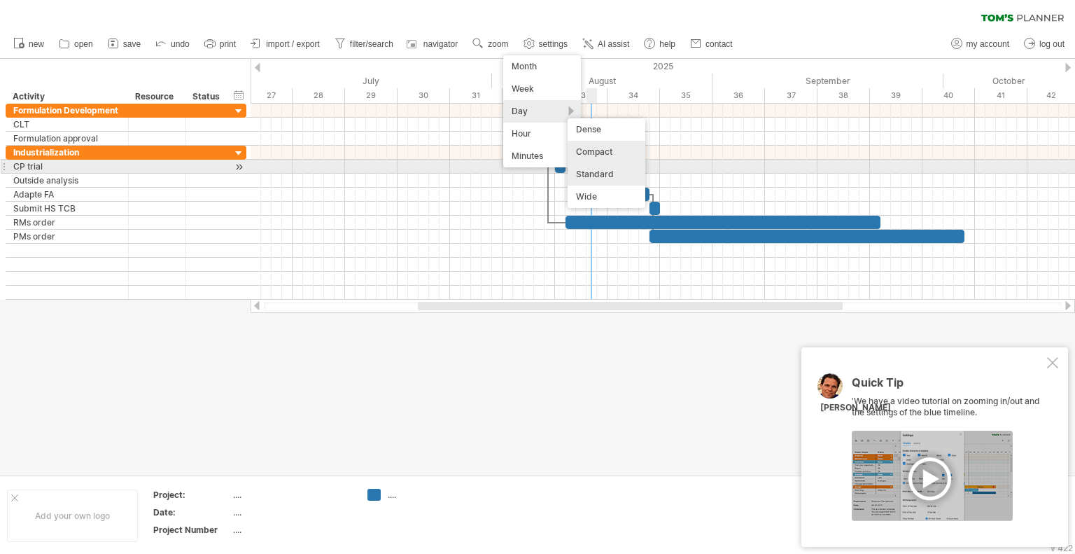
click at [594, 169] on div "Standard" at bounding box center [607, 174] width 78 height 22
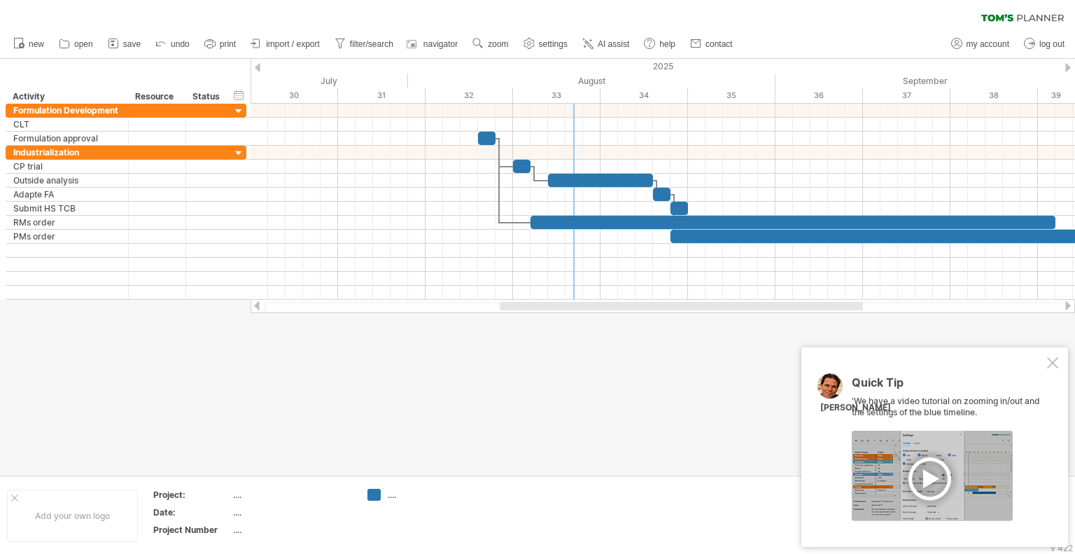
drag, startPoint x: 647, startPoint y: 303, endPoint x: 734, endPoint y: 299, distance: 87.6
click at [742, 304] on div at bounding box center [681, 306] width 363 height 8
click at [500, 44] on span "zoom" at bounding box center [498, 44] width 20 height 10
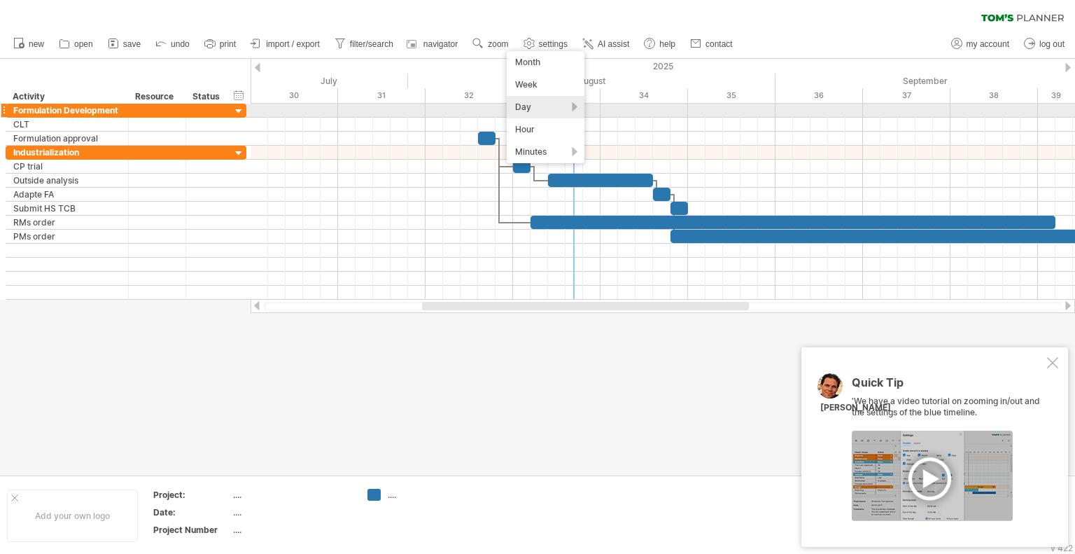
click at [540, 107] on div "Day" at bounding box center [546, 107] width 78 height 22
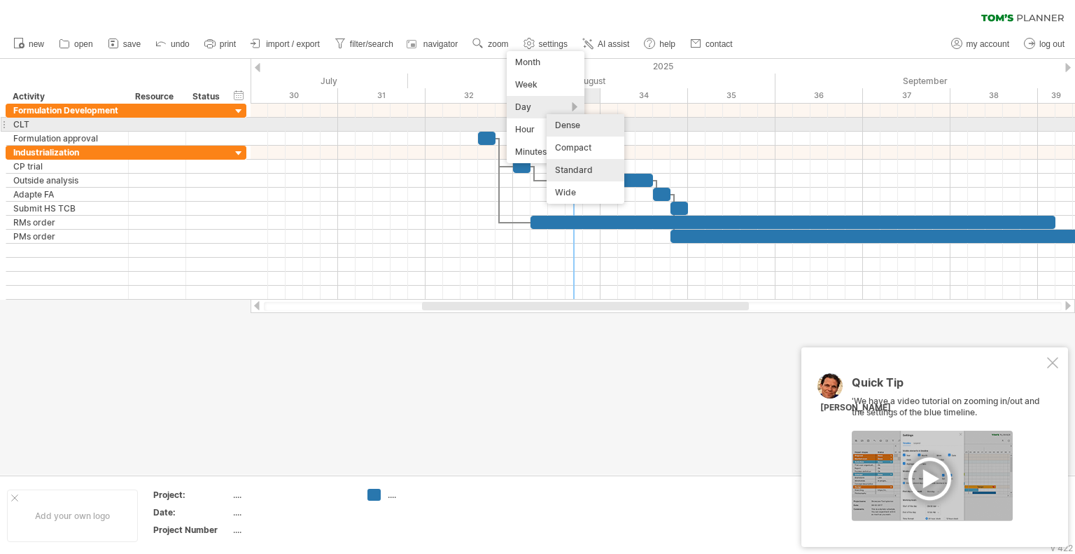
click at [591, 124] on div "Dense" at bounding box center [586, 125] width 78 height 22
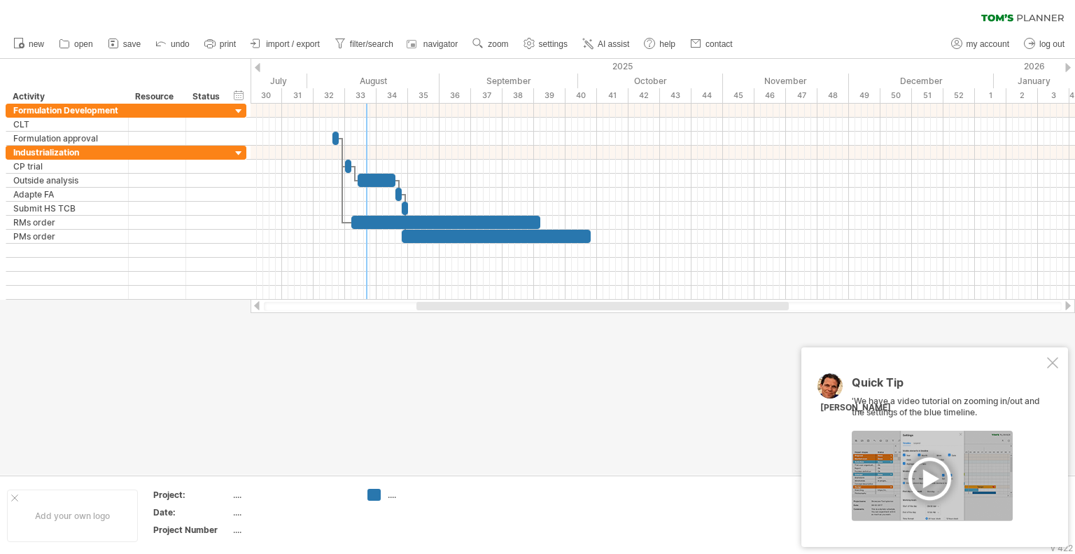
drag, startPoint x: 566, startPoint y: 311, endPoint x: 535, endPoint y: 299, distance: 33.0
click at [535, 299] on div at bounding box center [663, 306] width 825 height 14
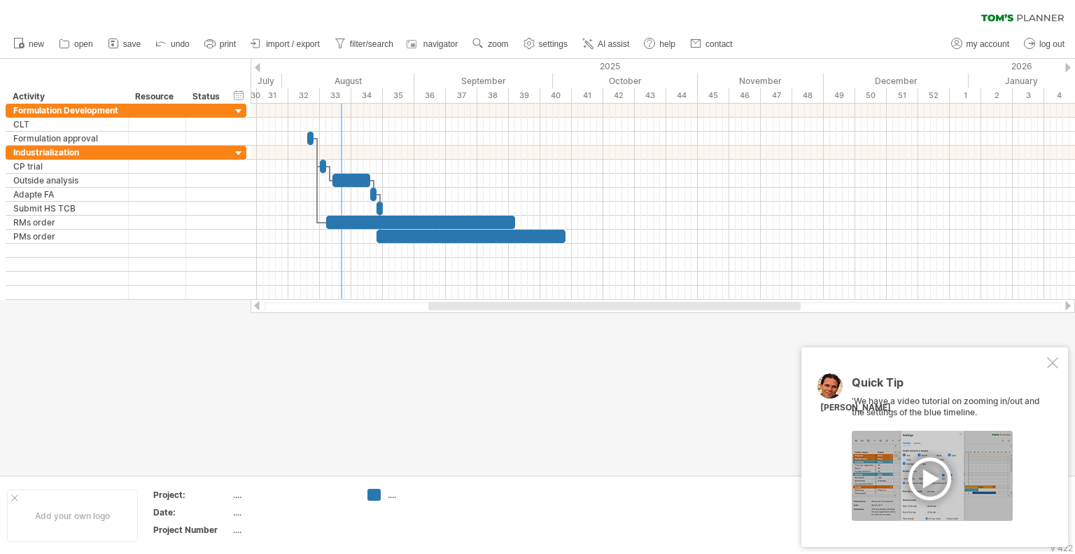
drag, startPoint x: 504, startPoint y: 307, endPoint x: 516, endPoint y: 303, distance: 12.6
click at [516, 303] on div at bounding box center [614, 306] width 372 height 8
click at [330, 386] on div at bounding box center [537, 267] width 1075 height 416
click at [1054, 363] on div at bounding box center [1052, 362] width 11 height 11
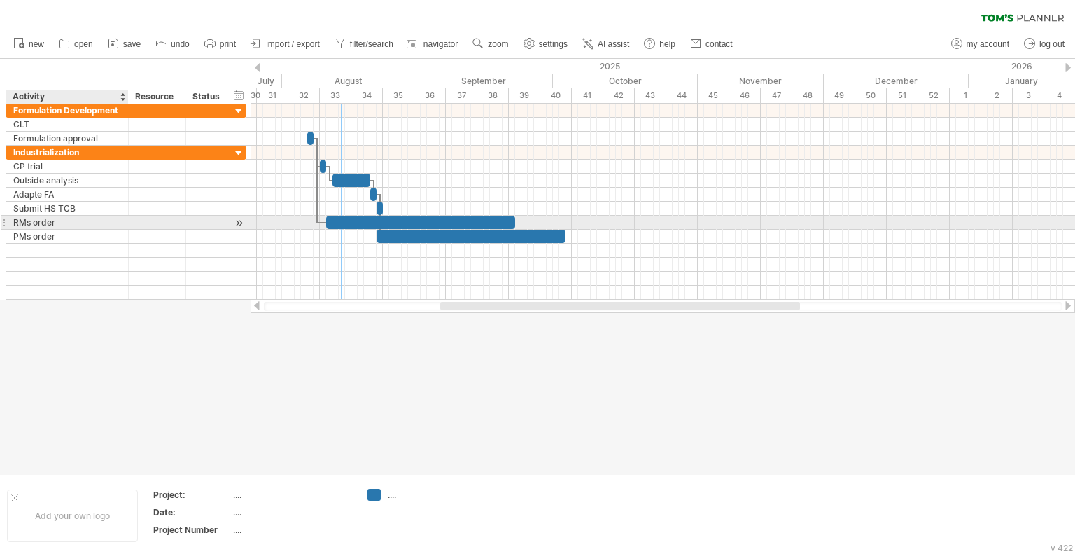
click at [84, 218] on div "RMs order" at bounding box center [67, 222] width 108 height 13
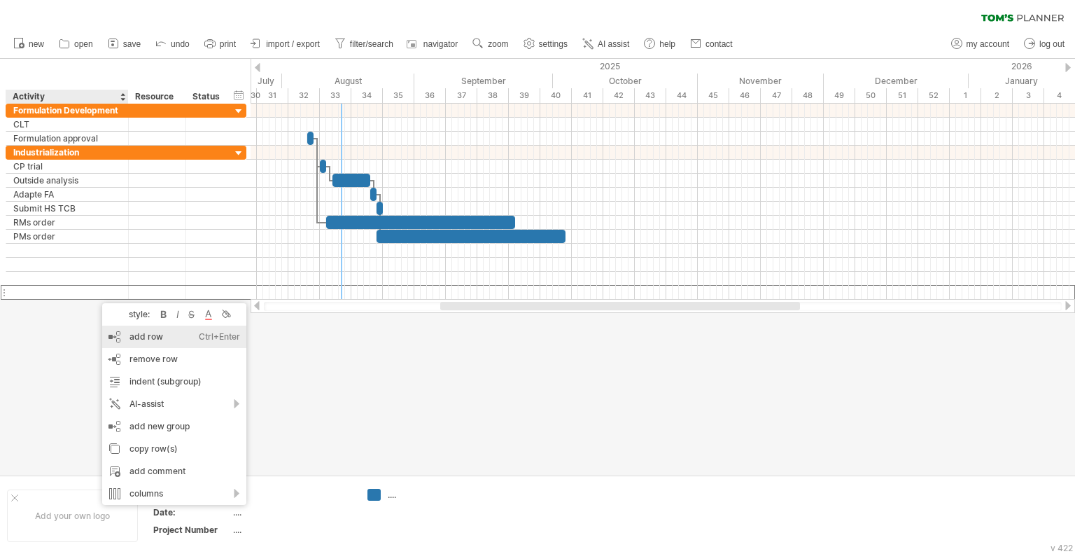
click at [129, 342] on div "add row Ctrl+Enter Cmd+Enter" at bounding box center [174, 336] width 144 height 22
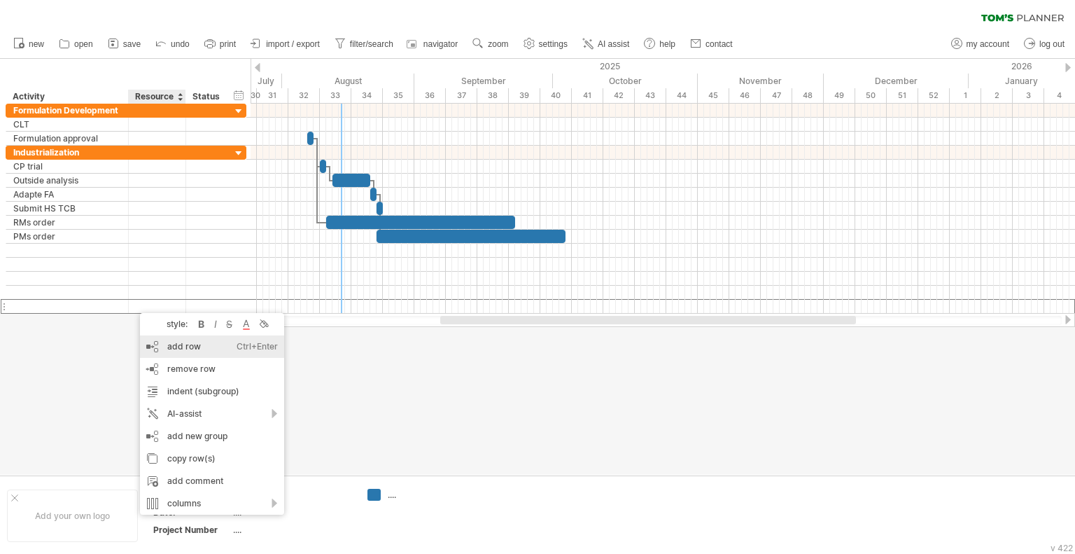
click at [161, 346] on div "add row Ctrl+Enter Cmd+Enter" at bounding box center [212, 346] width 144 height 22
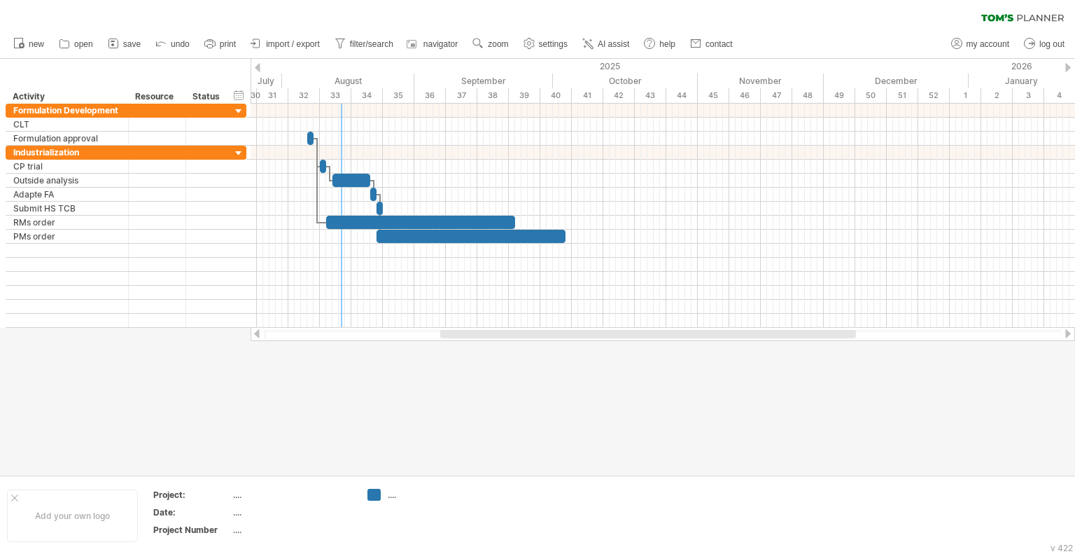
click at [501, 441] on div at bounding box center [537, 267] width 1075 height 416
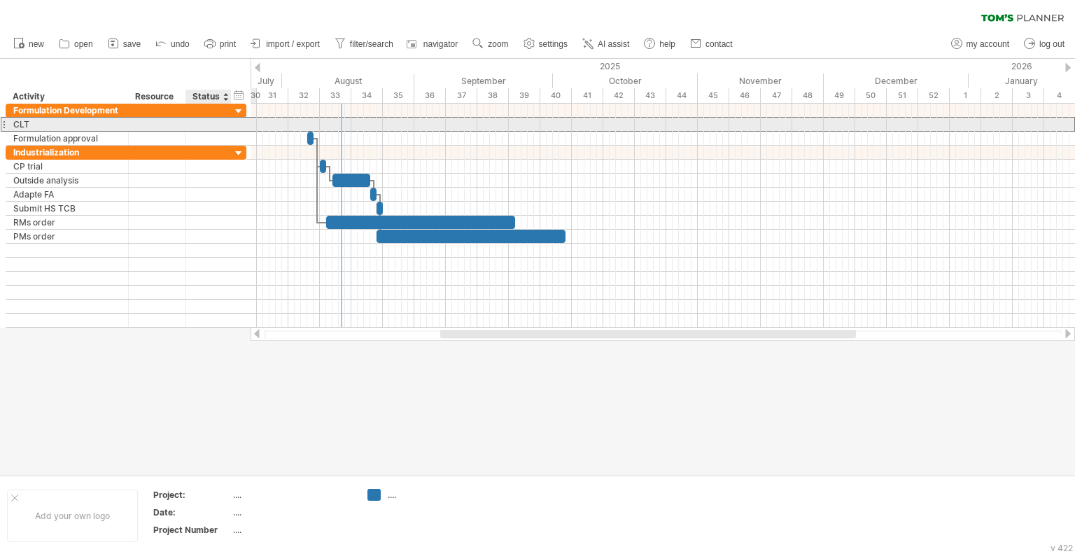
click at [234, 125] on div "*** CLT" at bounding box center [126, 124] width 241 height 15
click at [218, 125] on div at bounding box center [208, 124] width 31 height 13
click at [218, 125] on input "text" at bounding box center [208, 124] width 31 height 13
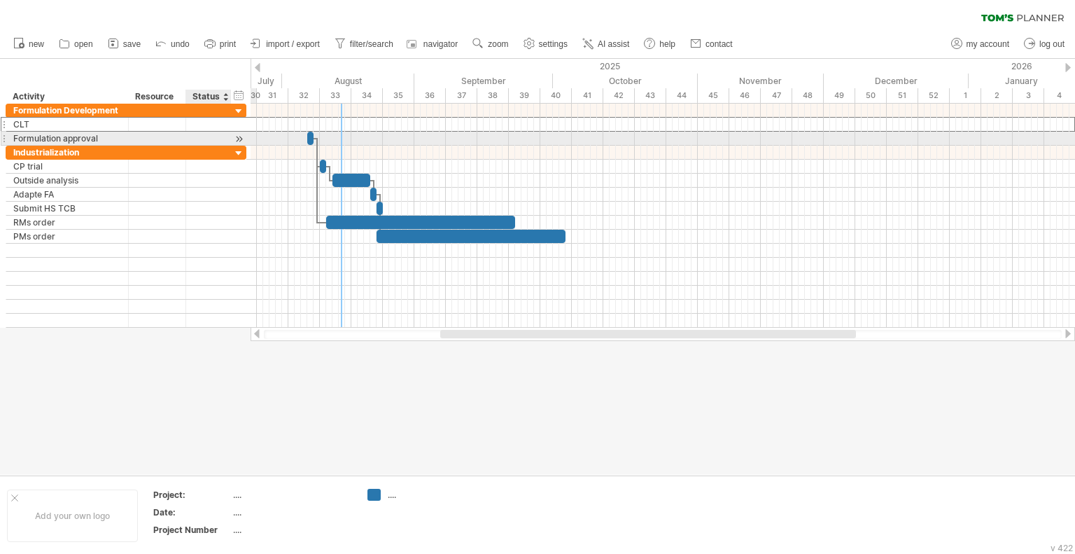
click at [209, 140] on div at bounding box center [208, 138] width 31 height 13
click at [237, 138] on div at bounding box center [238, 139] width 13 height 15
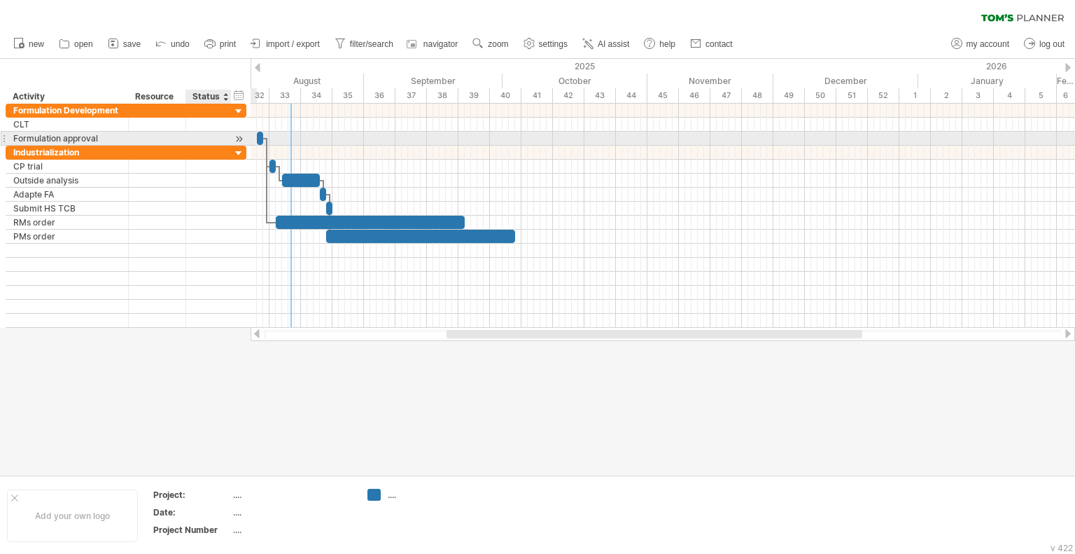
click at [237, 138] on div at bounding box center [238, 139] width 13 height 15
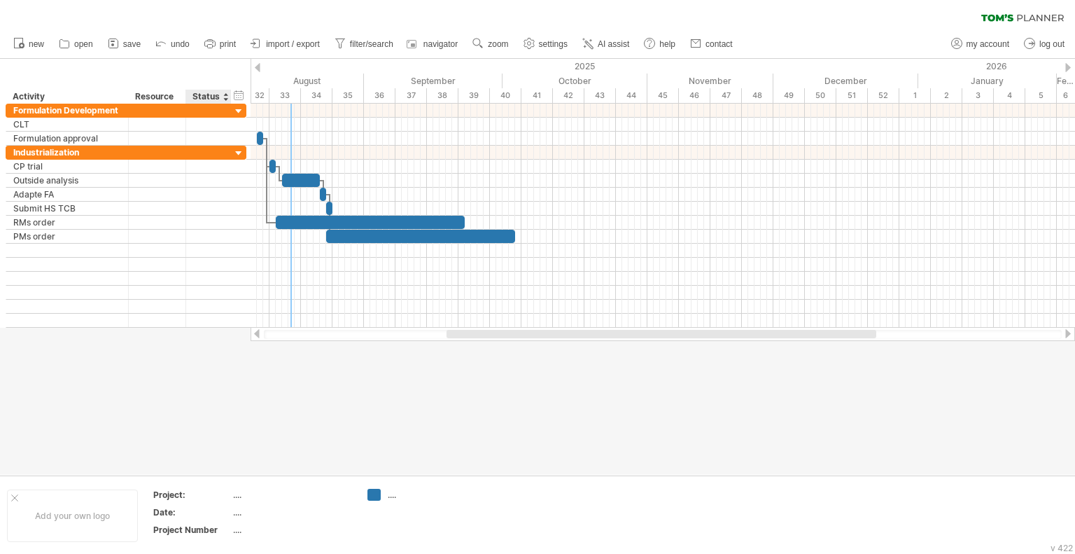
click at [213, 91] on div "Status" at bounding box center [207, 97] width 31 height 14
click at [224, 100] on div at bounding box center [226, 97] width 6 height 14
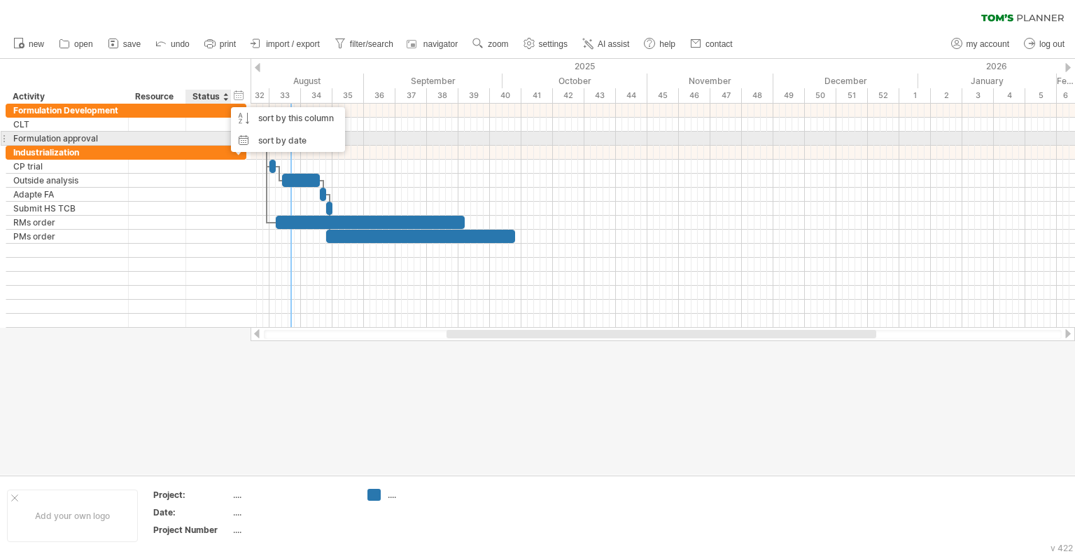
click at [210, 141] on div at bounding box center [208, 138] width 31 height 13
type input "********"
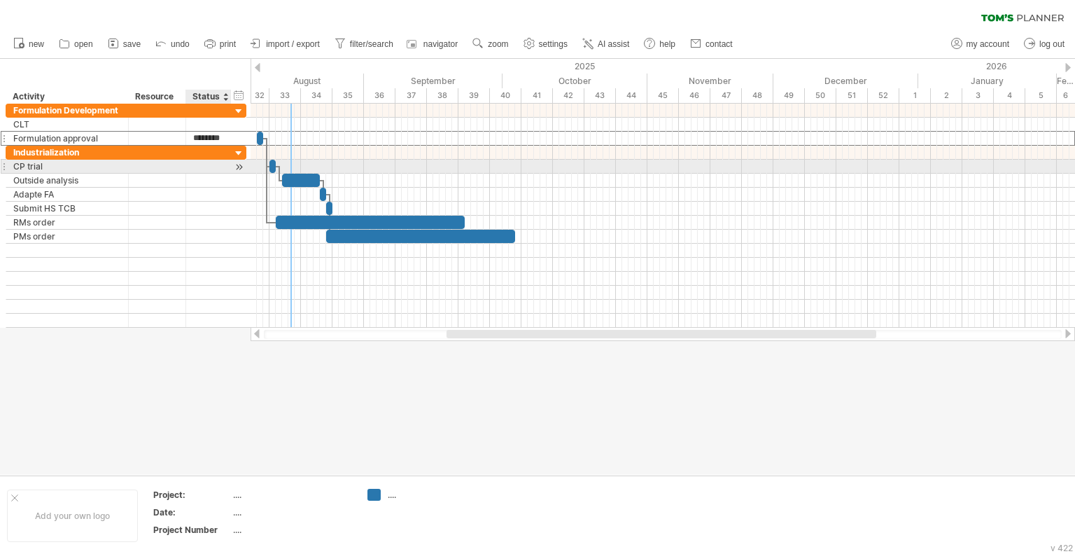
click at [216, 165] on div at bounding box center [208, 166] width 31 height 13
click at [237, 94] on div "hide start/end/duration show start/end/duration" at bounding box center [238, 94] width 13 height 15
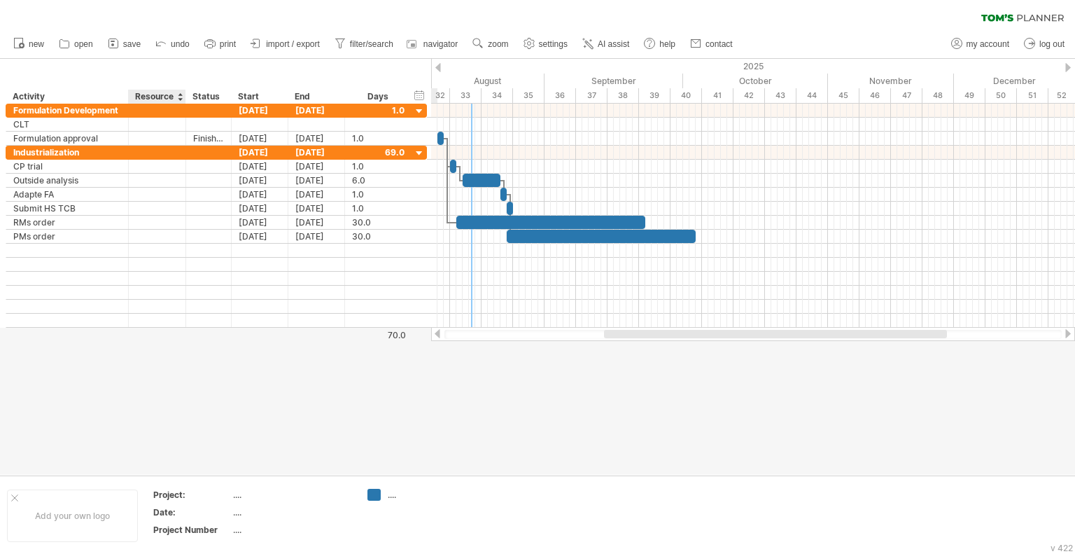
click at [155, 97] on div "Resource" at bounding box center [156, 97] width 43 height 14
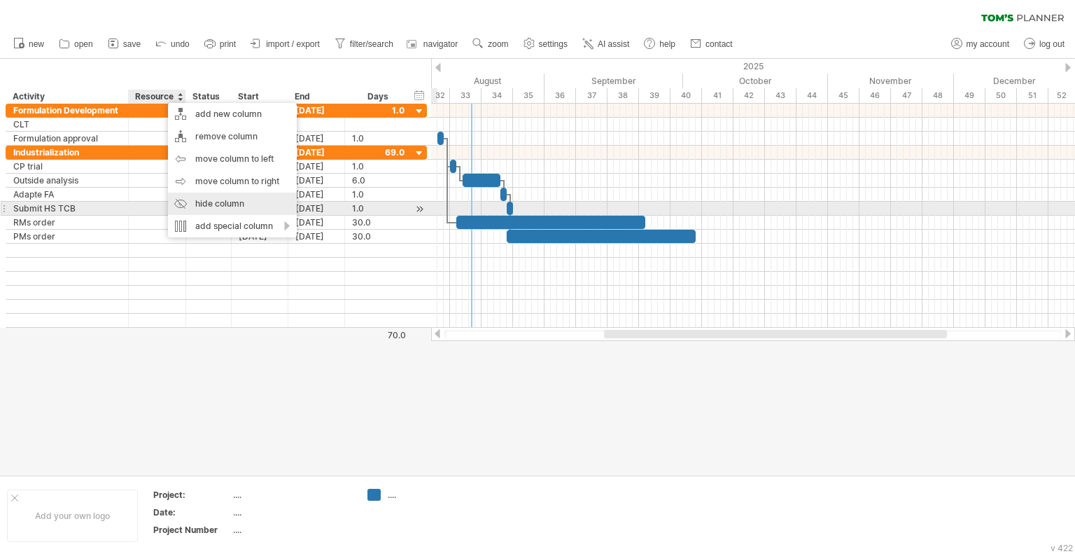
click at [190, 204] on div "hide column" at bounding box center [232, 203] width 129 height 22
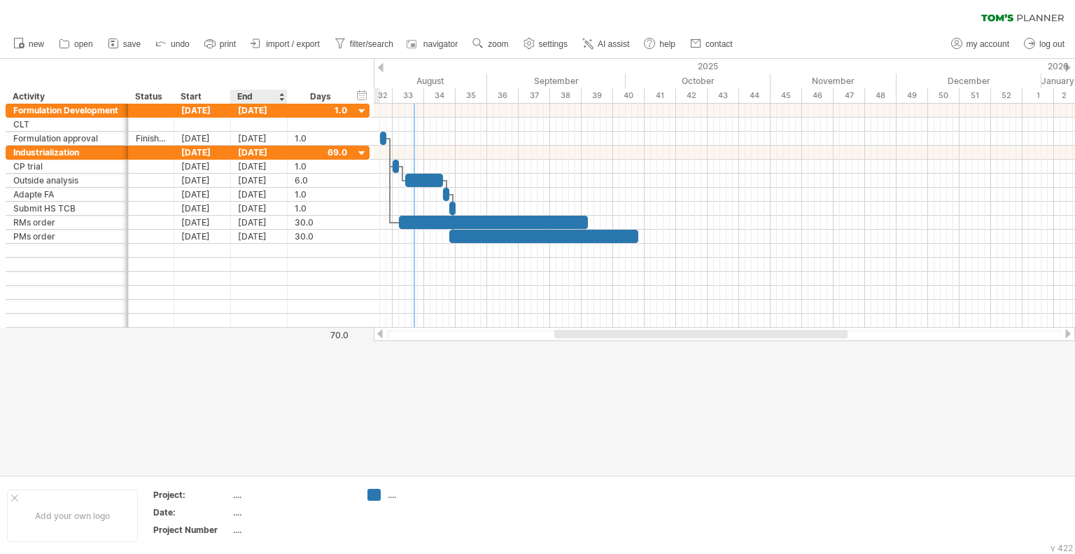
click at [265, 419] on div at bounding box center [537, 267] width 1075 height 416
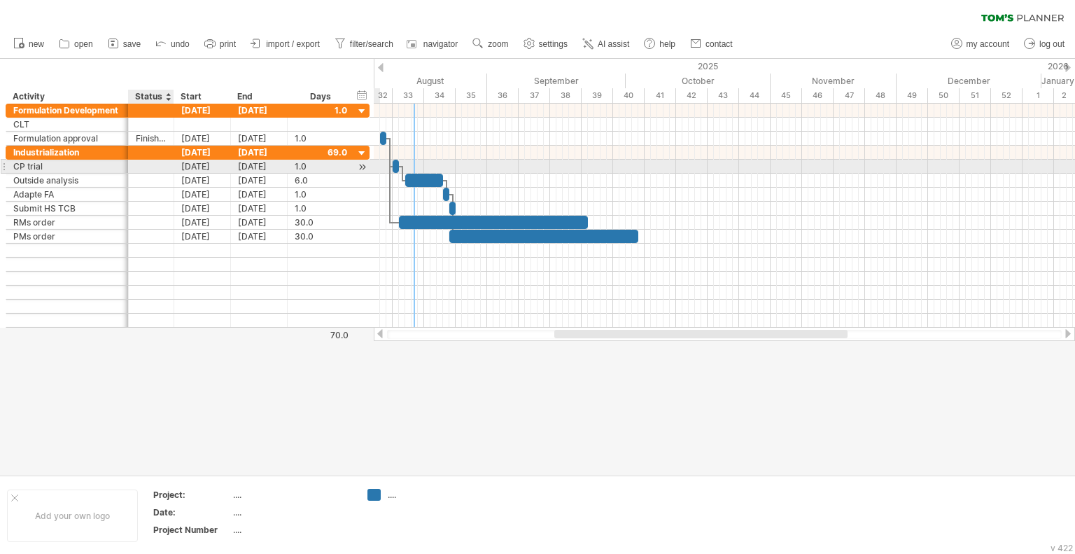
click at [146, 167] on div at bounding box center [151, 166] width 31 height 13
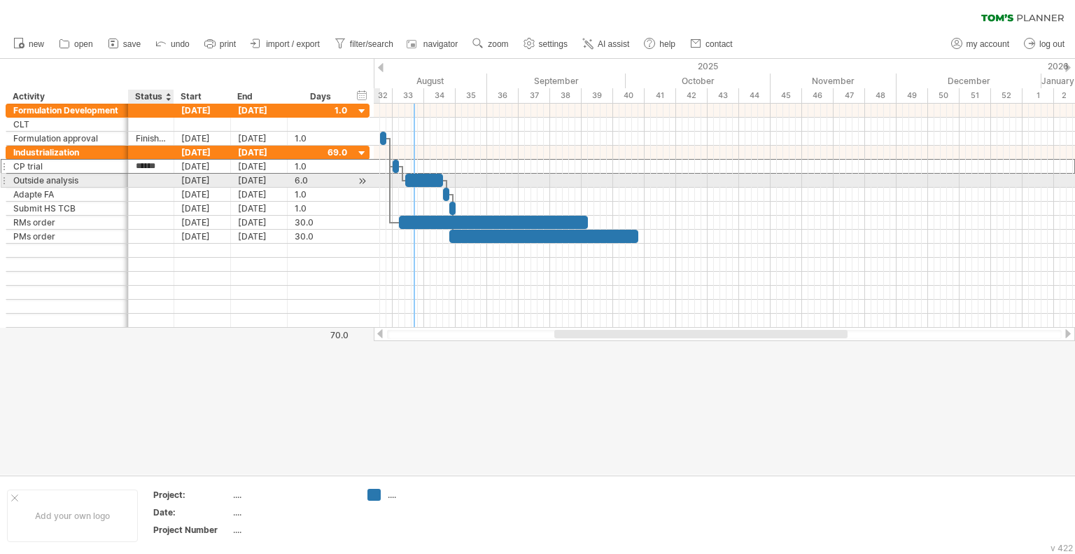
type input "********"
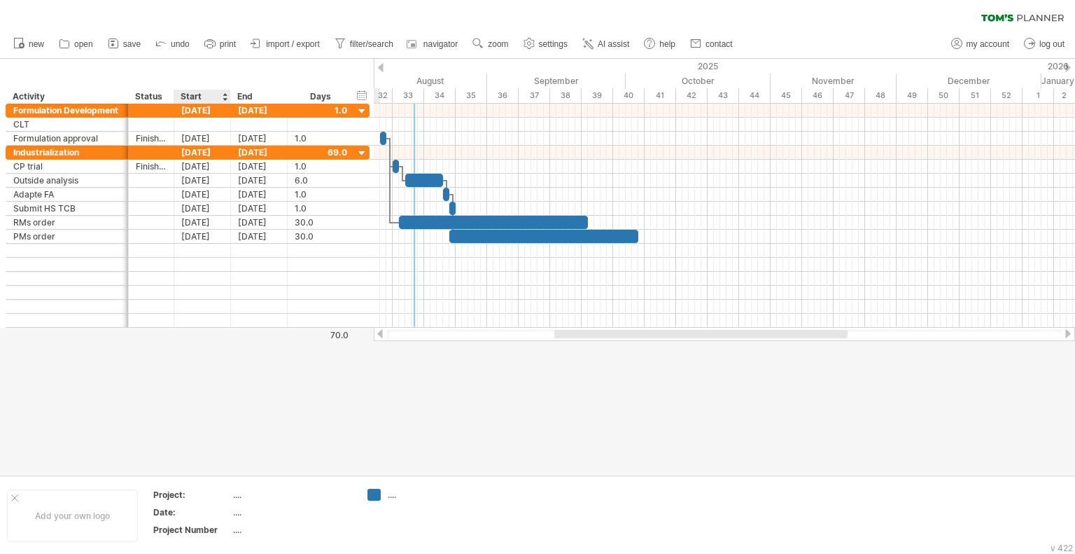
click at [185, 430] on div at bounding box center [537, 267] width 1075 height 416
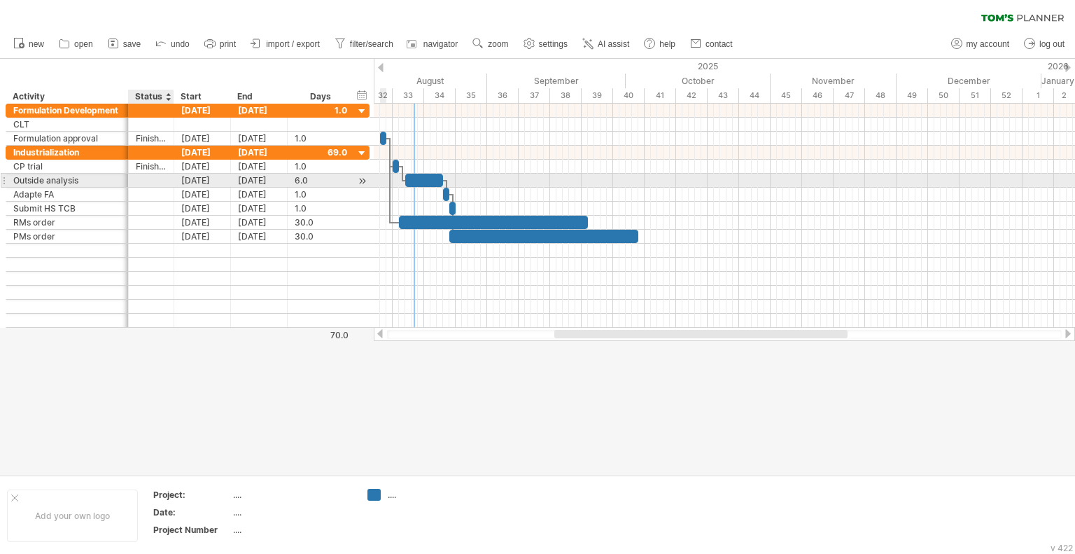
click at [143, 181] on div at bounding box center [151, 180] width 31 height 13
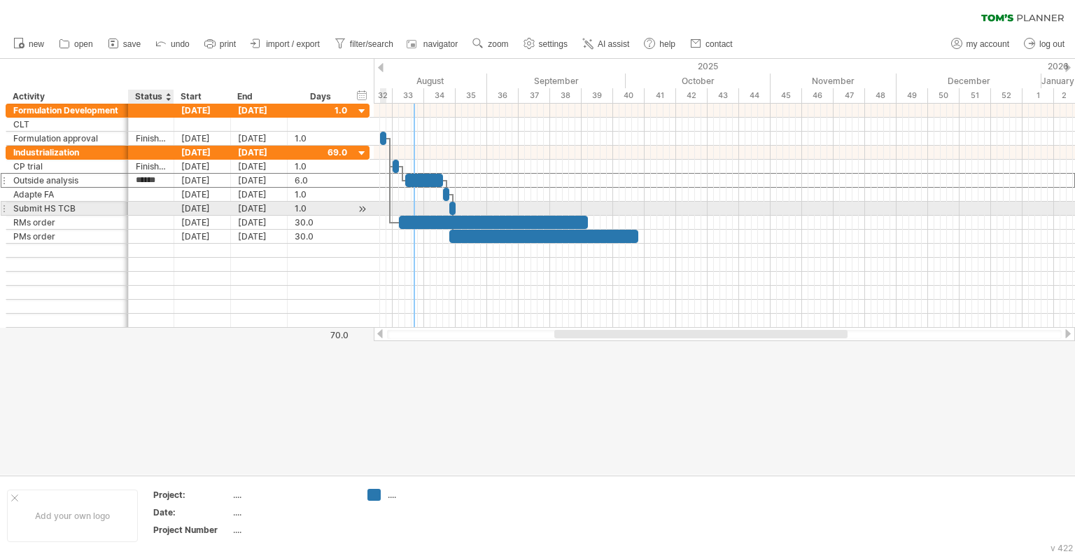
type input "*******"
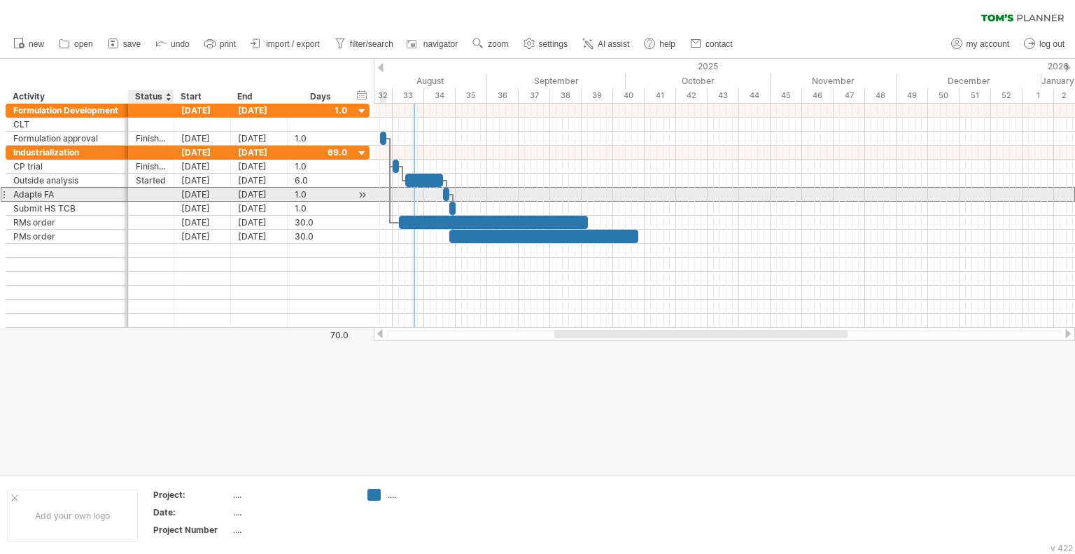
click at [162, 198] on div at bounding box center [151, 194] width 31 height 13
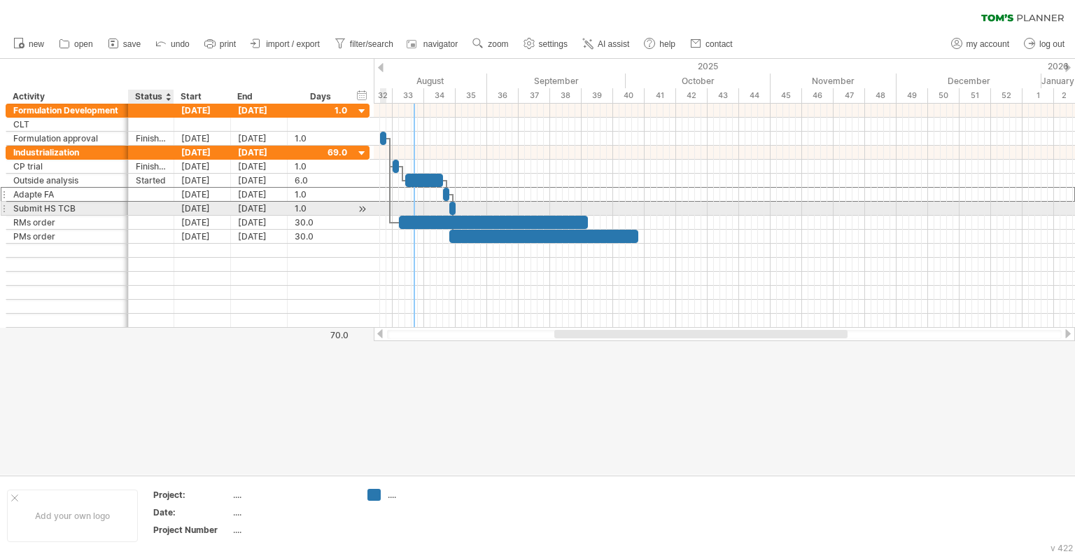
click at [162, 211] on div at bounding box center [151, 208] width 31 height 13
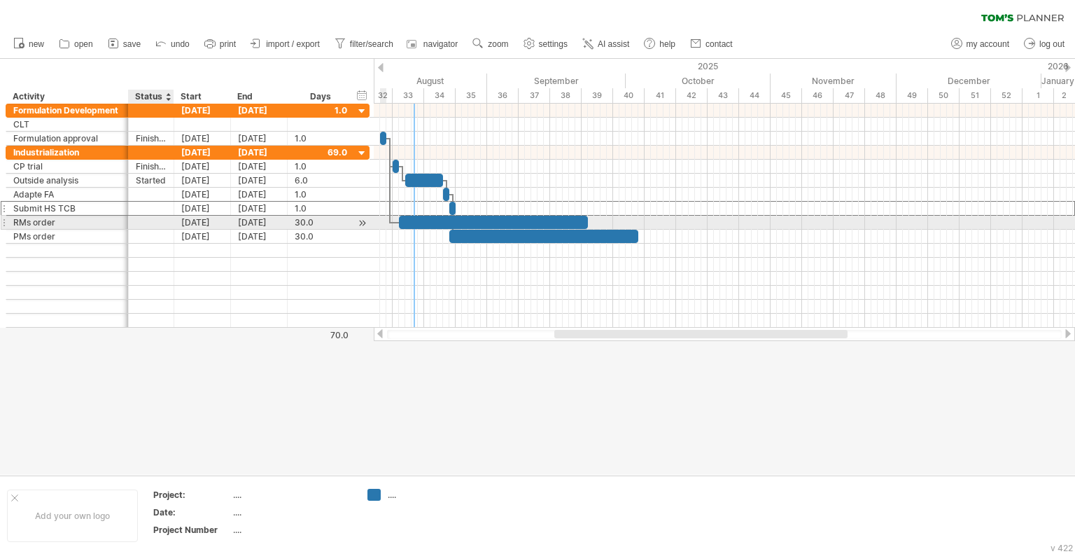
click at [162, 227] on div at bounding box center [151, 222] width 31 height 13
type input "*******"
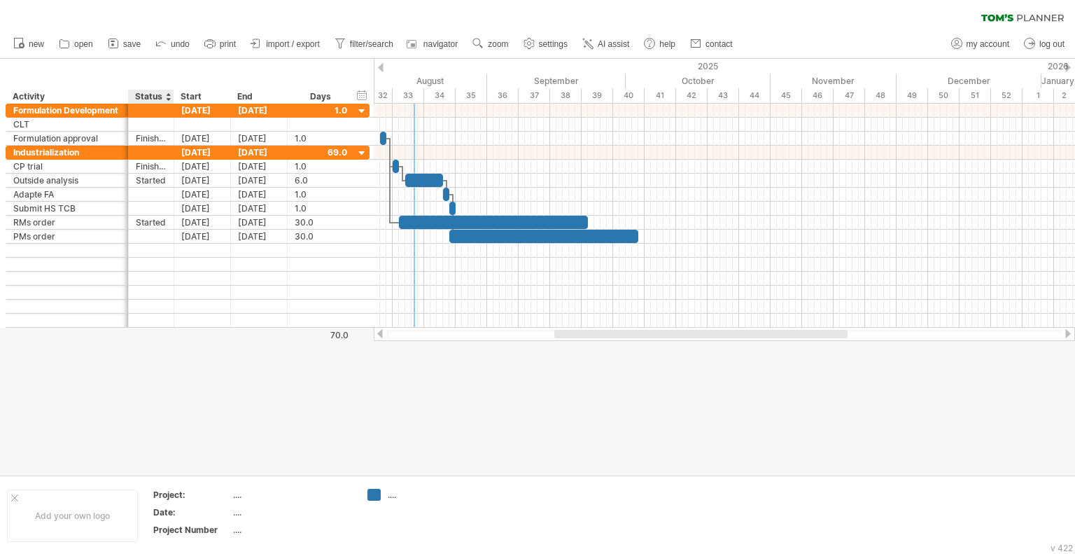
click at [161, 400] on div at bounding box center [537, 267] width 1075 height 416
click at [529, 465] on div at bounding box center [537, 267] width 1075 height 416
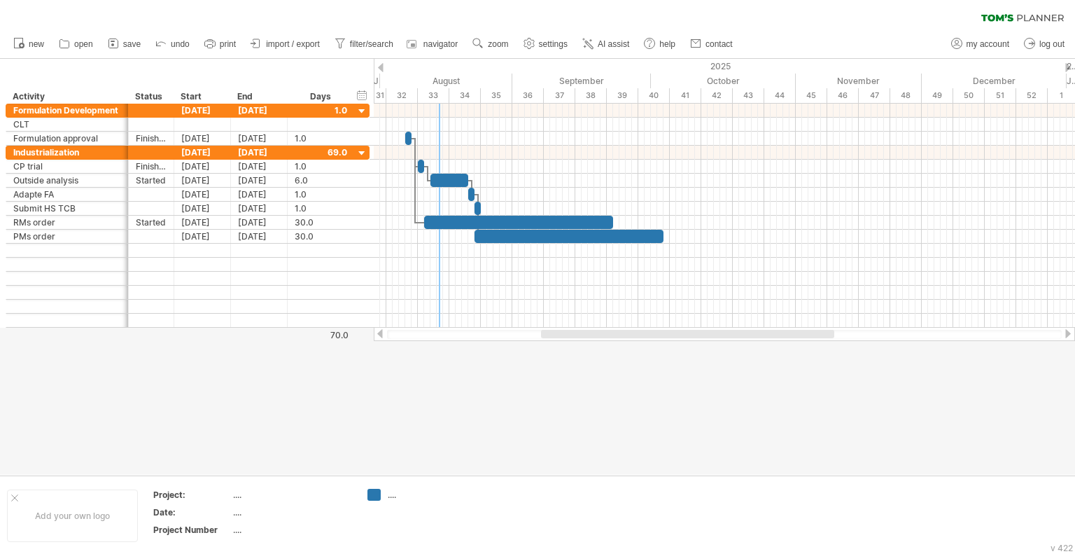
drag, startPoint x: 589, startPoint y: 339, endPoint x: 579, endPoint y: 338, distance: 10.5
click at [579, 338] on div at bounding box center [724, 334] width 675 height 9
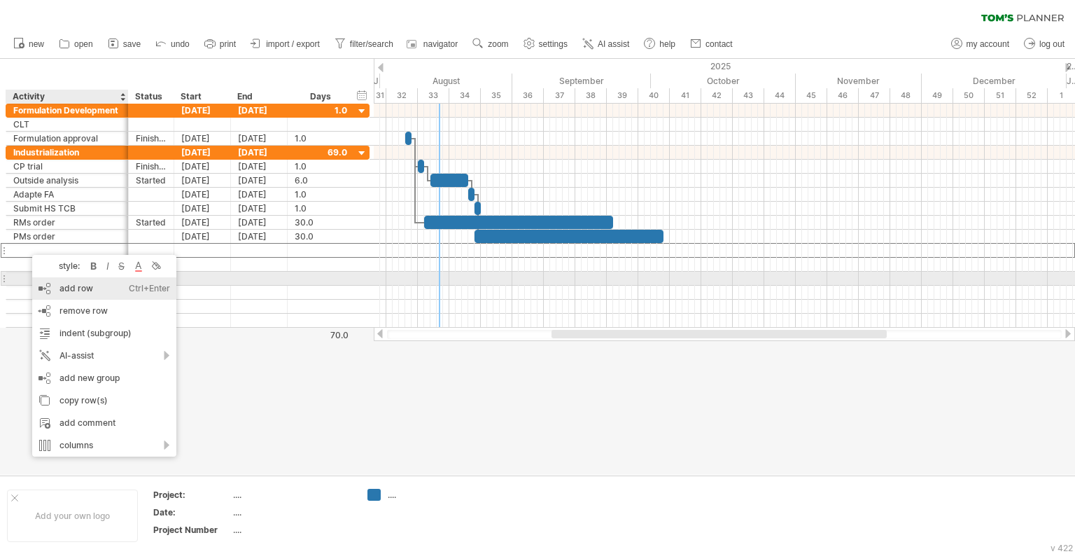
click at [74, 284] on div "add row Ctrl+Enter Cmd+Enter" at bounding box center [104, 288] width 144 height 22
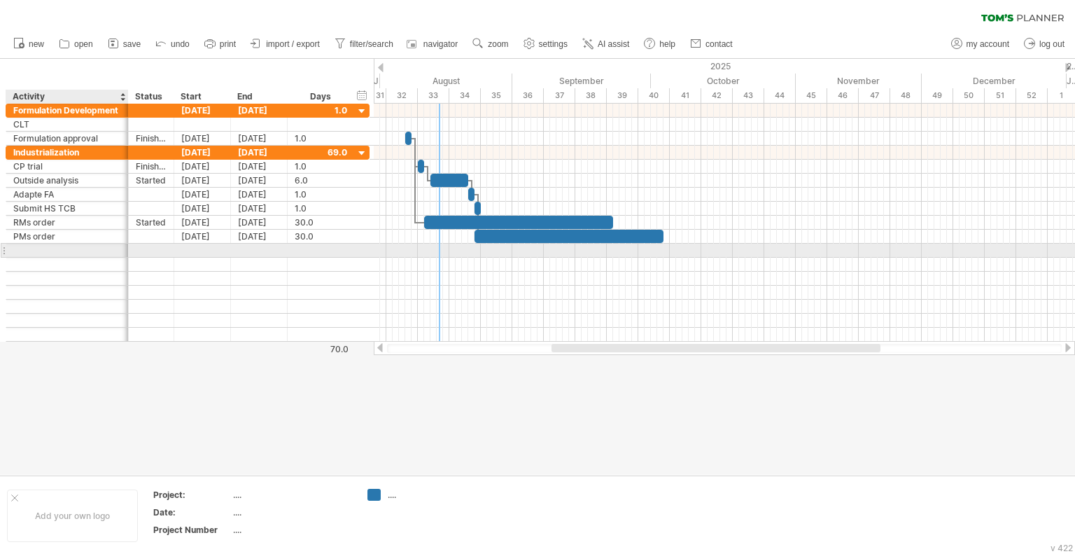
click at [58, 248] on div at bounding box center [67, 250] width 108 height 13
type input "**********"
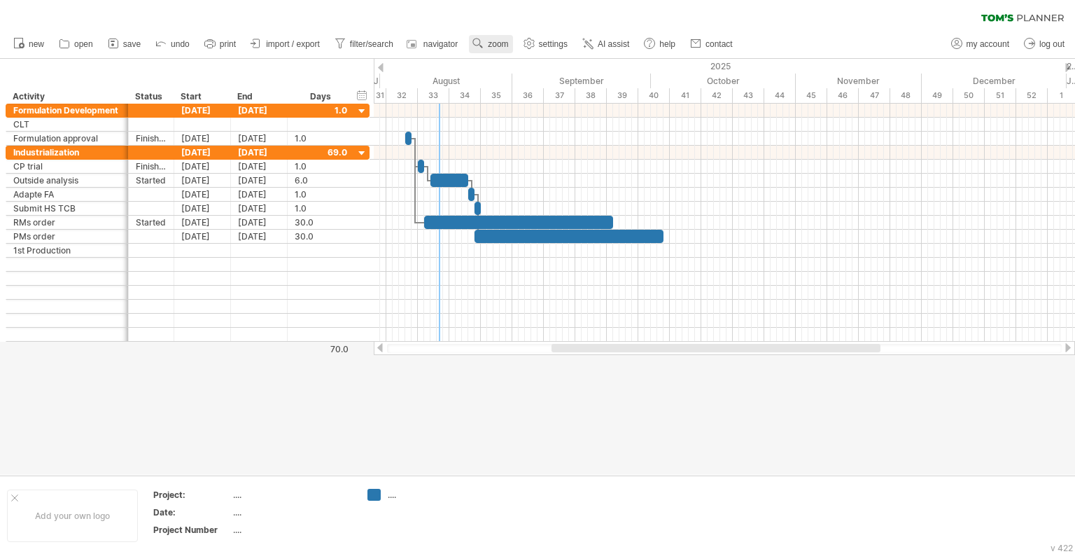
click at [493, 41] on span "zoom" at bounding box center [498, 44] width 20 height 10
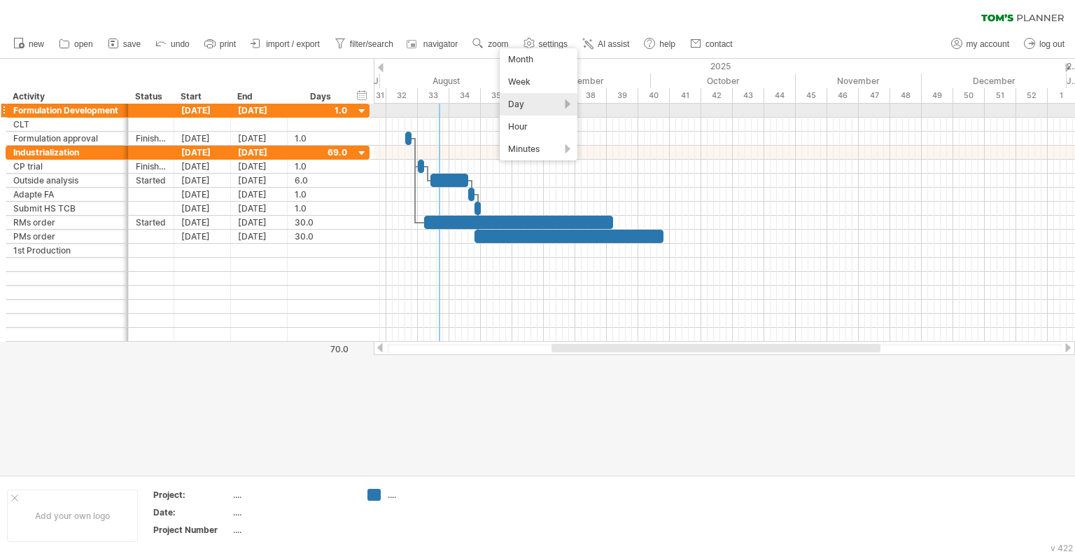
click at [554, 108] on div "Day" at bounding box center [539, 104] width 78 height 22
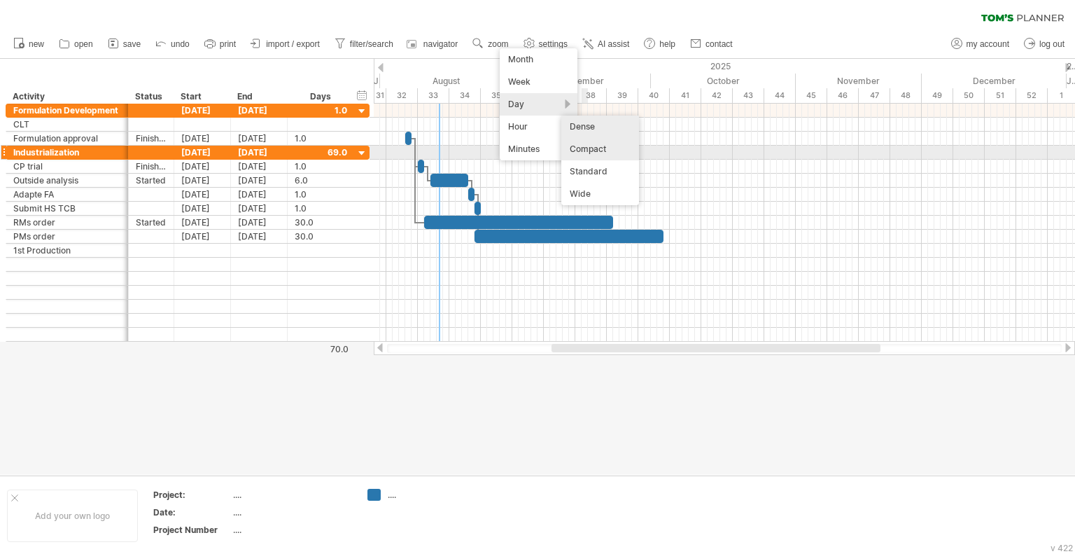
click at [591, 150] on div "Compact" at bounding box center [600, 149] width 78 height 22
